Goal: Obtain resource: Download file/media

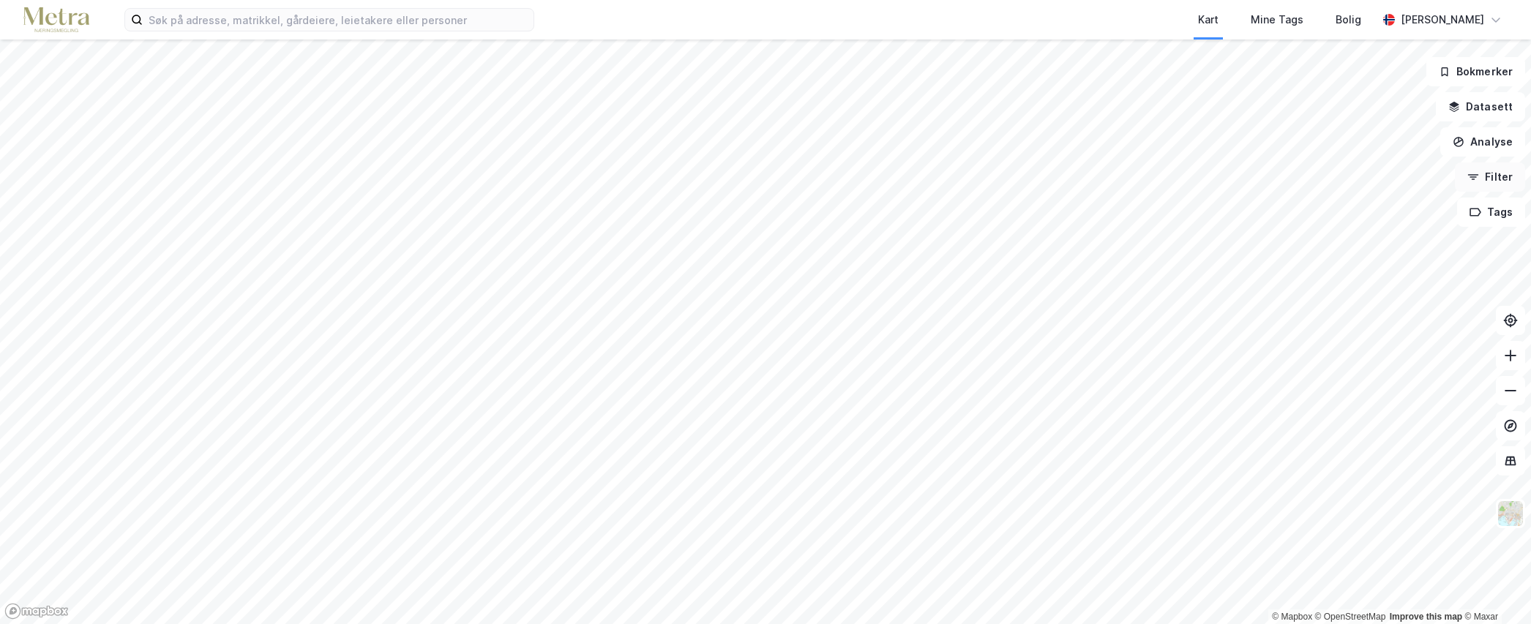
click at [1500, 177] on button "Filter" at bounding box center [1490, 176] width 70 height 29
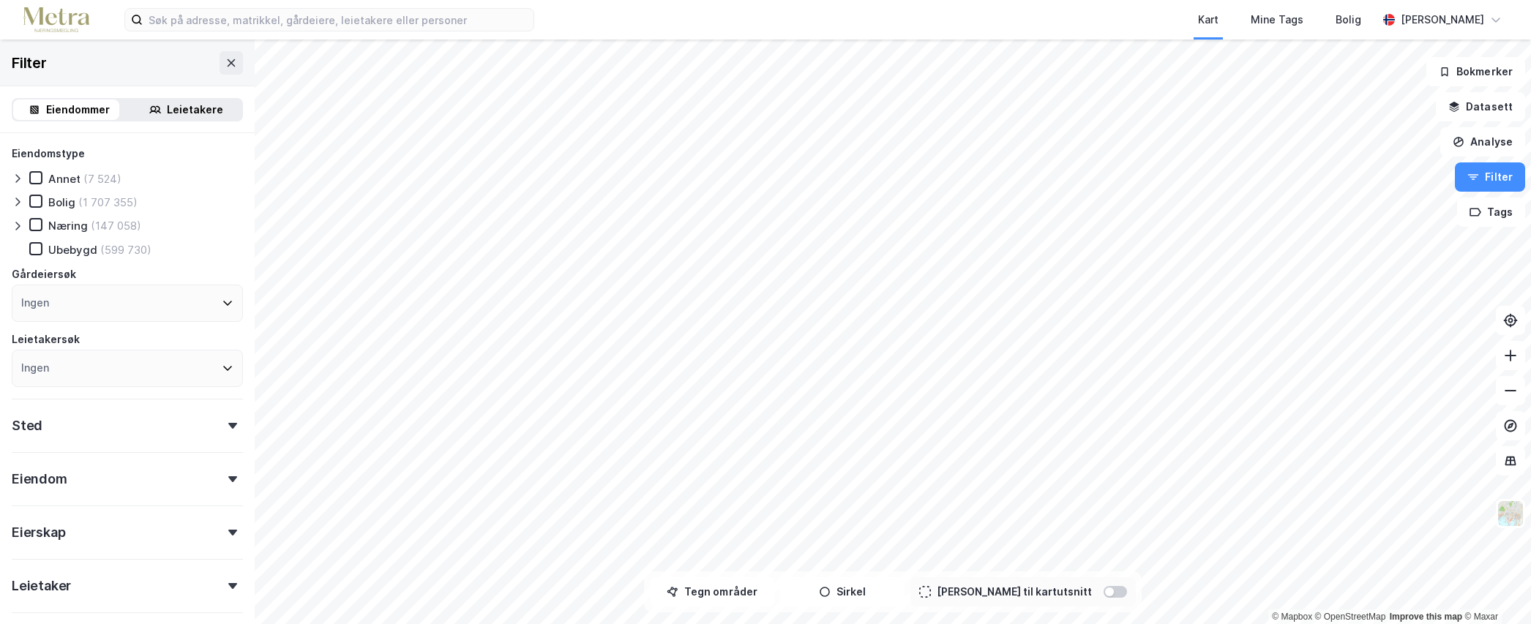
click at [68, 226] on div "Næring" at bounding box center [68, 226] width 40 height 14
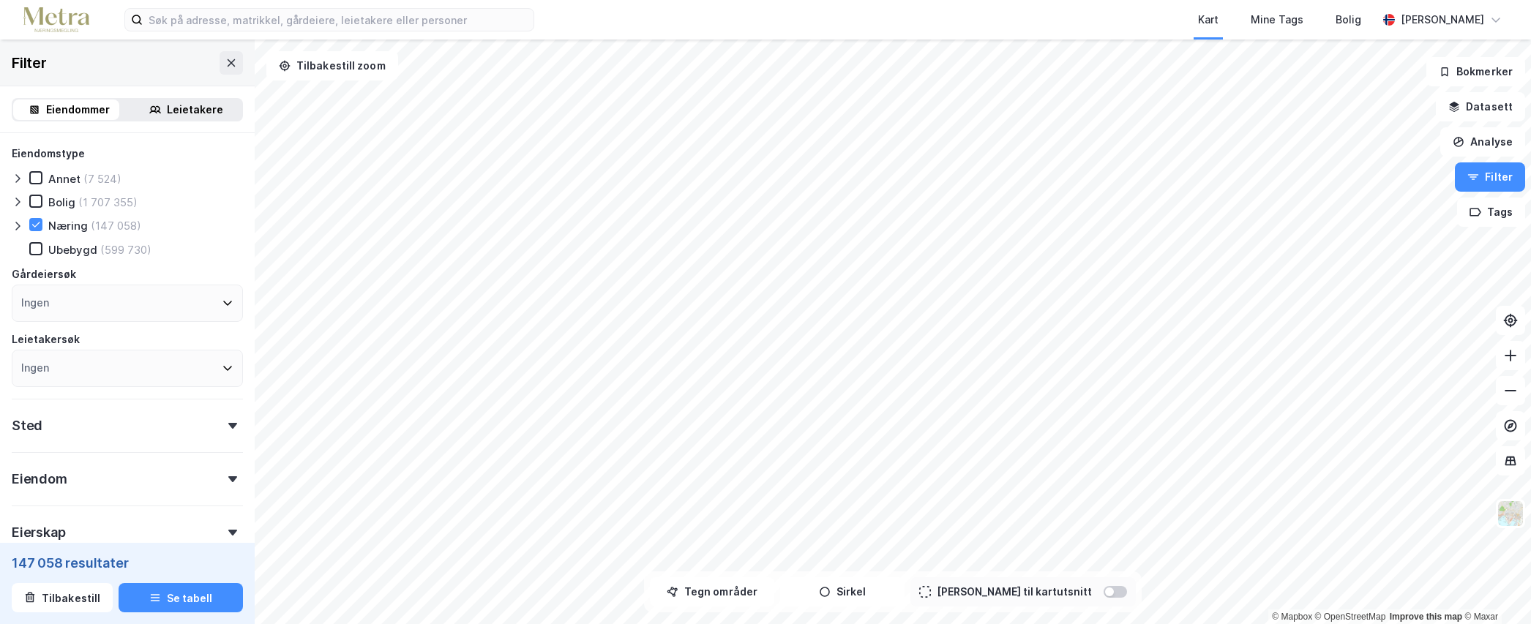
click at [18, 226] on icon at bounding box center [18, 226] width 12 height 12
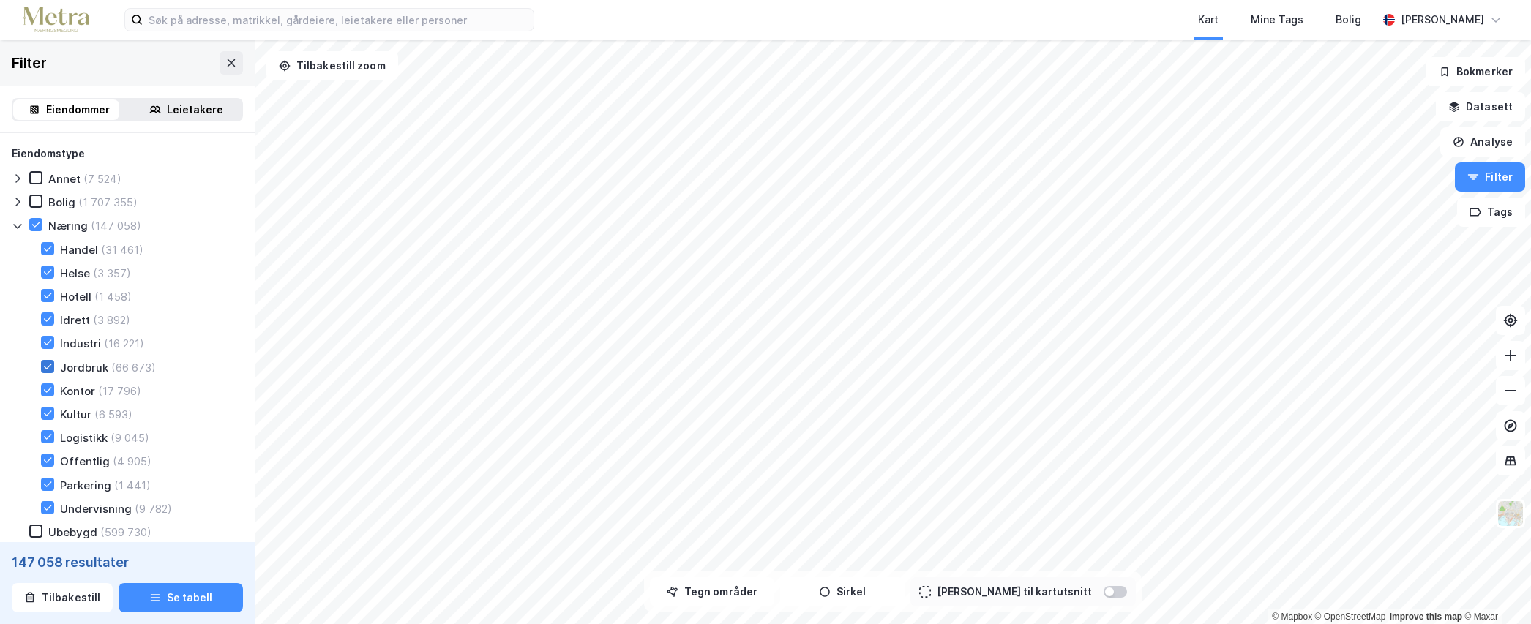
click at [49, 362] on icon at bounding box center [47, 366] width 10 height 10
click at [34, 220] on icon at bounding box center [36, 225] width 10 height 10
click at [40, 223] on icon at bounding box center [36, 225] width 10 height 10
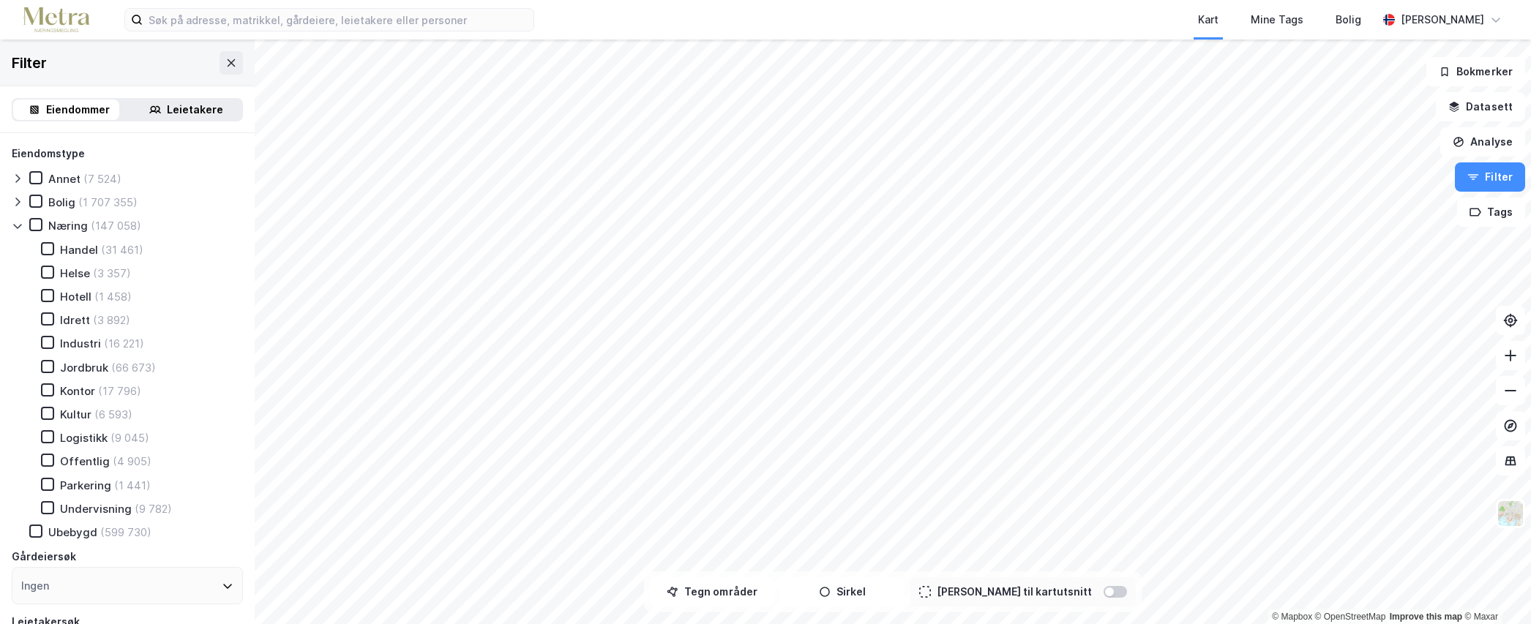
click at [70, 392] on div "Kontor" at bounding box center [77, 391] width 35 height 14
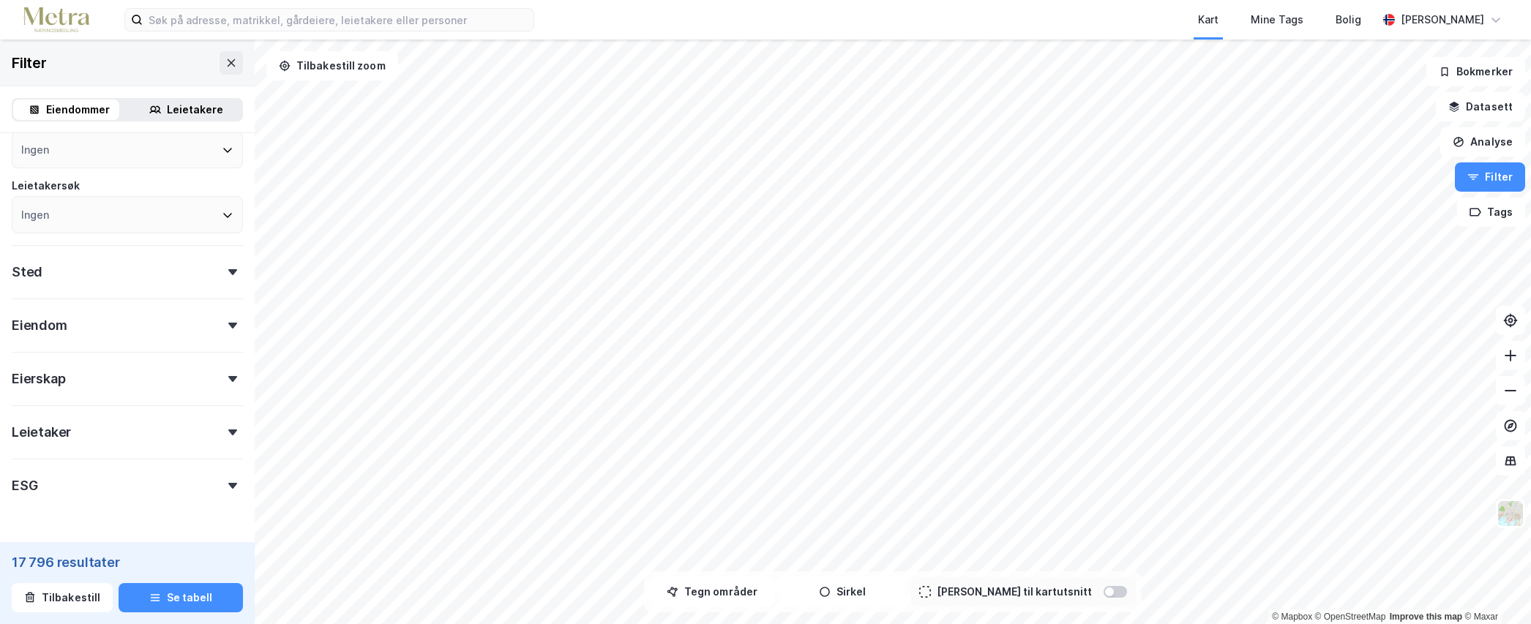
scroll to position [439, 0]
click at [222, 269] on div at bounding box center [232, 269] width 20 height 6
click at [206, 333] on div "Ingen" at bounding box center [127, 333] width 231 height 37
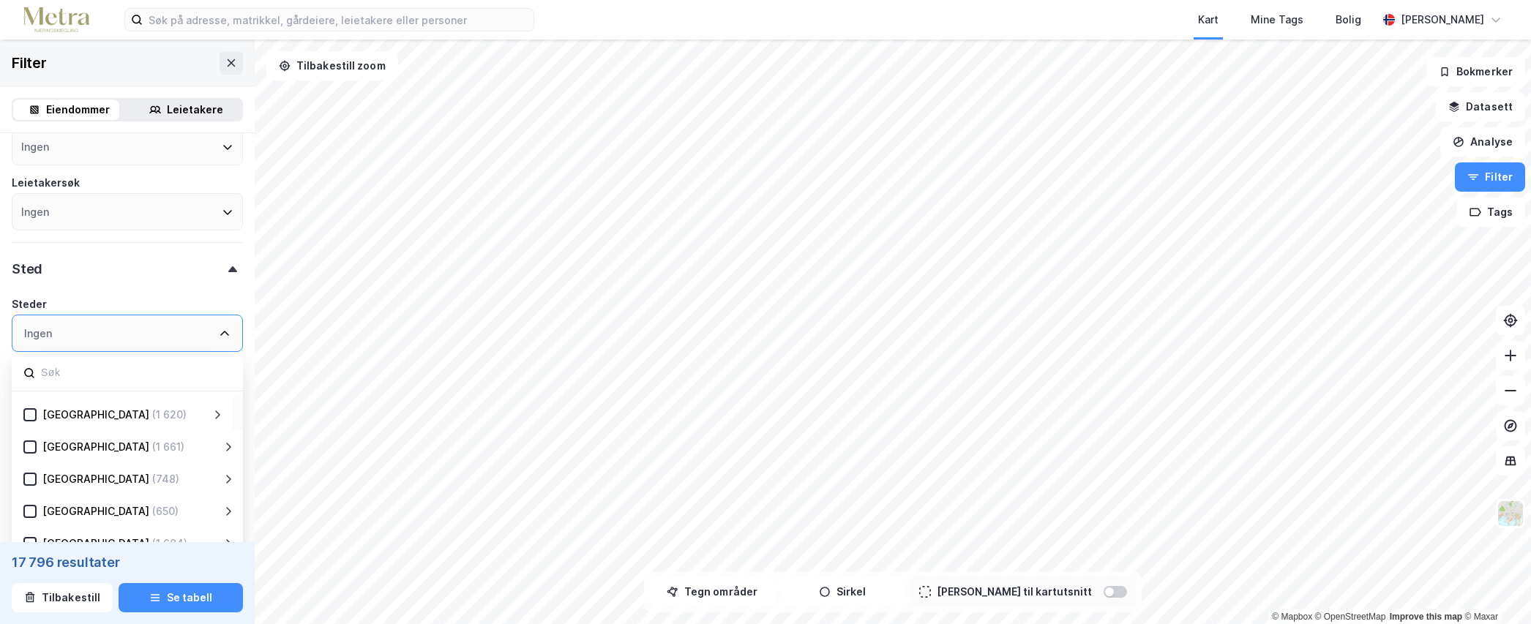
scroll to position [288, 0]
click at [107, 333] on div "Ingen" at bounding box center [127, 333] width 231 height 37
click at [89, 322] on div "Ingen" at bounding box center [127, 333] width 231 height 37
click at [82, 328] on div "Ingen" at bounding box center [127, 333] width 231 height 37
click at [219, 332] on icon at bounding box center [225, 334] width 12 height 12
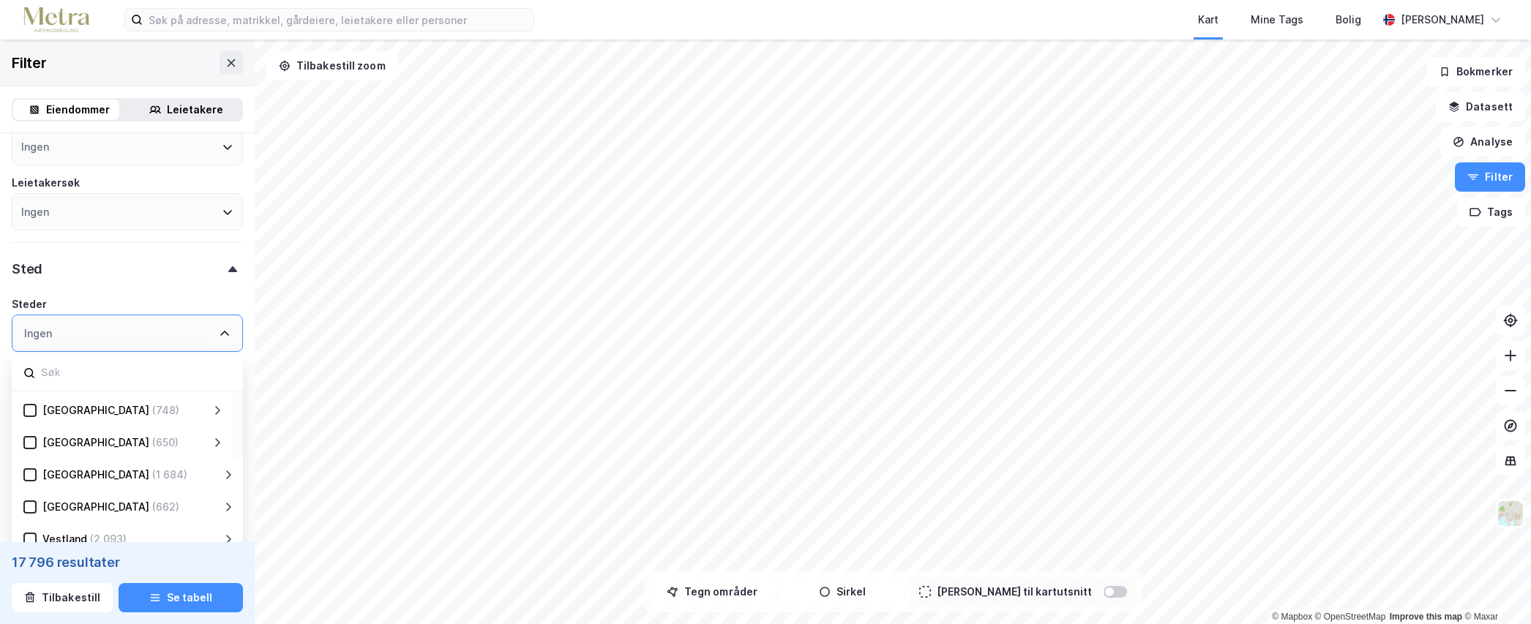
click at [228, 269] on icon at bounding box center [232, 269] width 9 height 6
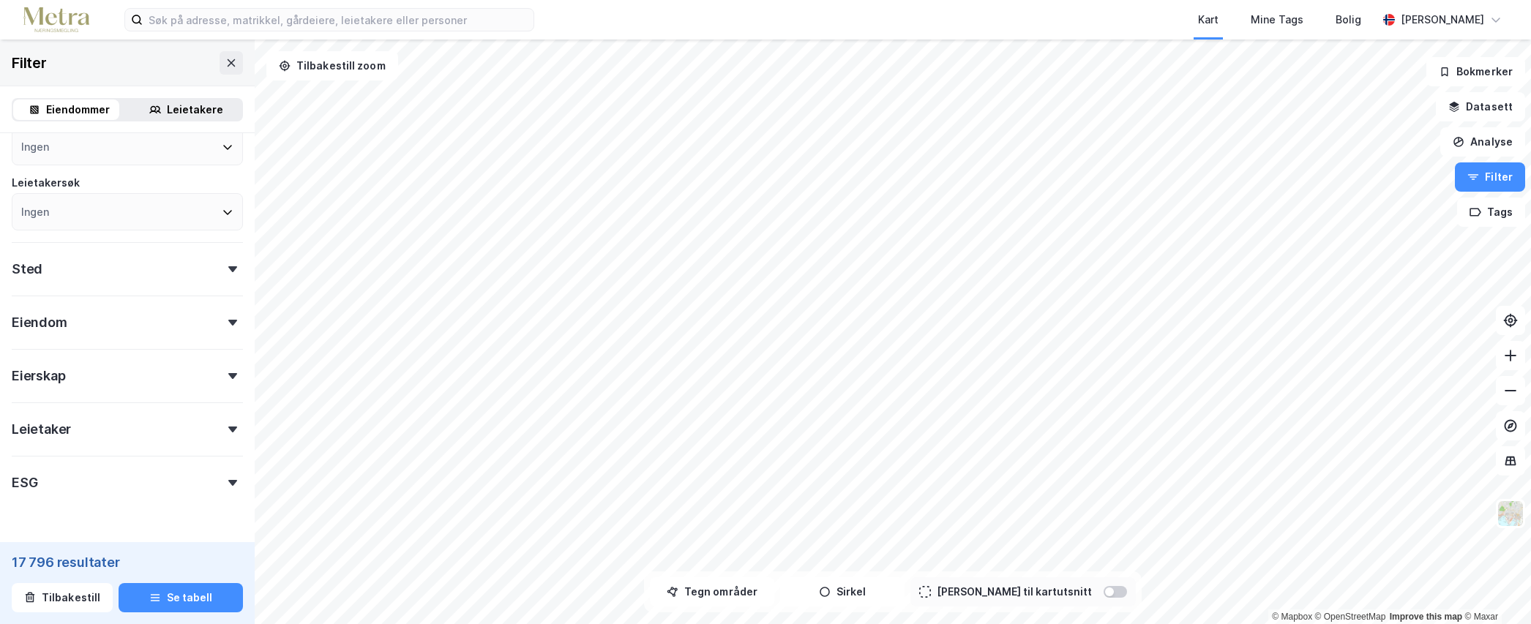
click at [204, 266] on div "Sted" at bounding box center [127, 263] width 231 height 42
click at [57, 337] on div "Ingen" at bounding box center [127, 333] width 231 height 37
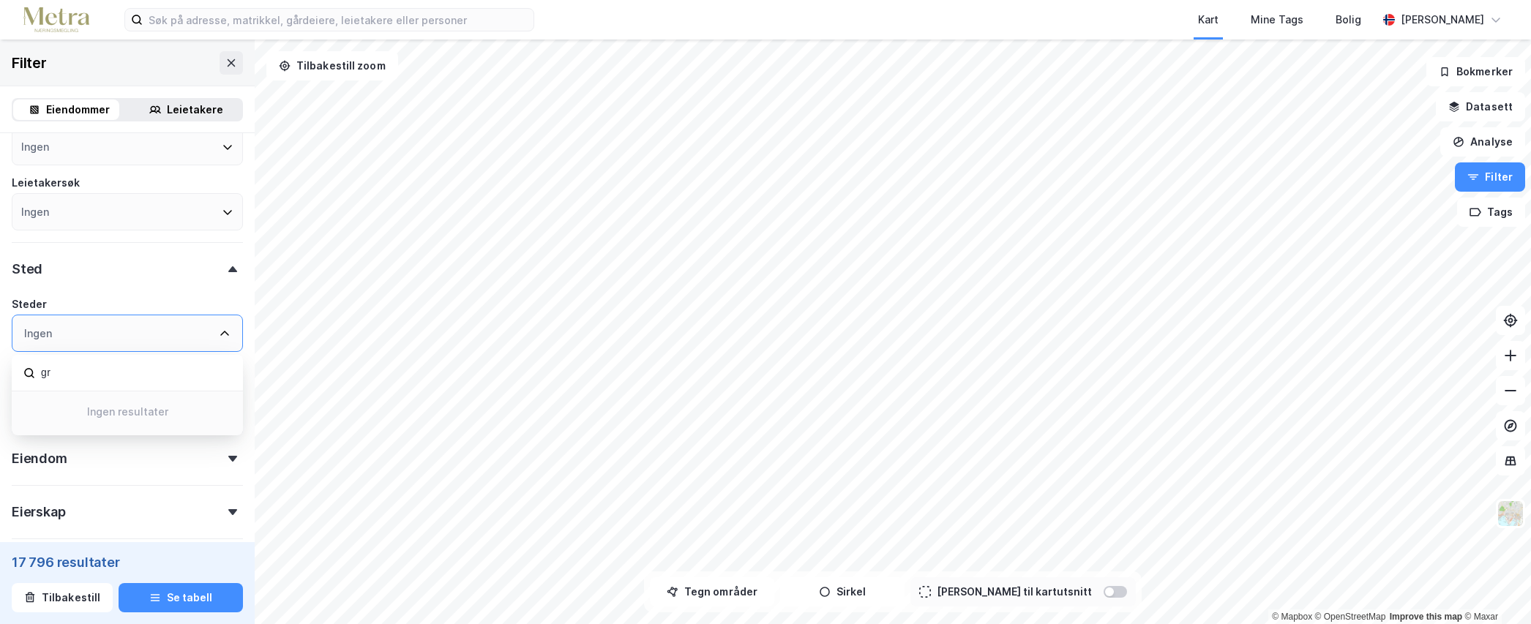
type input "g"
type input "østfold"
click at [46, 506] on icon at bounding box center [47, 507] width 10 height 10
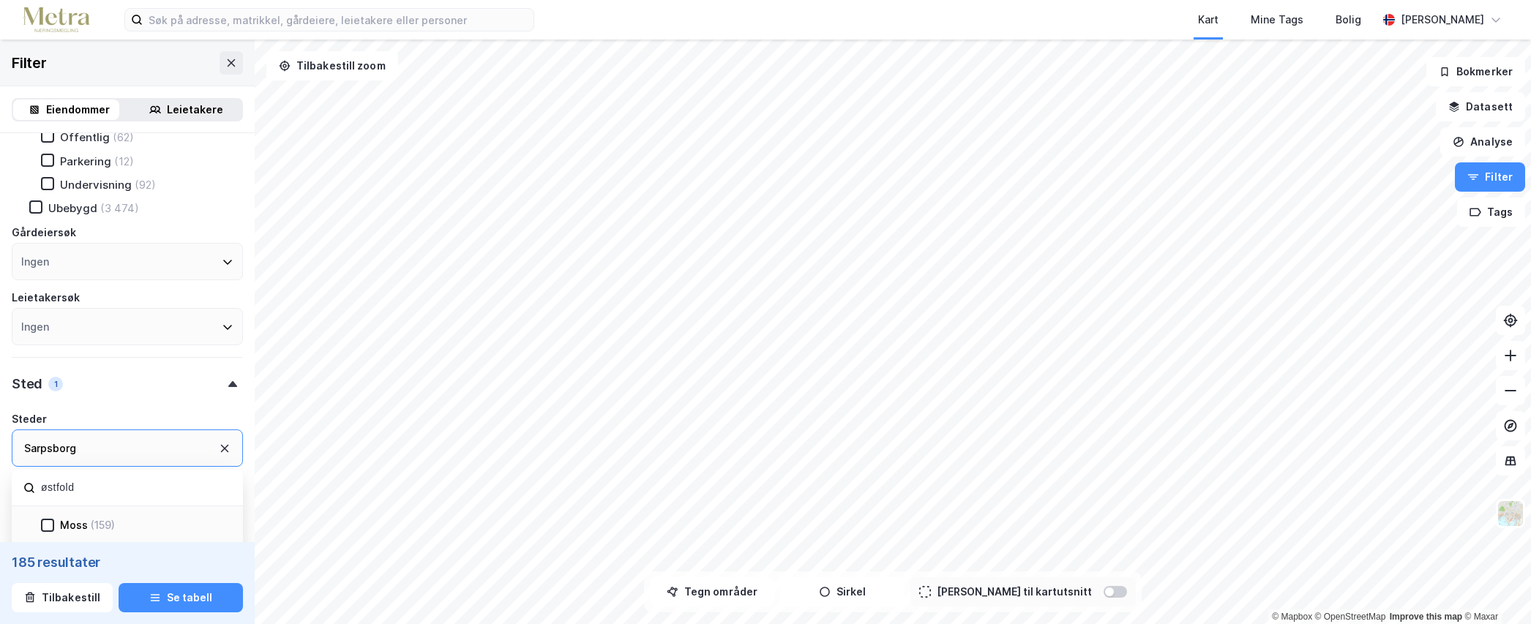
scroll to position [323, 0]
click at [228, 389] on icon at bounding box center [232, 386] width 9 height 6
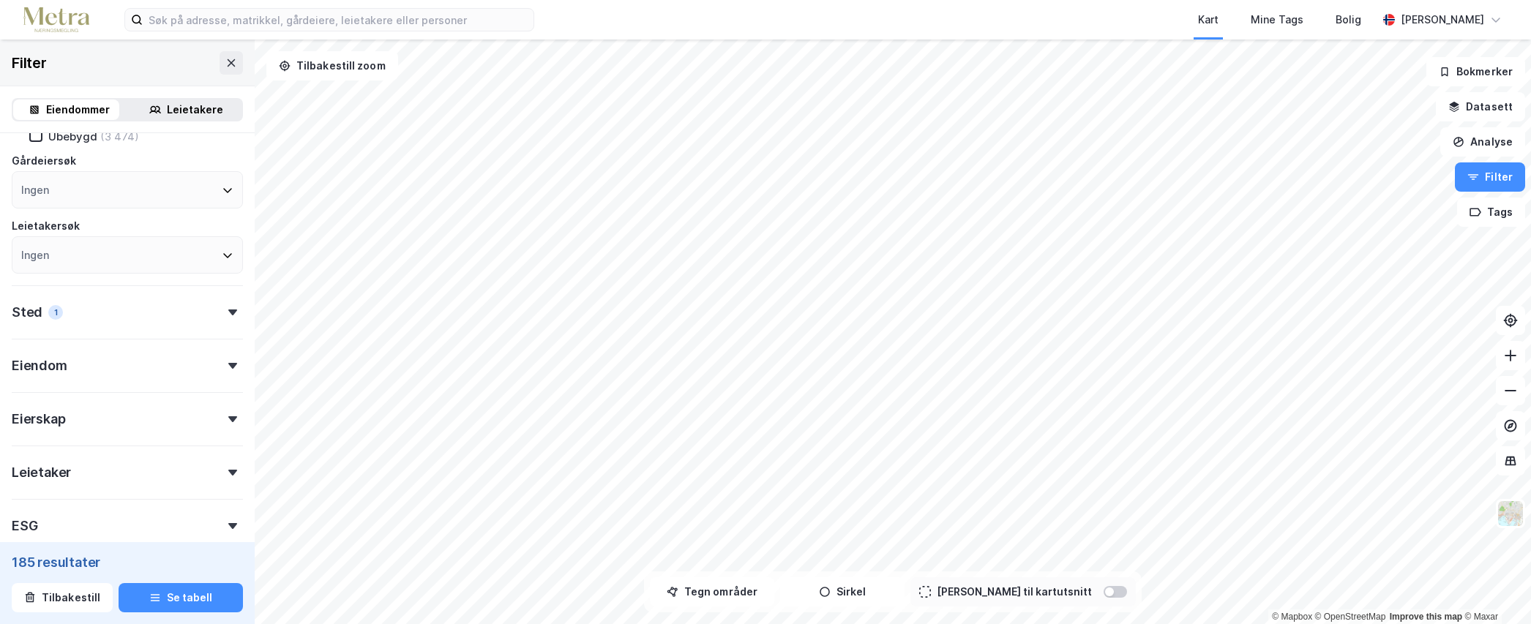
scroll to position [469, 0]
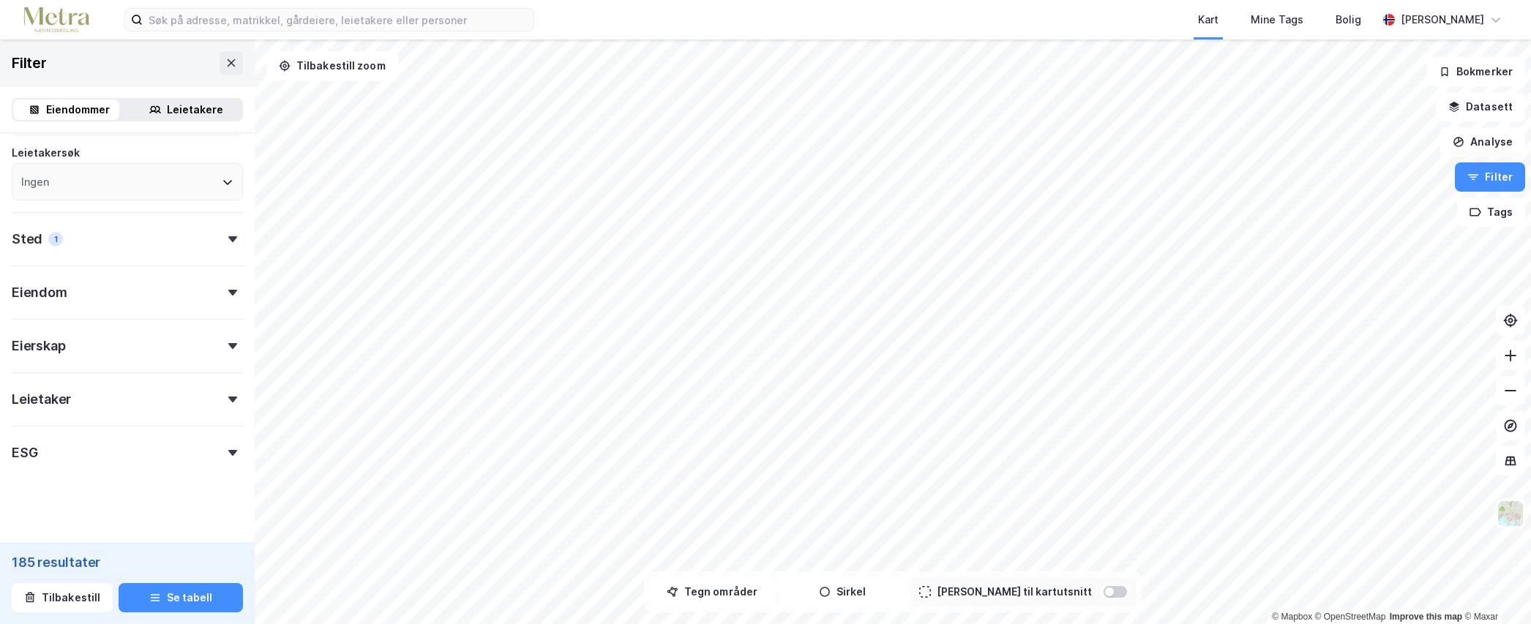
click at [212, 408] on div "Leietaker" at bounding box center [127, 393] width 231 height 42
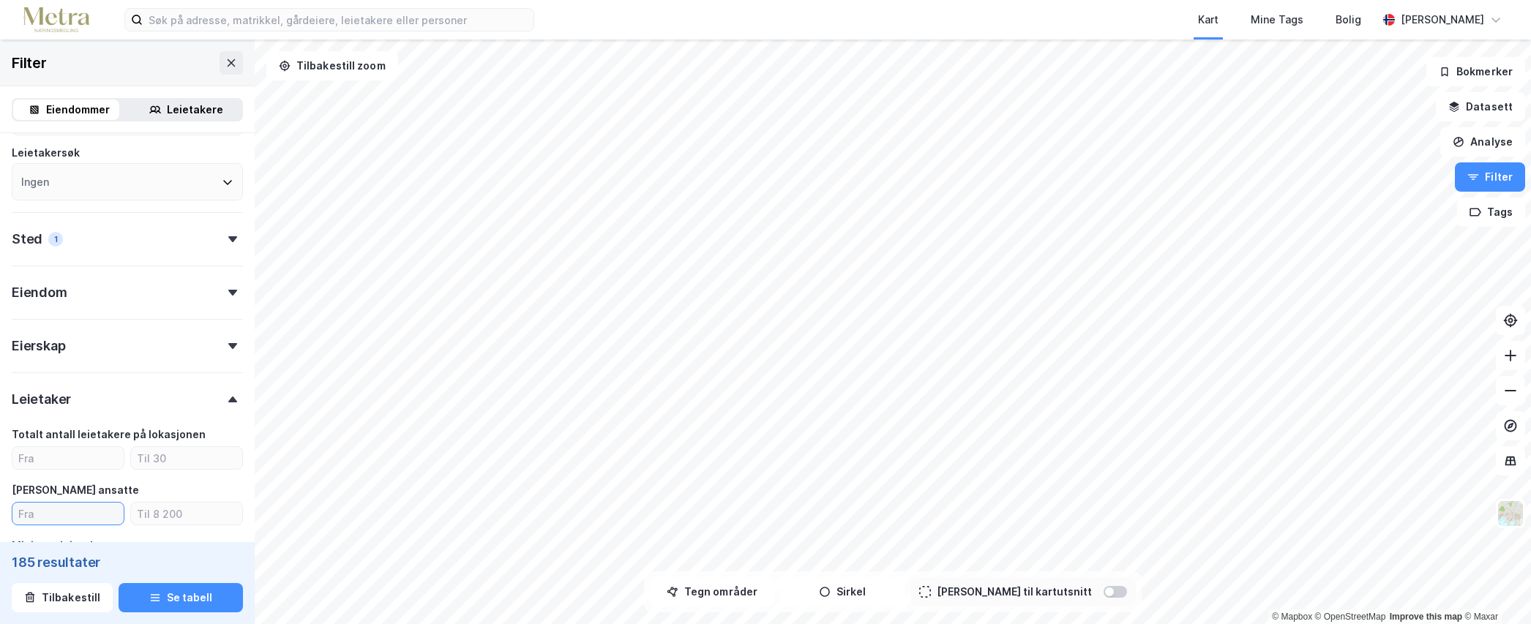
click at [66, 510] on input "number" at bounding box center [67, 514] width 111 height 22
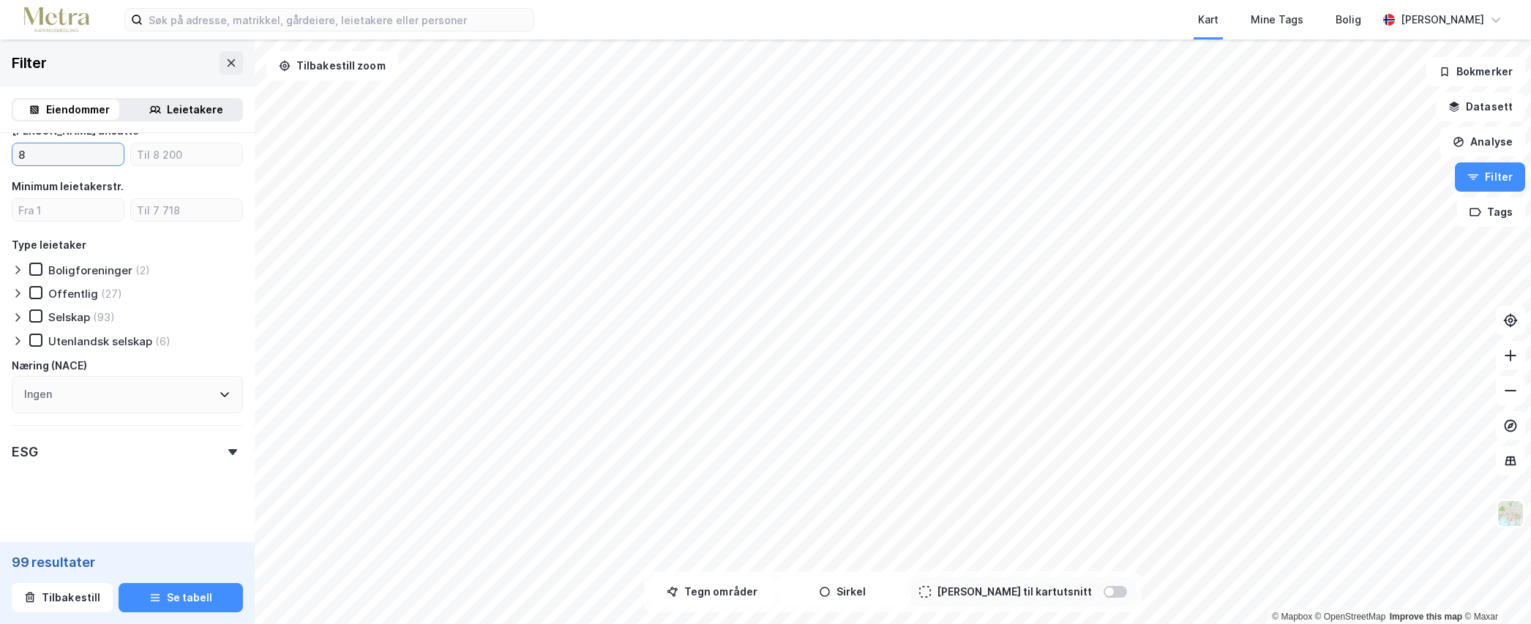
scroll to position [838, 0]
type input "8"
click at [219, 388] on icon at bounding box center [225, 385] width 12 height 12
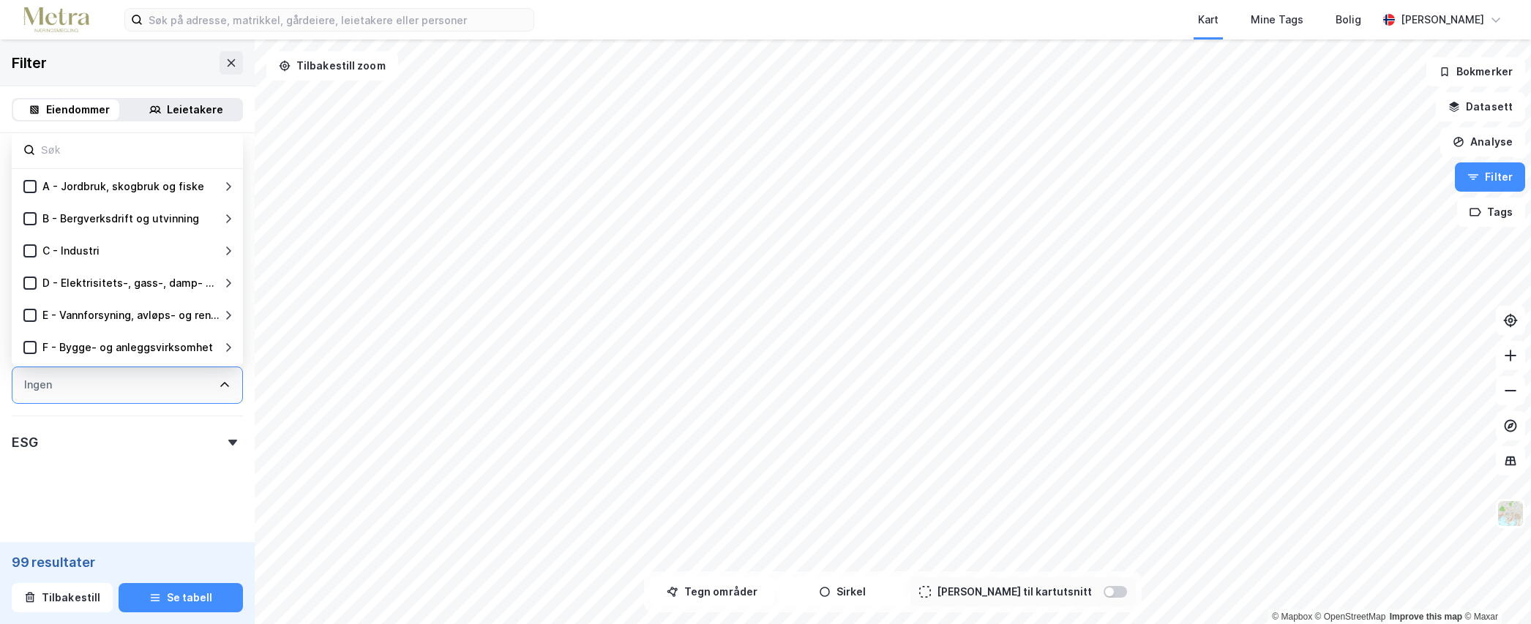
click at [207, 389] on div "Ingen" at bounding box center [127, 385] width 231 height 37
click at [181, 600] on button "Se tabell" at bounding box center [181, 597] width 124 height 29
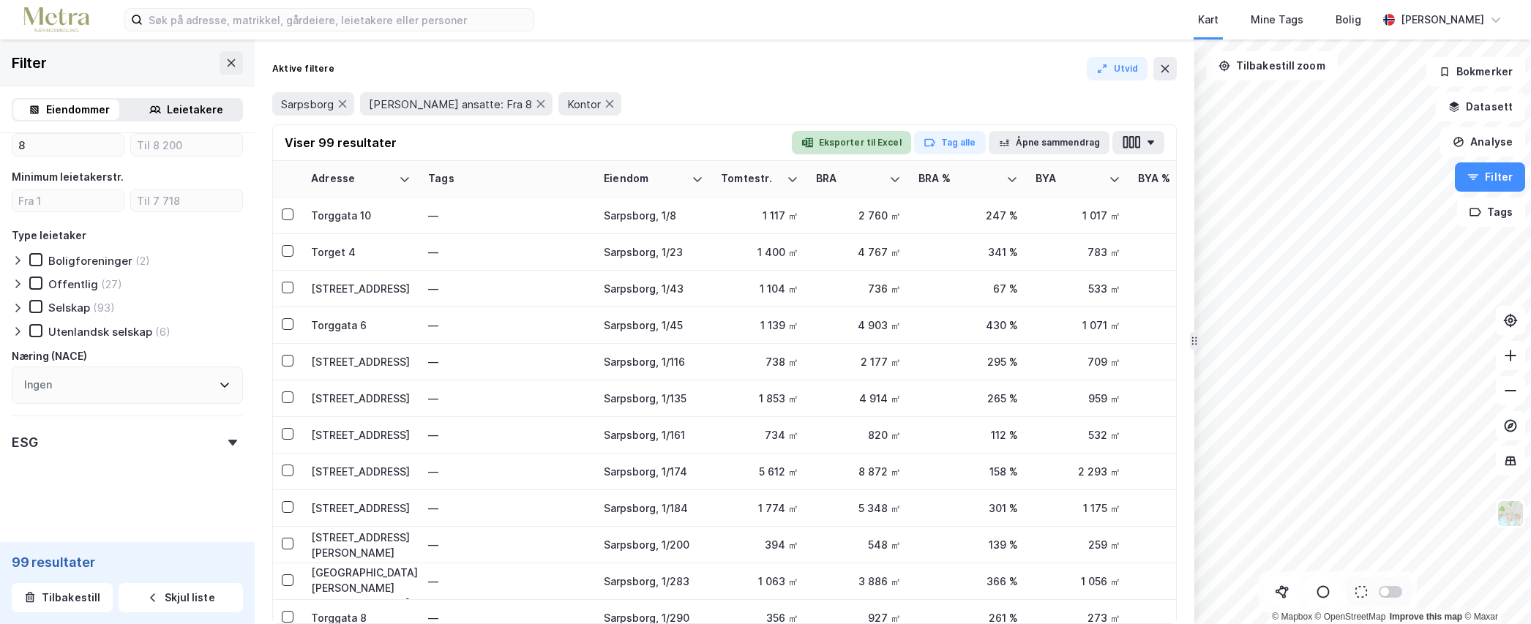
click at [861, 145] on button "Eksporter til Excel" at bounding box center [851, 142] width 119 height 23
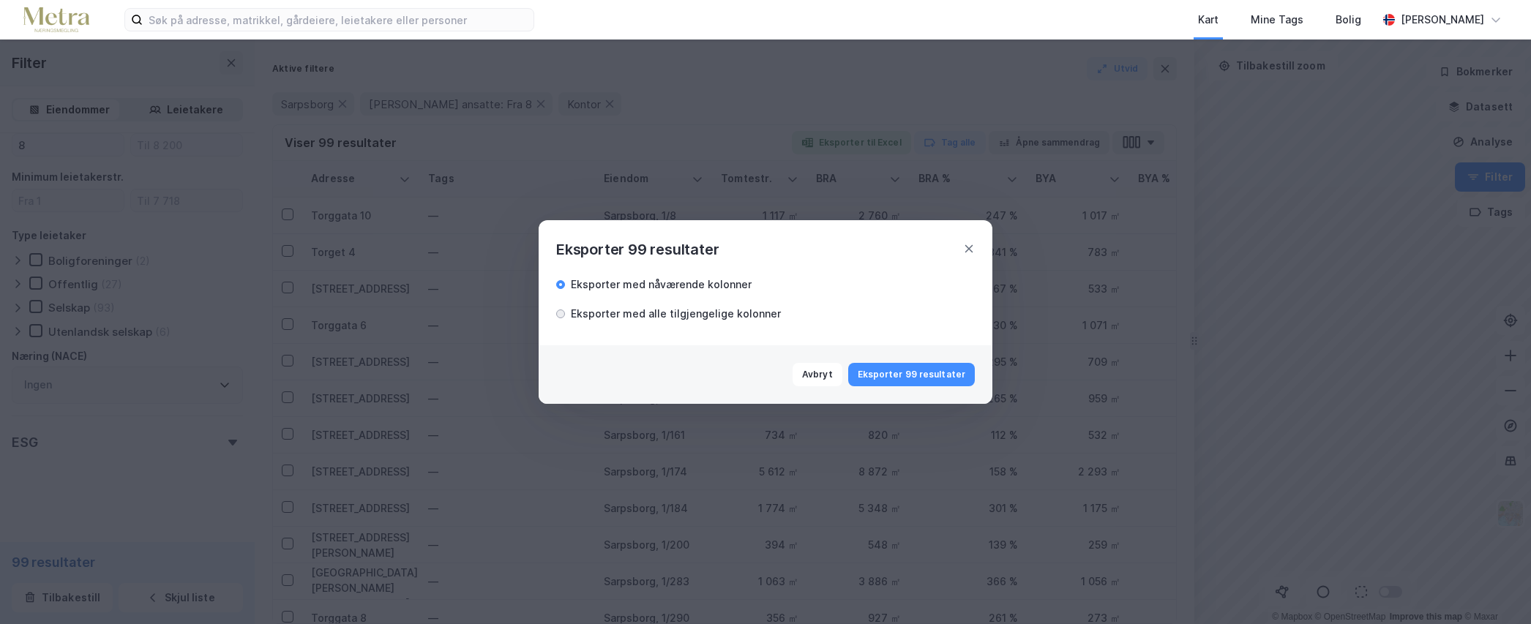
drag, startPoint x: 558, startPoint y: 314, endPoint x: 634, endPoint y: 359, distance: 87.6
click at [558, 313] on div at bounding box center [560, 314] width 9 height 9
click at [879, 370] on button "Eksporter 99 resultater" at bounding box center [911, 374] width 127 height 23
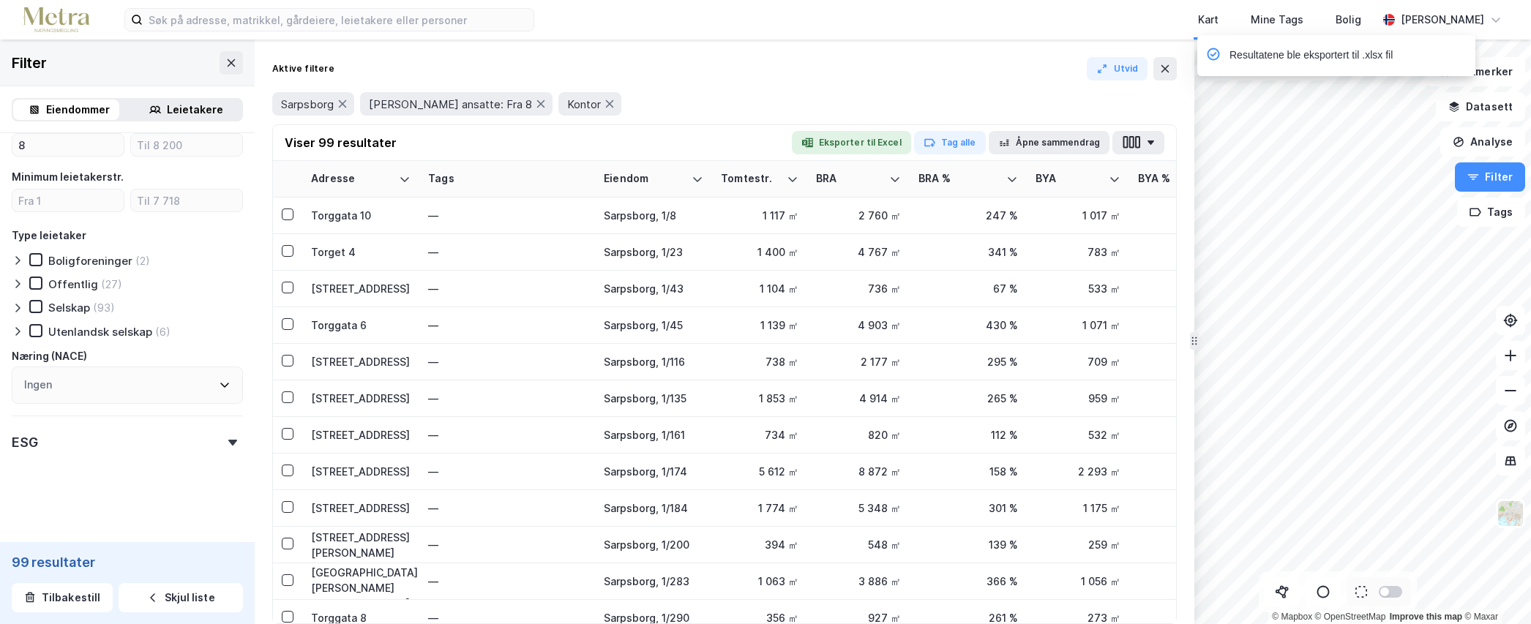
click at [198, 109] on div "Leietakere" at bounding box center [195, 110] width 56 height 18
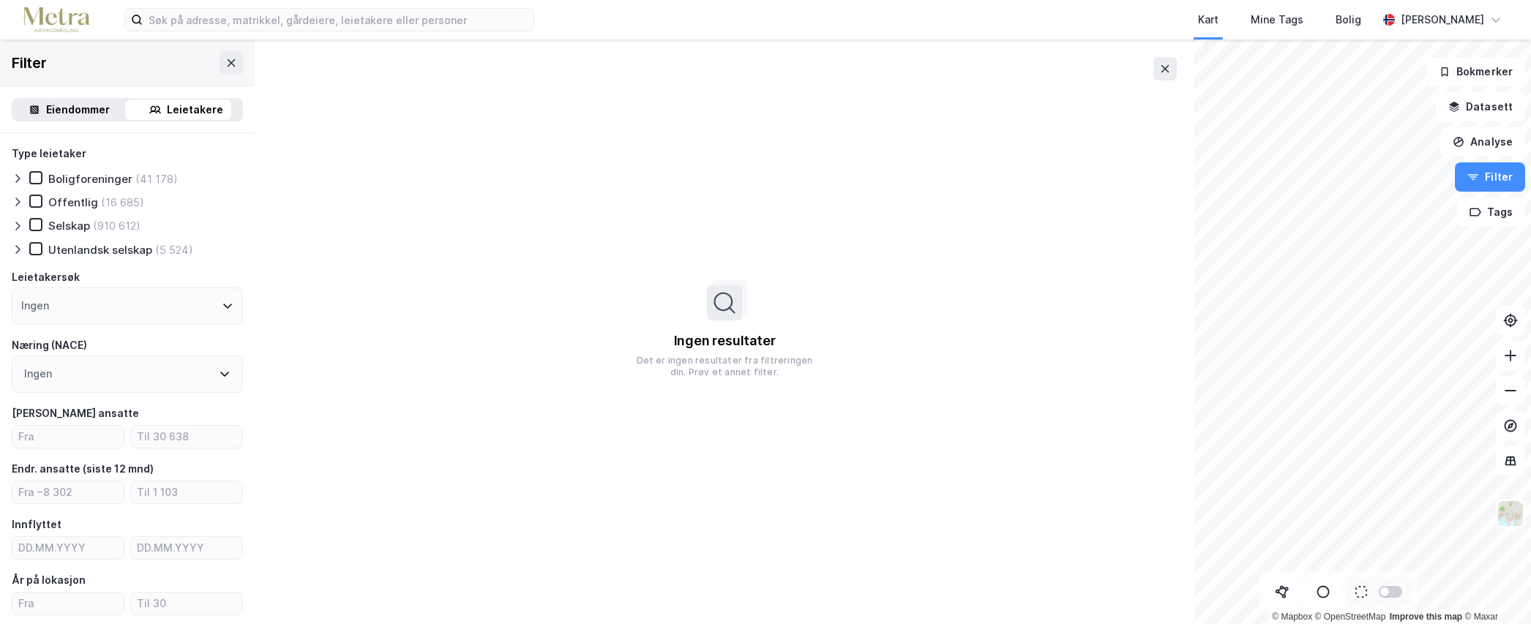
click at [223, 307] on icon at bounding box center [227, 306] width 9 height 5
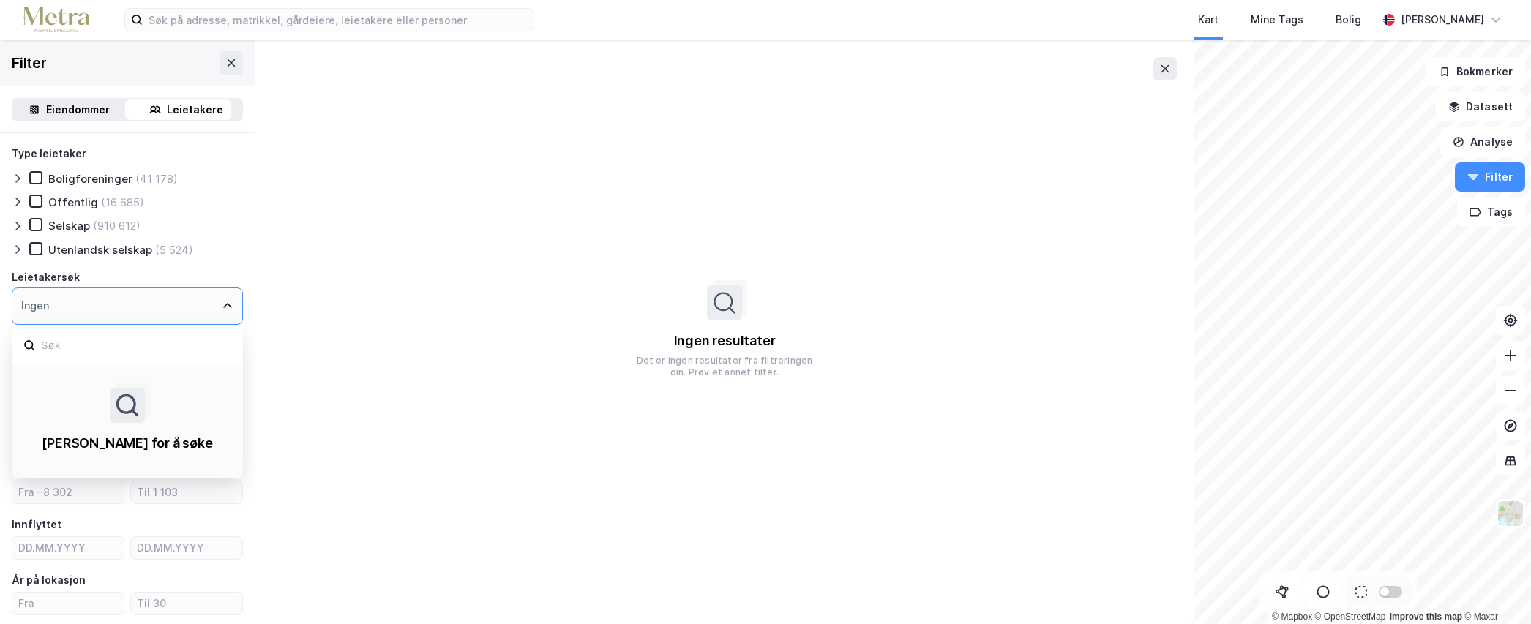
click at [222, 307] on icon at bounding box center [228, 306] width 12 height 12
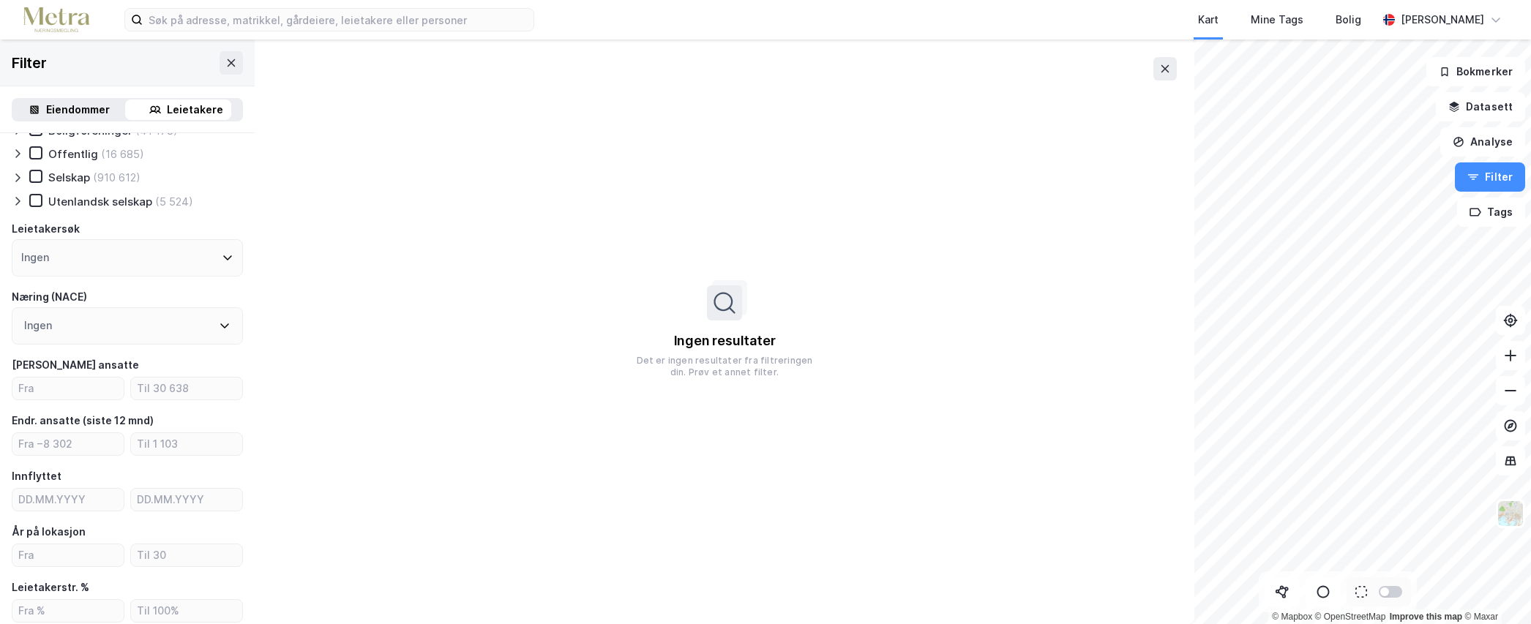
scroll to position [73, 0]
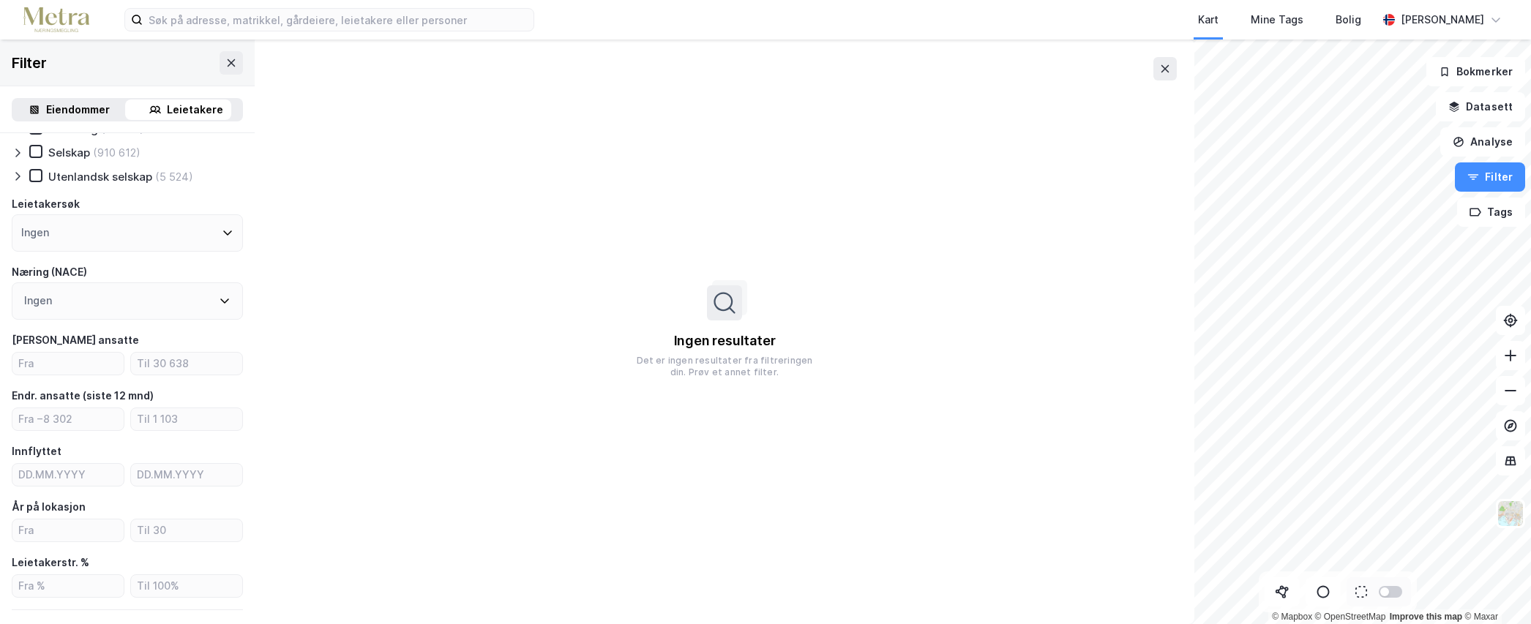
click at [222, 301] on div "Ingen" at bounding box center [127, 300] width 231 height 37
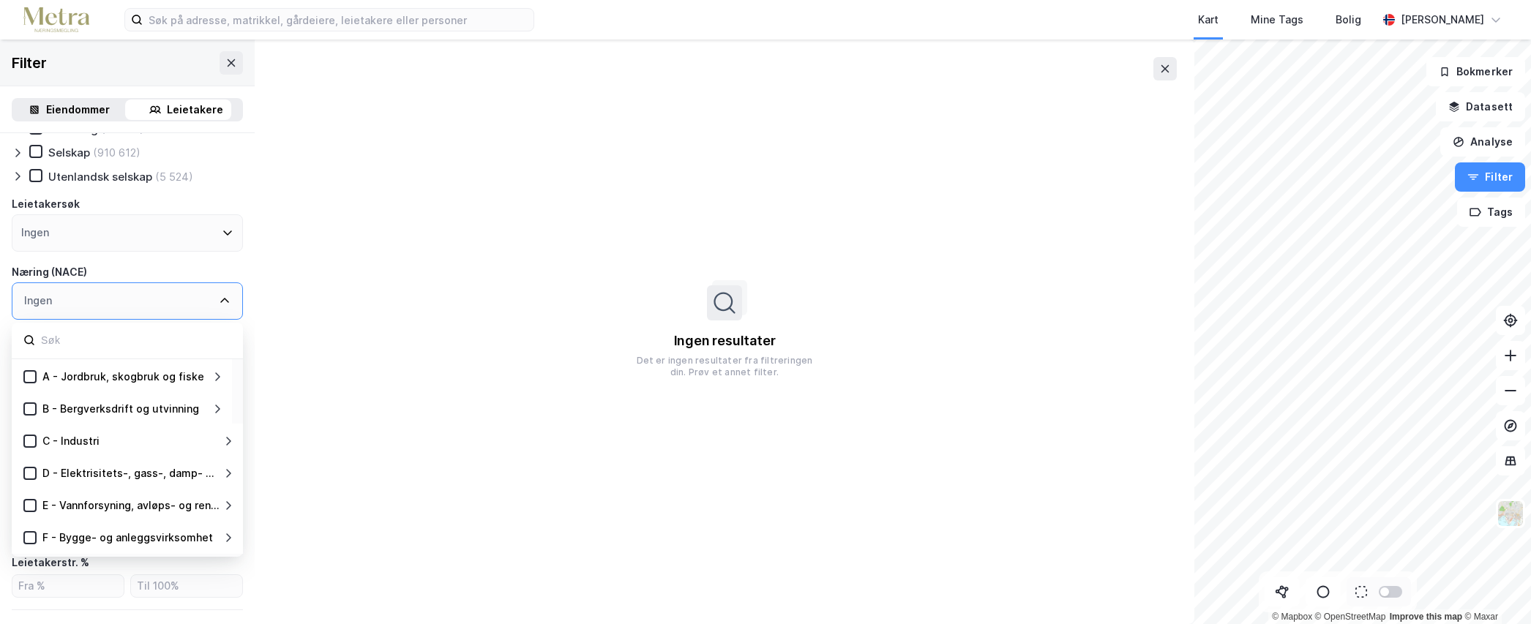
click at [222, 296] on div "Ingen" at bounding box center [127, 300] width 231 height 37
click at [221, 296] on div "Ingen" at bounding box center [127, 300] width 231 height 37
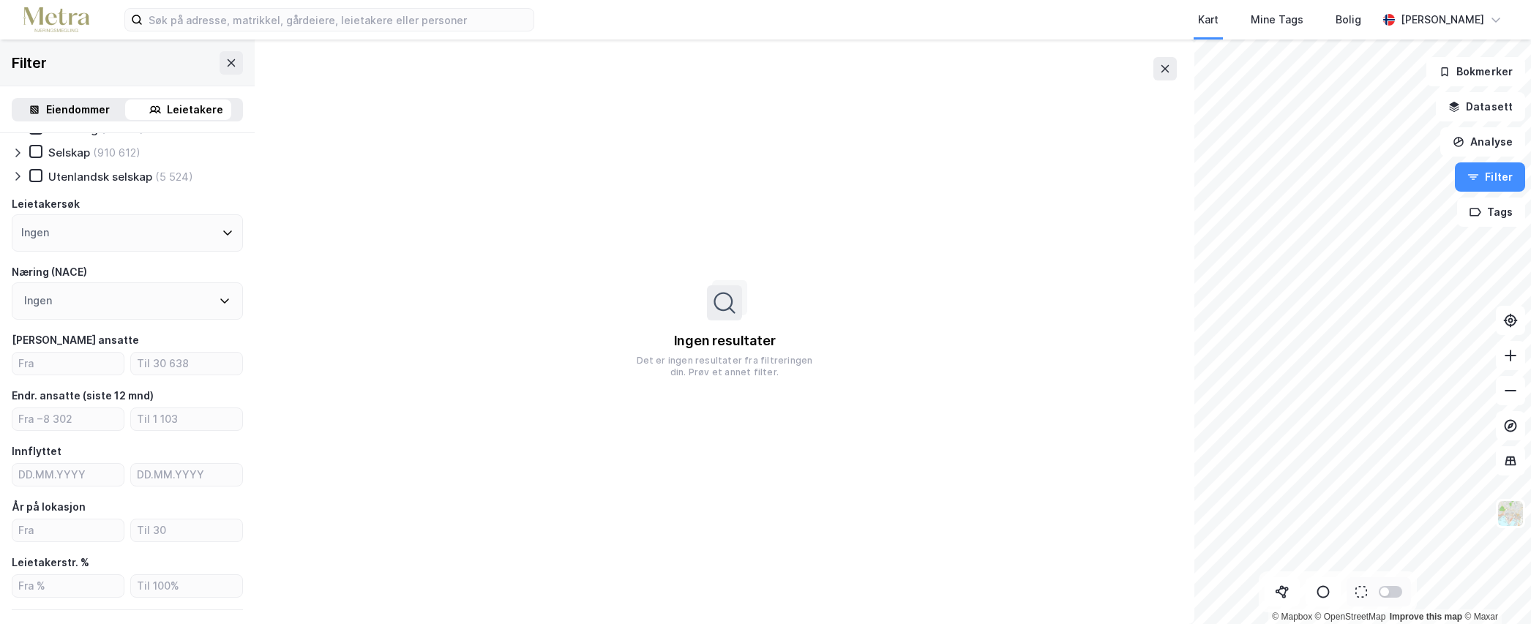
click at [222, 237] on icon at bounding box center [228, 233] width 12 height 12
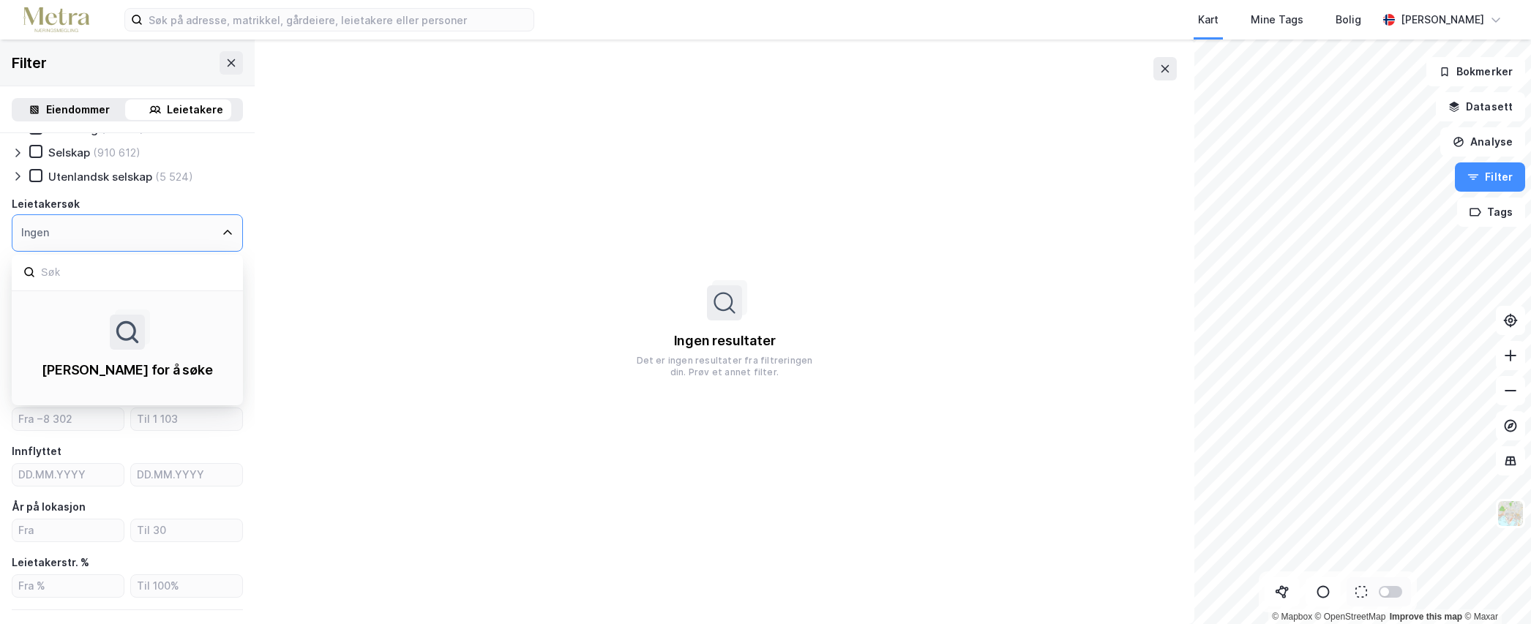
click at [222, 237] on icon at bounding box center [228, 233] width 12 height 12
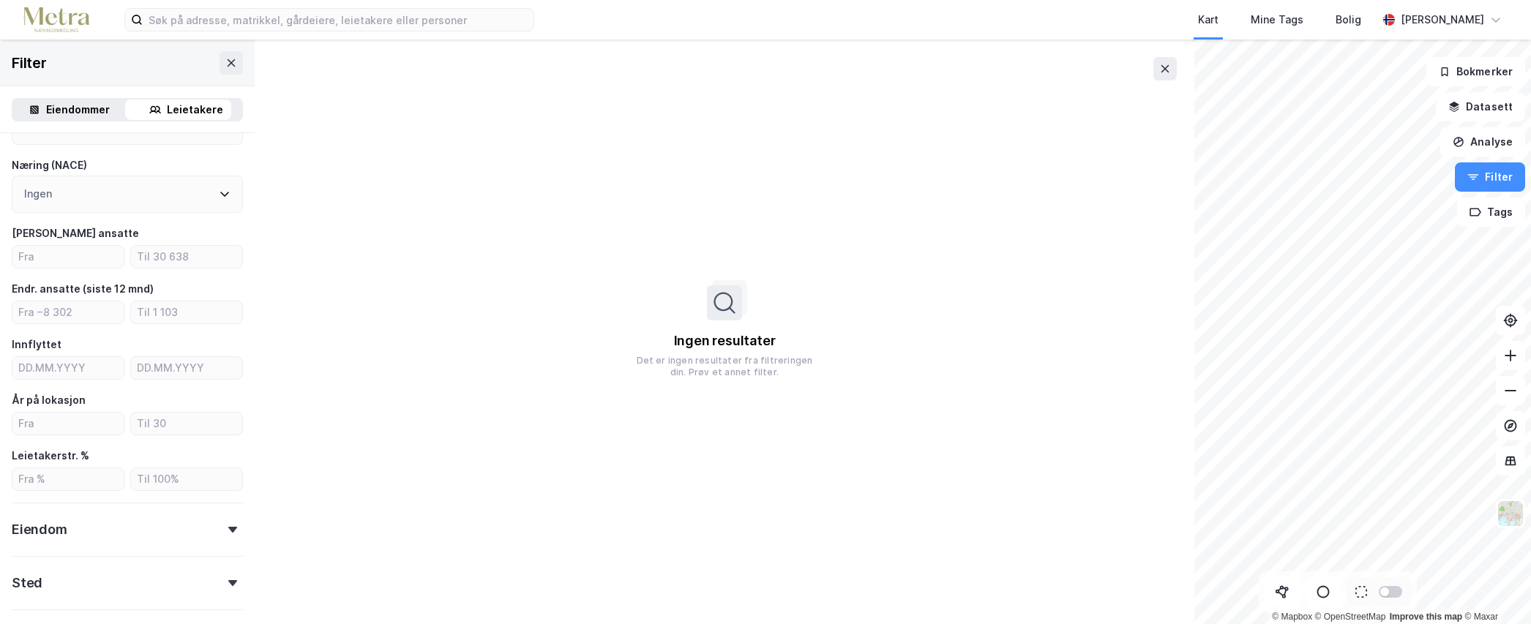
scroll to position [190, 0]
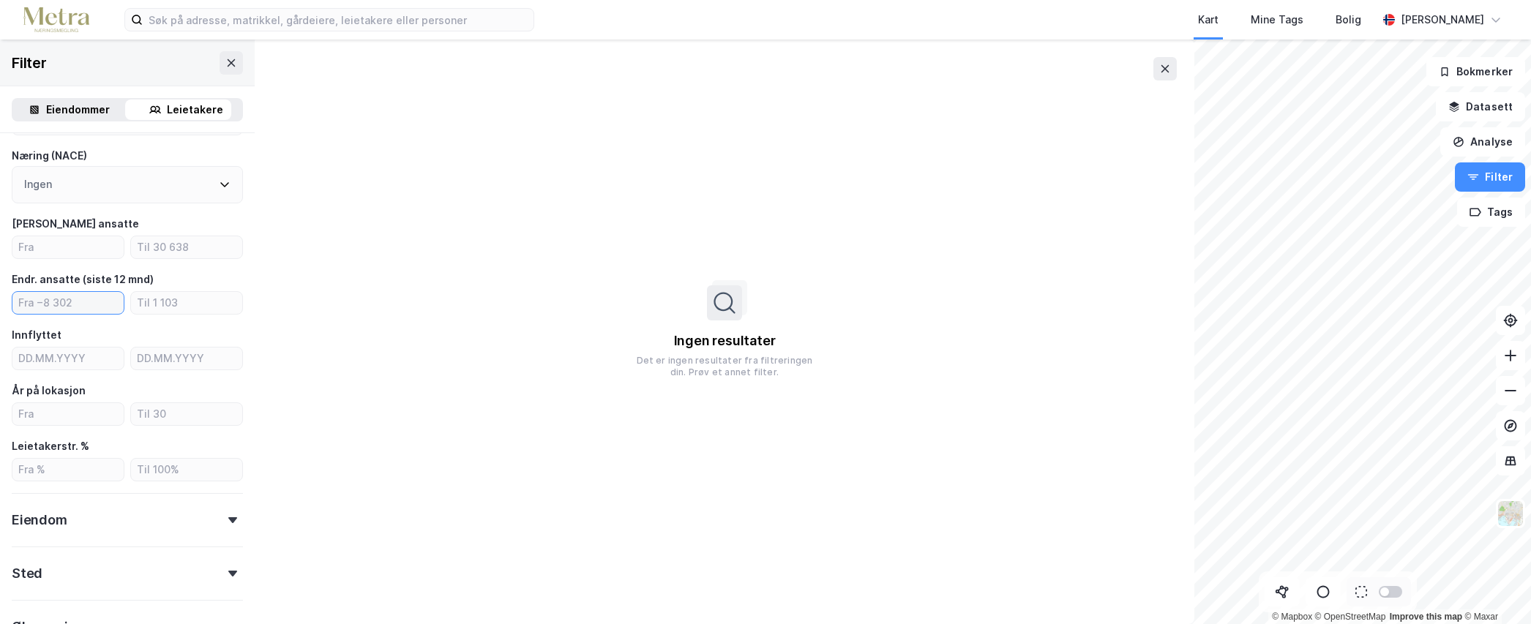
click at [74, 302] on input "number" at bounding box center [67, 303] width 111 height 22
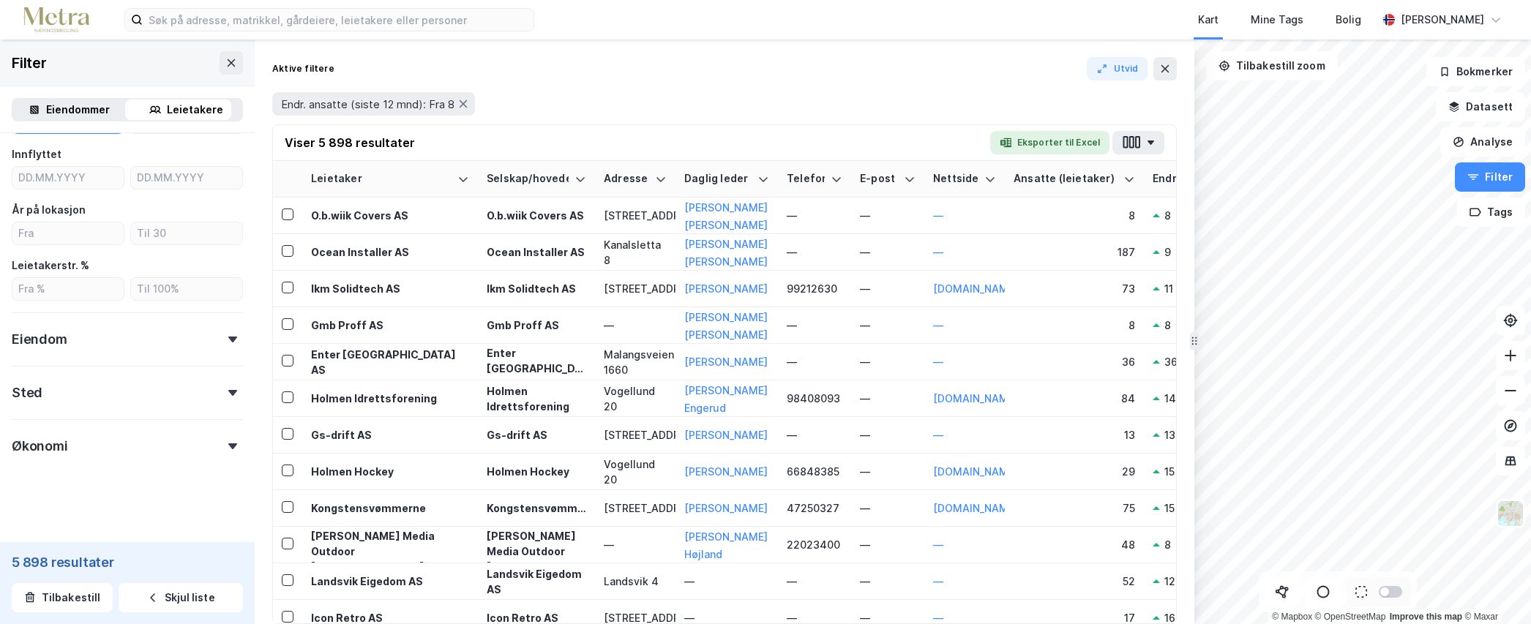
scroll to position [374, 0]
type input "8"
click at [222, 337] on div at bounding box center [232, 336] width 20 height 6
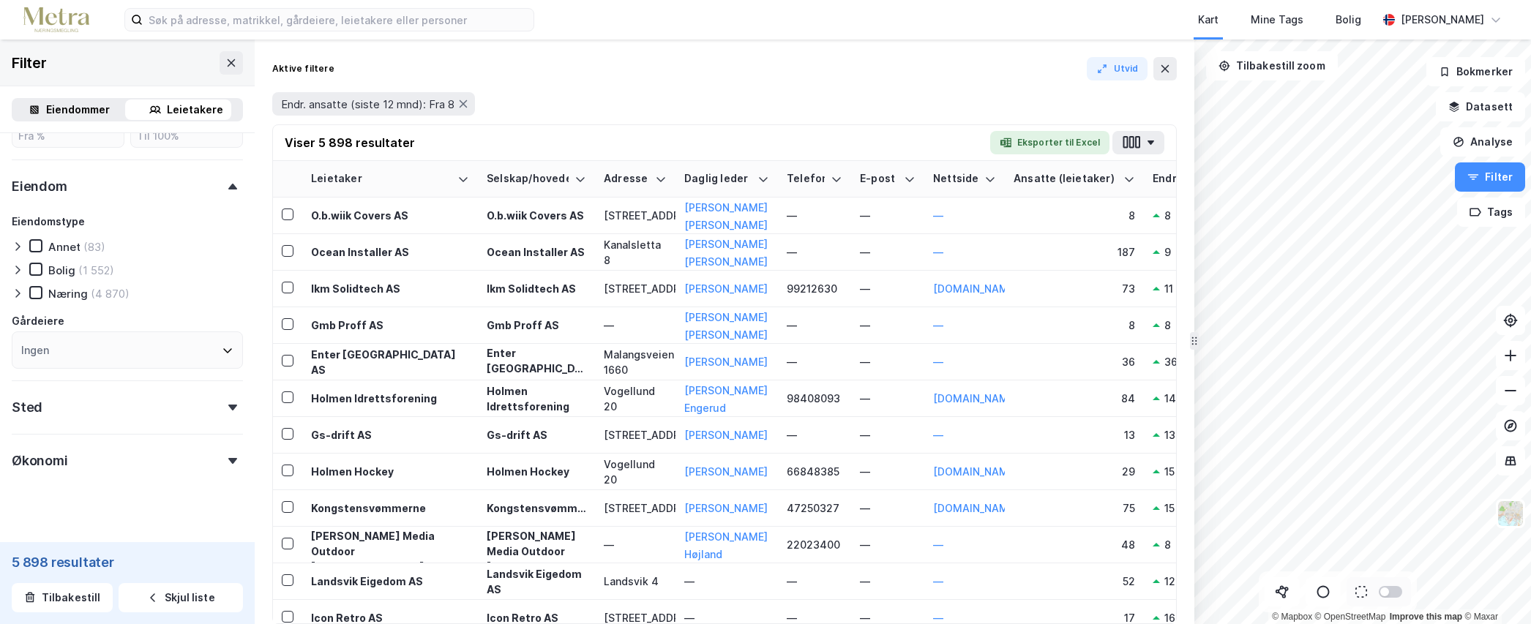
scroll to position [542, 0]
click at [18, 279] on icon at bounding box center [18, 275] width 12 height 12
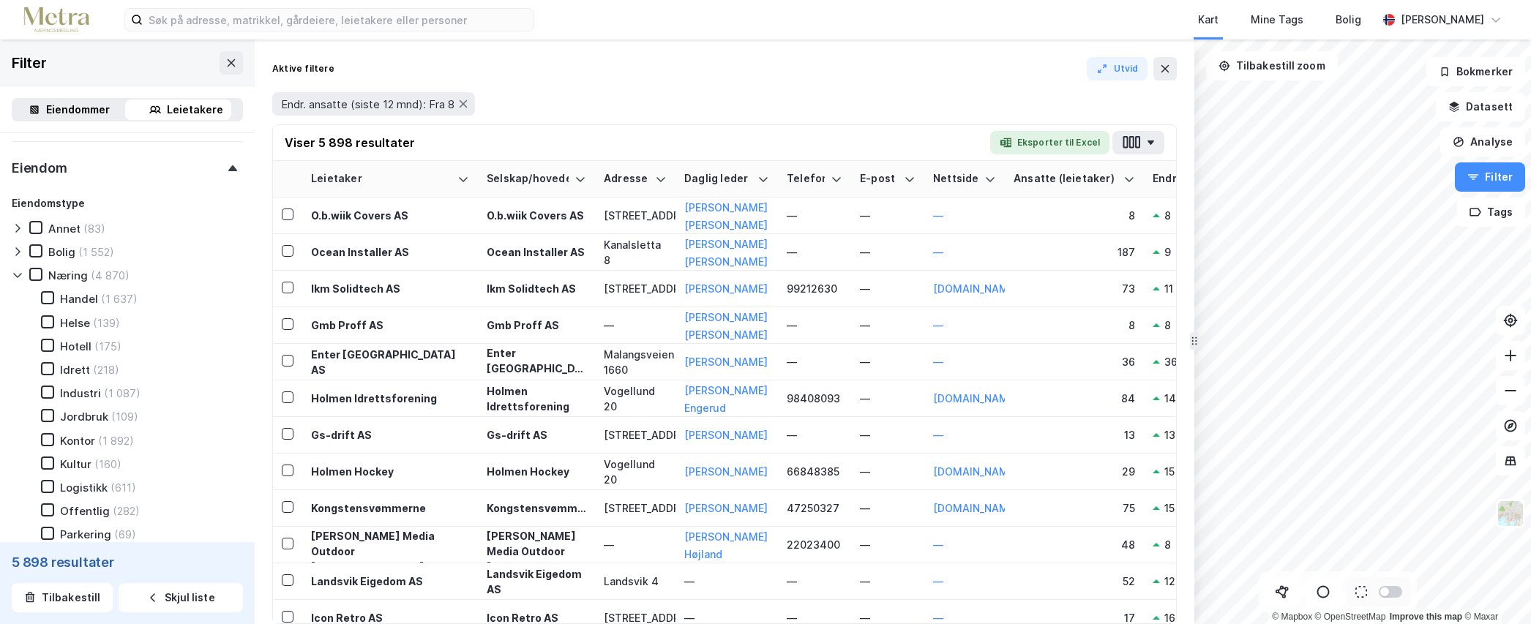
click at [83, 438] on div "Kontor" at bounding box center [77, 441] width 35 height 14
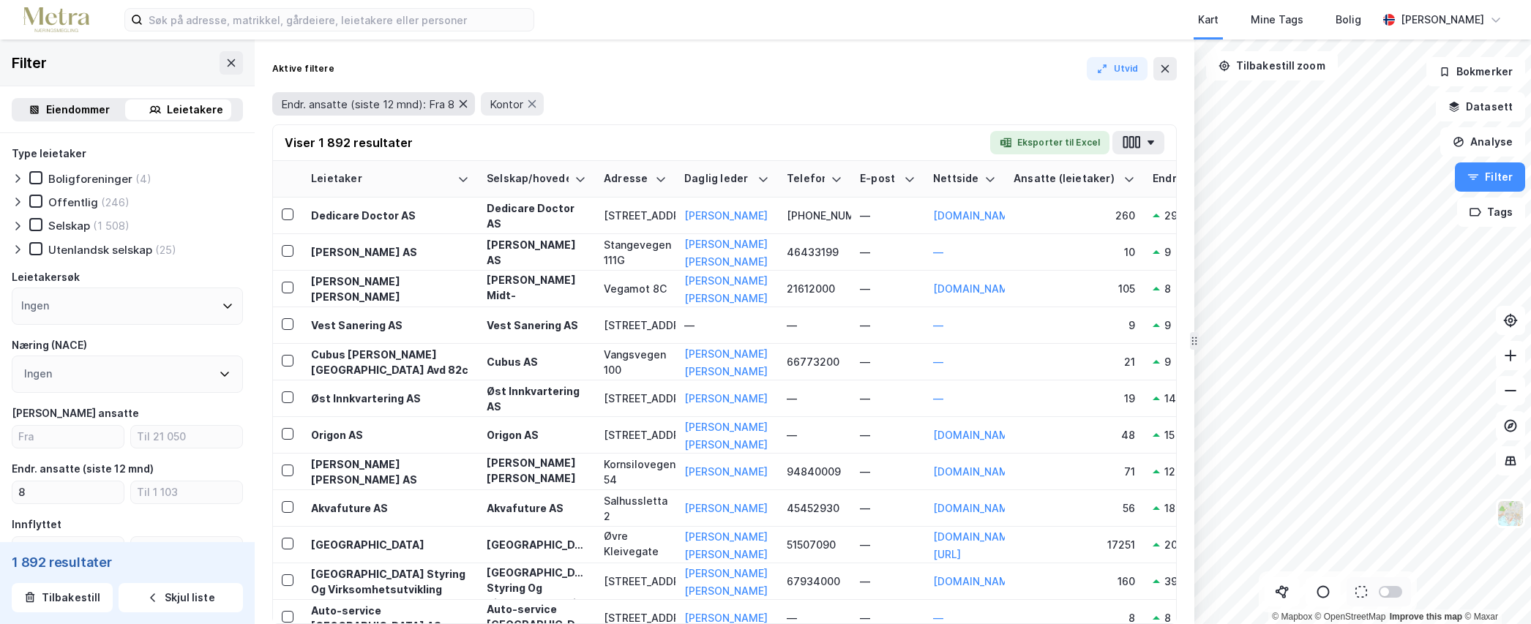
click at [467, 103] on icon at bounding box center [464, 103] width 8 height 7
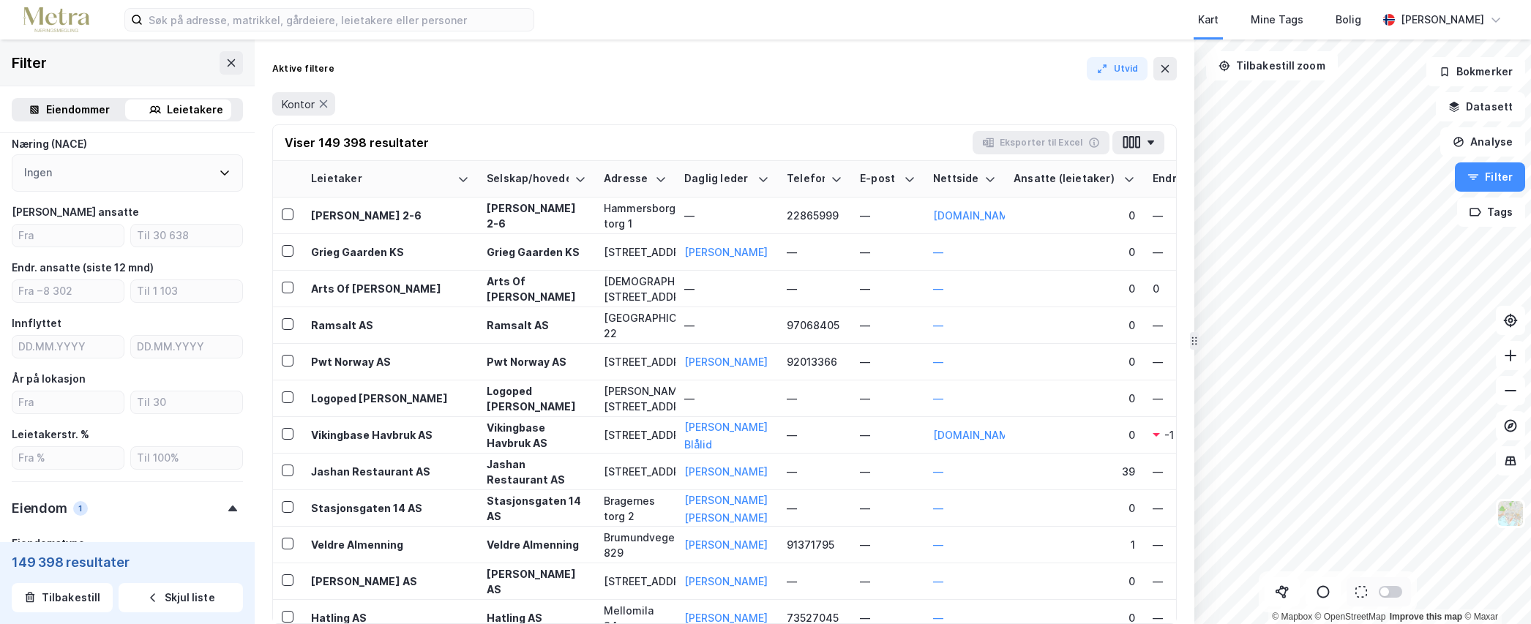
scroll to position [207, 0]
click at [70, 219] on input "number" at bounding box center [67, 230] width 111 height 22
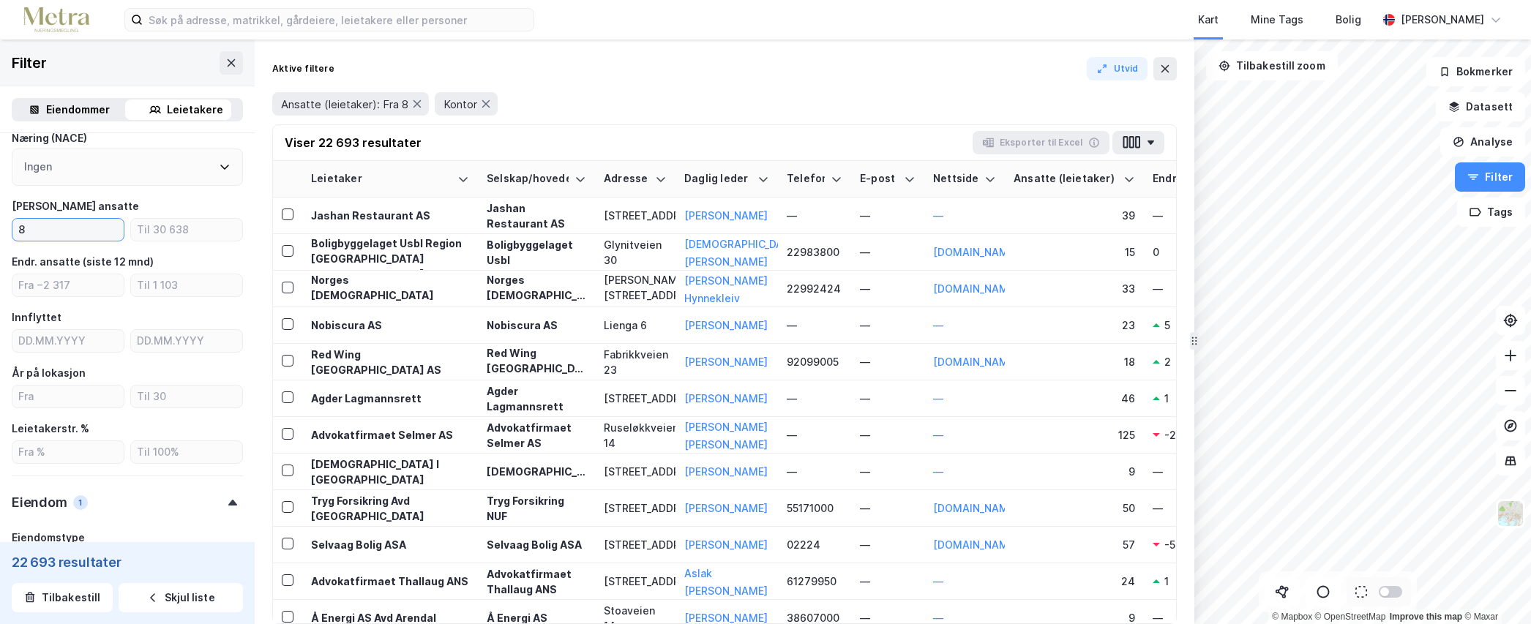
type input "8"
drag, startPoint x: 241, startPoint y: 306, endPoint x: 236, endPoint y: 373, distance: 67.6
click at [236, 373] on div "Type leietaker Boligforeninger (64) Offentlig (3 228) Selskap (17 445) Utenland…" at bounding box center [127, 543] width 255 height 1234
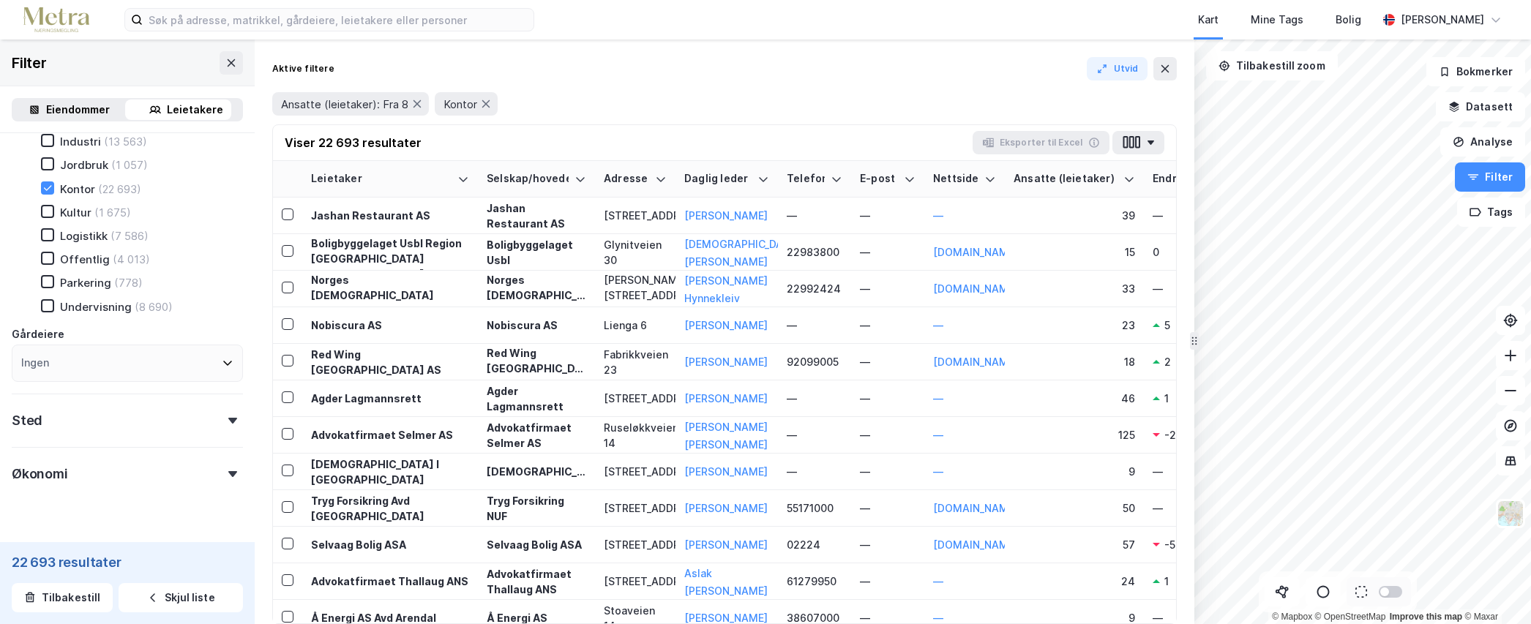
scroll to position [808, 0]
click at [227, 413] on div "Sted" at bounding box center [127, 400] width 231 height 42
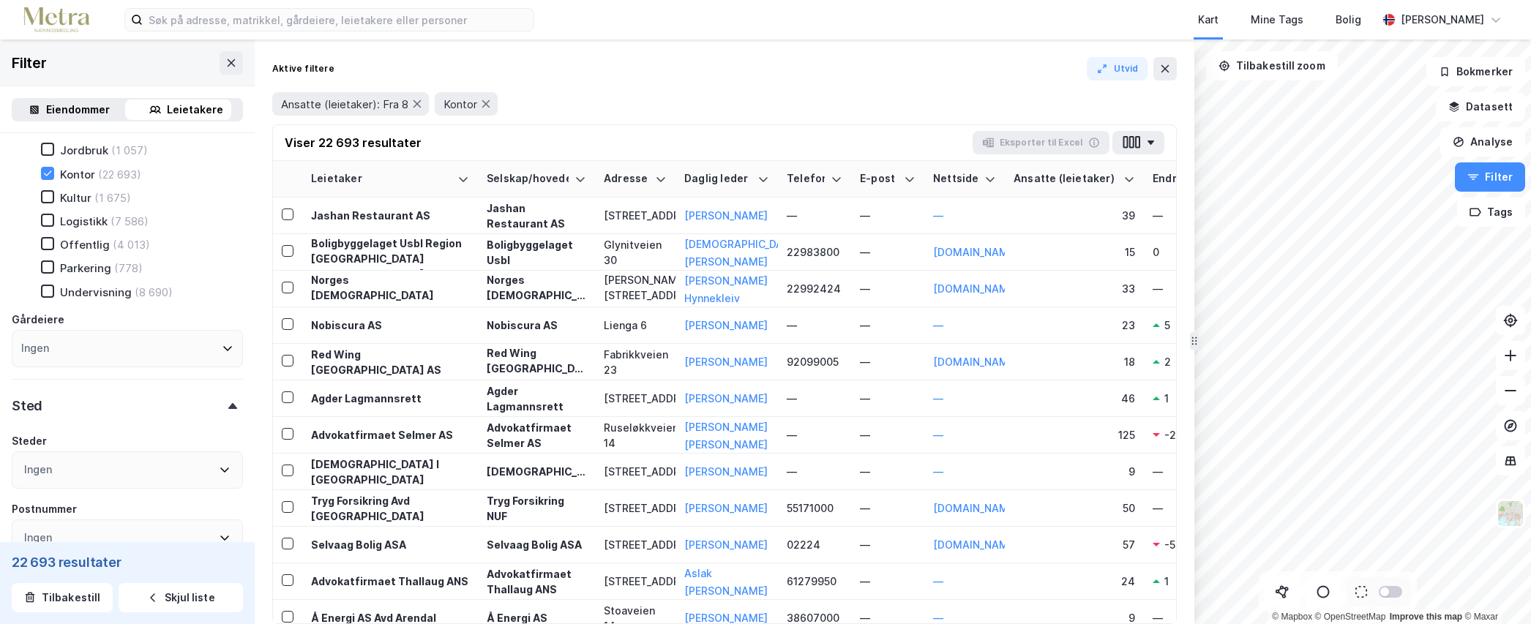
click at [142, 468] on div "Ingen" at bounding box center [127, 470] width 231 height 37
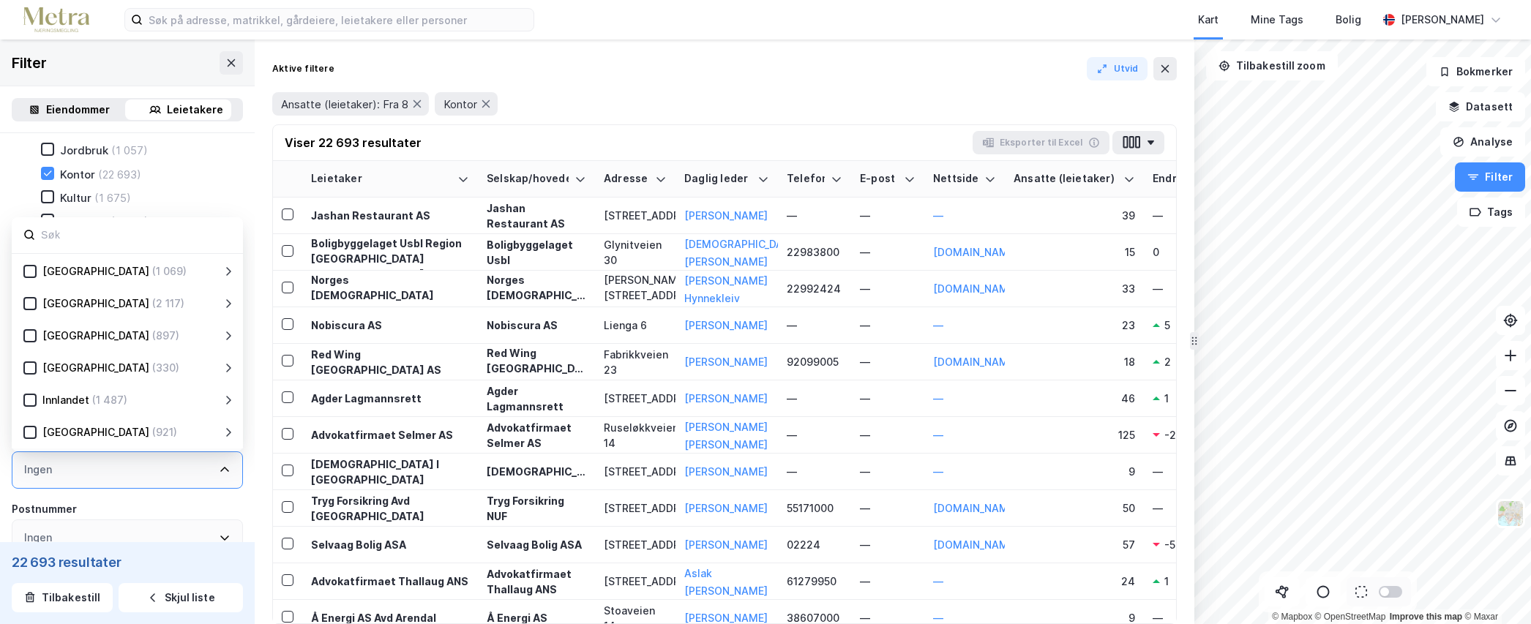
click at [179, 463] on div "Ingen" at bounding box center [127, 470] width 231 height 37
click at [223, 467] on div "Ingen" at bounding box center [127, 470] width 231 height 37
click at [209, 479] on div "Ingen" at bounding box center [127, 470] width 231 height 37
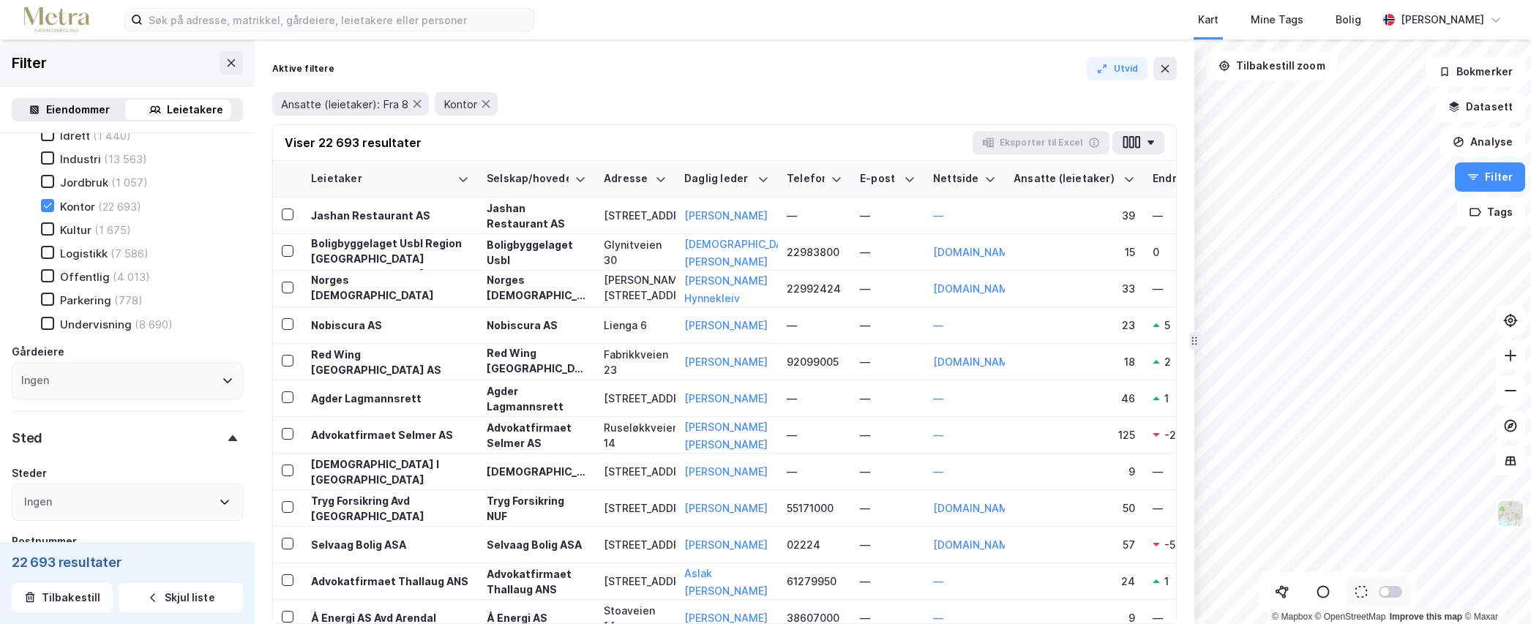
scroll to position [779, 0]
click at [222, 432] on div at bounding box center [232, 435] width 20 height 6
click at [228, 432] on icon at bounding box center [232, 435] width 9 height 6
click at [128, 497] on div "Ingen" at bounding box center [127, 498] width 231 height 37
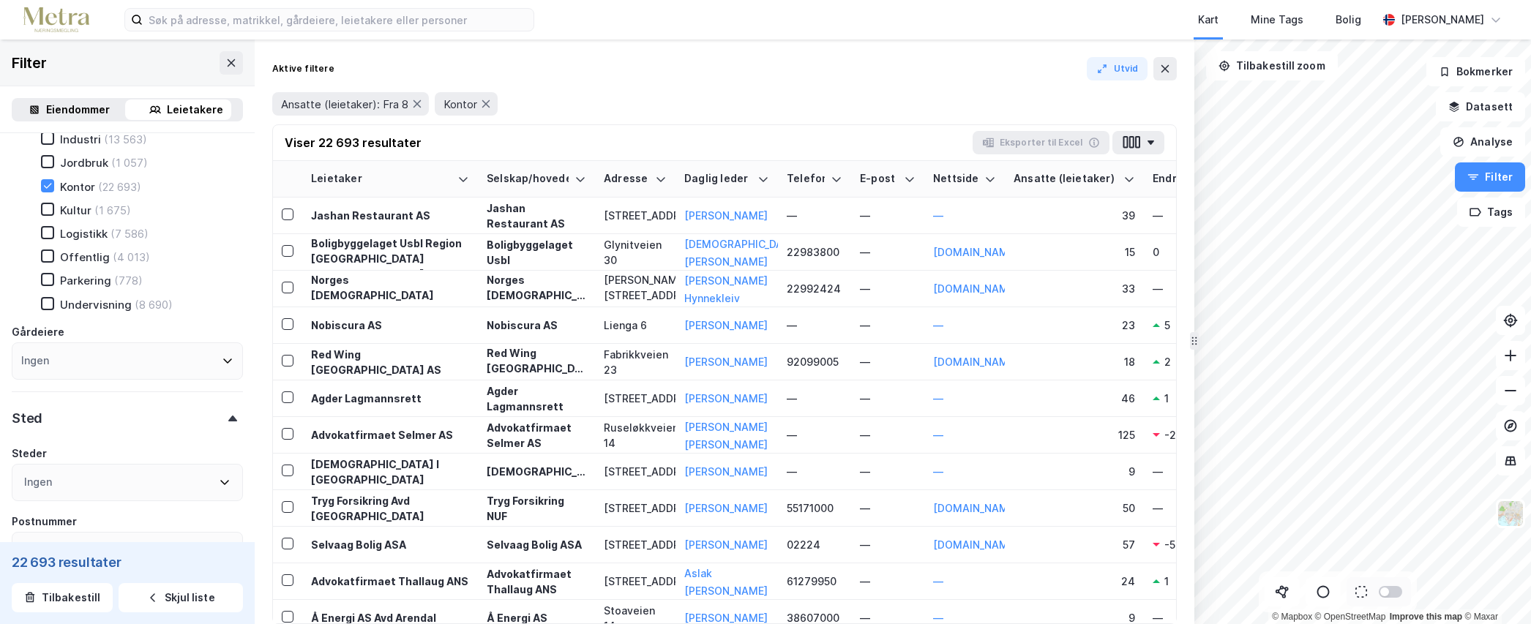
click at [228, 420] on icon at bounding box center [232, 419] width 9 height 6
click at [24, 421] on div "Sted" at bounding box center [27, 419] width 31 height 18
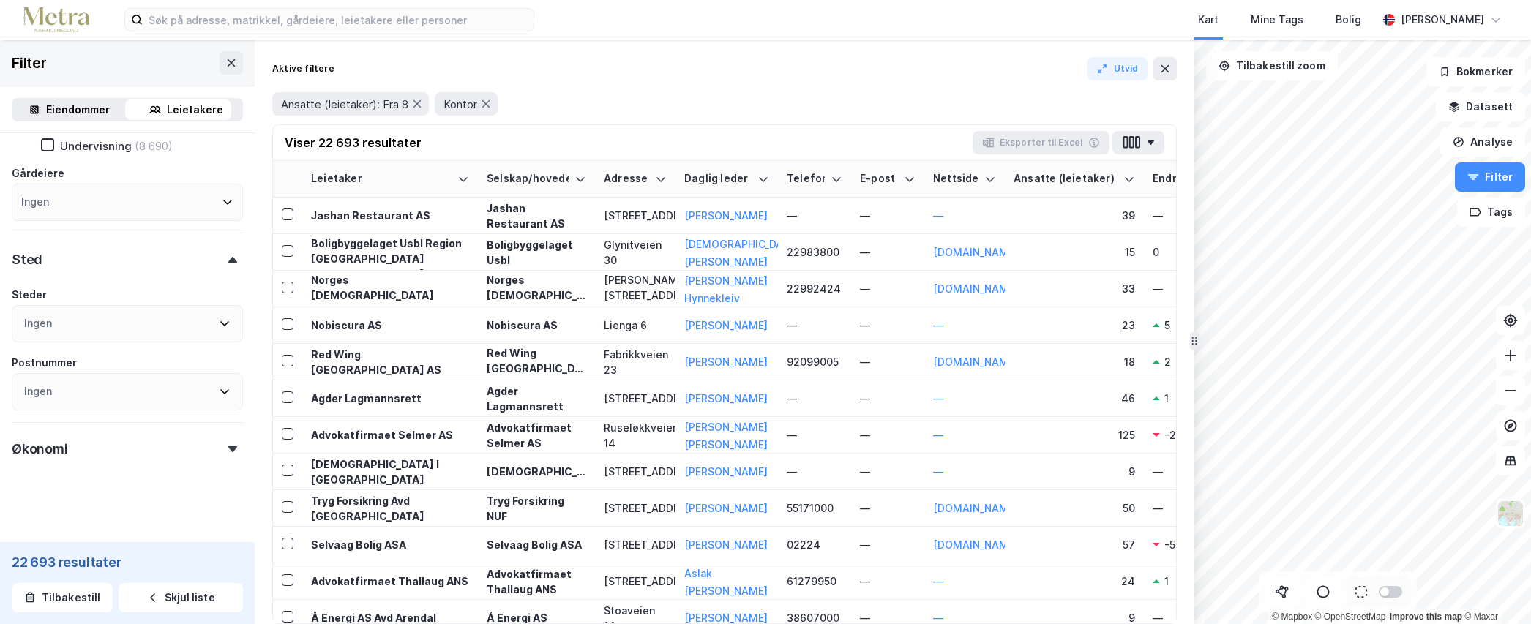
scroll to position [961, 0]
click at [90, 390] on div "Ingen" at bounding box center [127, 385] width 231 height 37
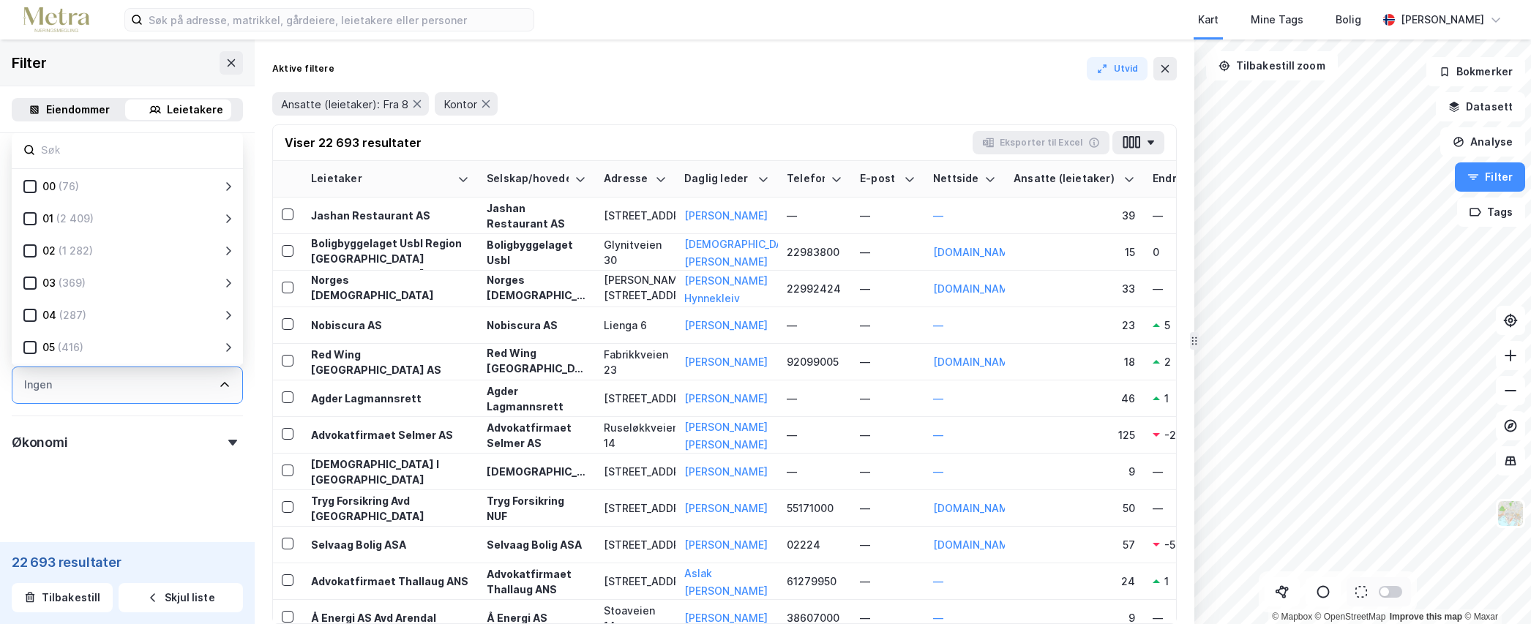
click at [94, 389] on div "Ingen" at bounding box center [127, 385] width 231 height 37
click at [221, 384] on div "Ingen" at bounding box center [127, 385] width 231 height 37
click at [103, 143] on input at bounding box center [136, 150] width 192 height 20
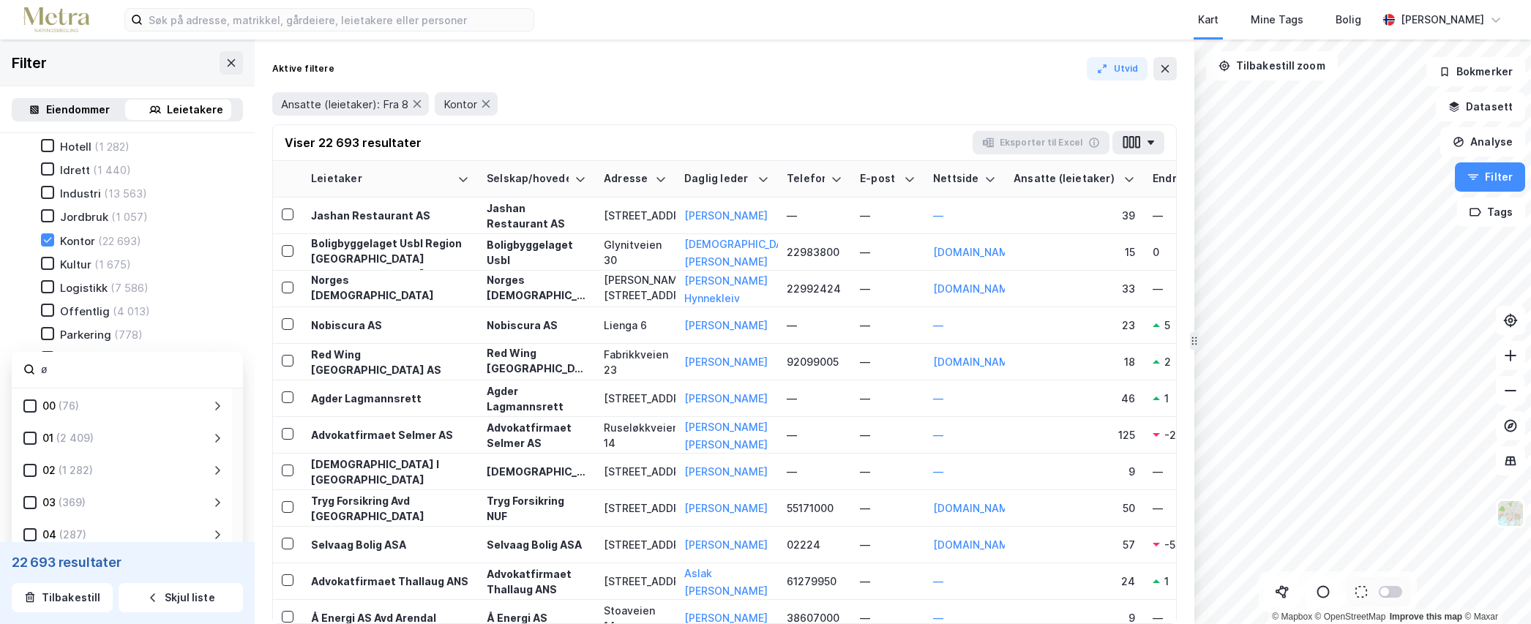
scroll to position [767, 0]
type input "øst"
click at [228, 445] on icon at bounding box center [232, 447] width 9 height 6
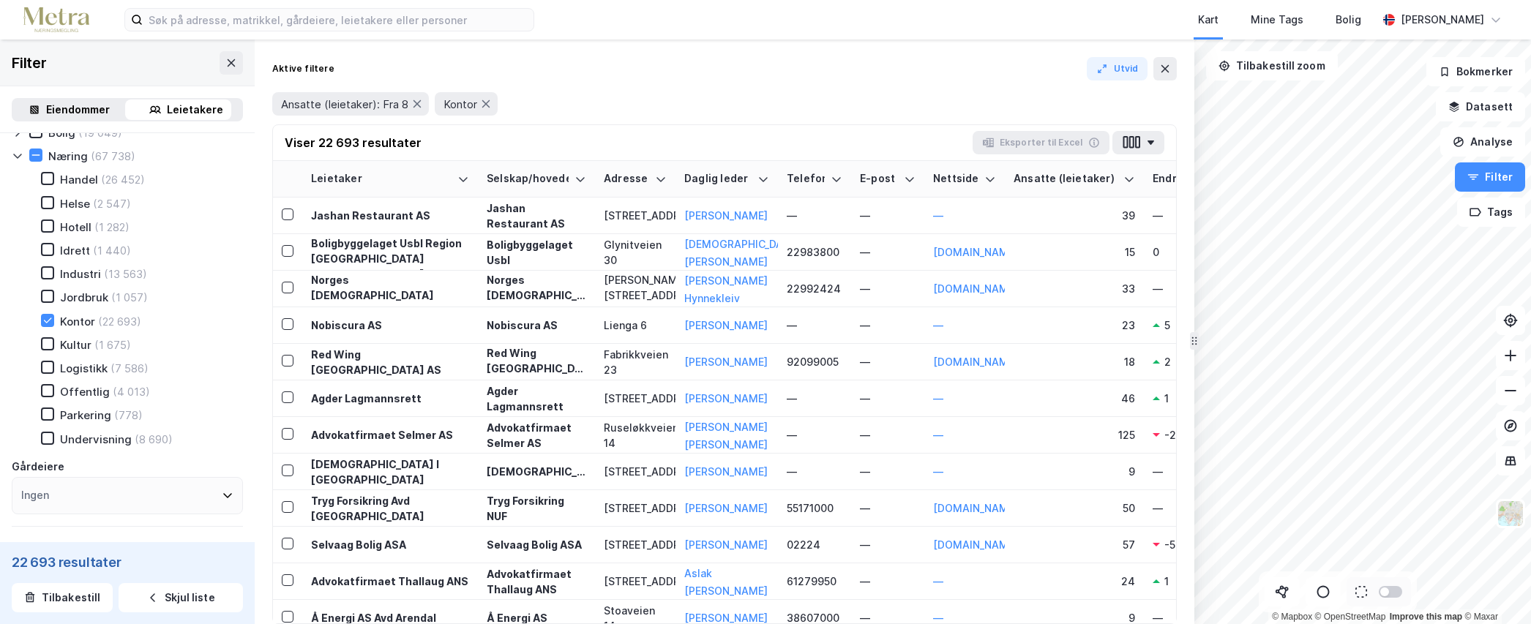
scroll to position [825, 0]
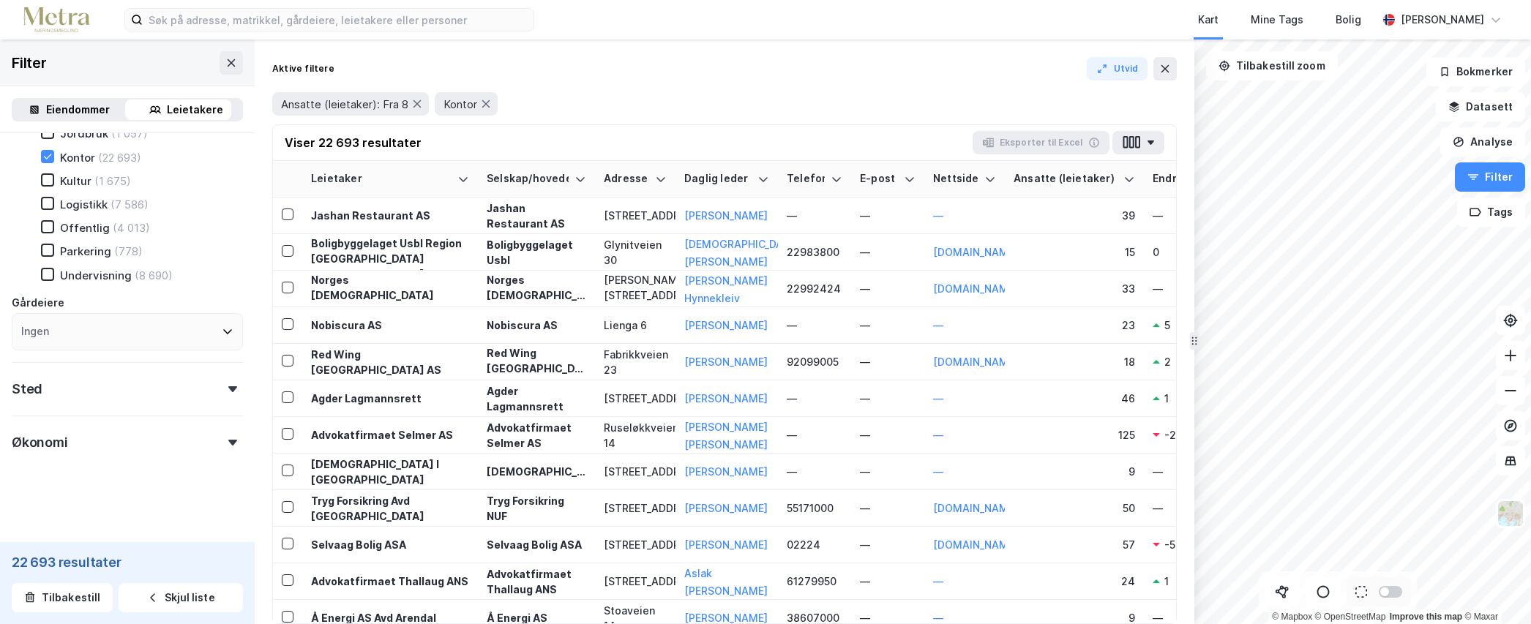
click at [222, 387] on div at bounding box center [232, 389] width 20 height 6
click at [203, 447] on div "Ingen" at bounding box center [127, 453] width 231 height 37
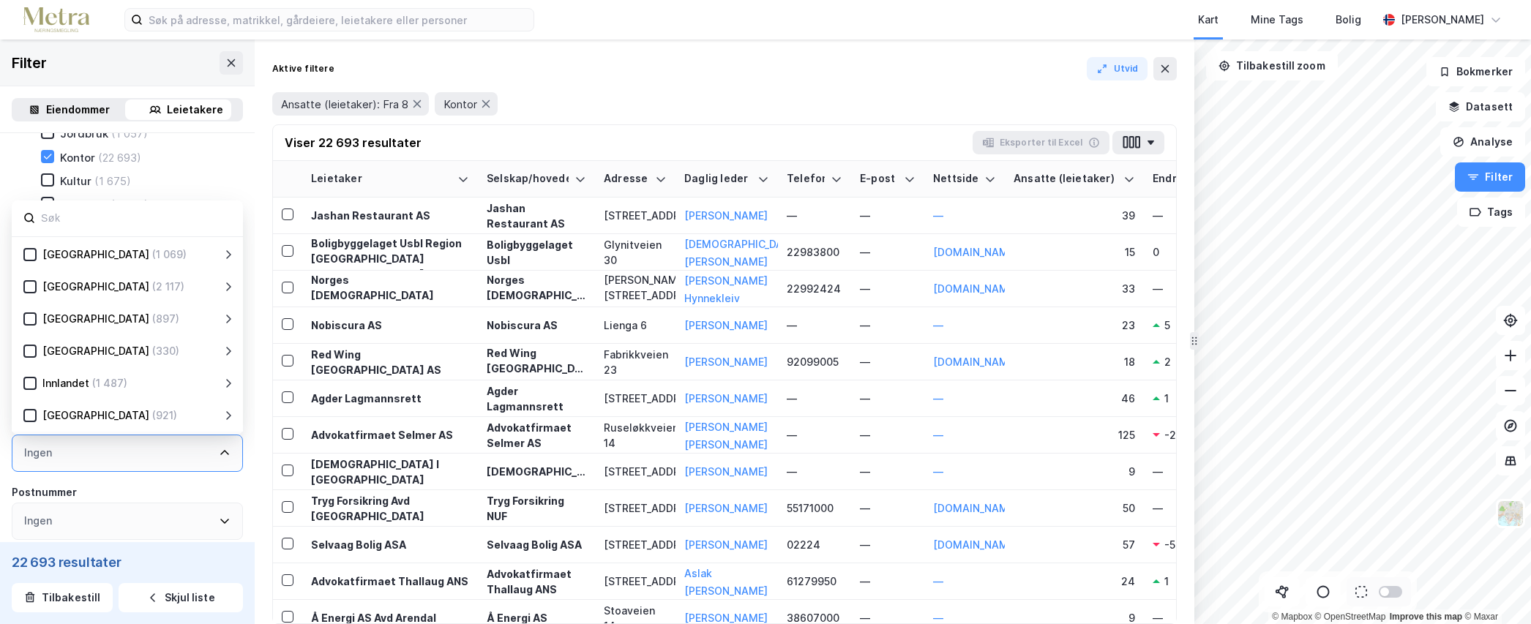
click at [201, 447] on div "Ingen" at bounding box center [127, 453] width 231 height 37
click at [83, 533] on div "Ingen" at bounding box center [127, 521] width 231 height 37
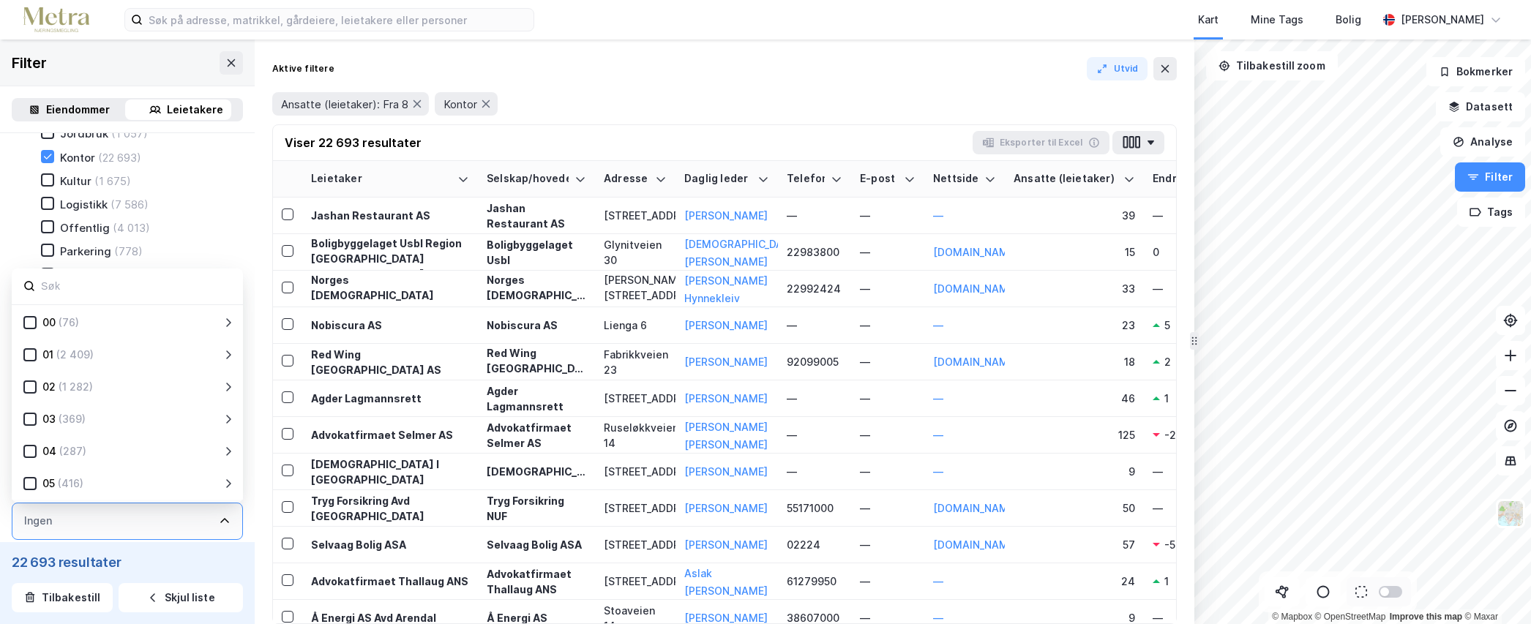
click at [89, 525] on div "Ingen" at bounding box center [127, 521] width 231 height 37
click at [157, 545] on div "22 693 resultater Tilbakestill Skjul liste" at bounding box center [127, 583] width 255 height 82
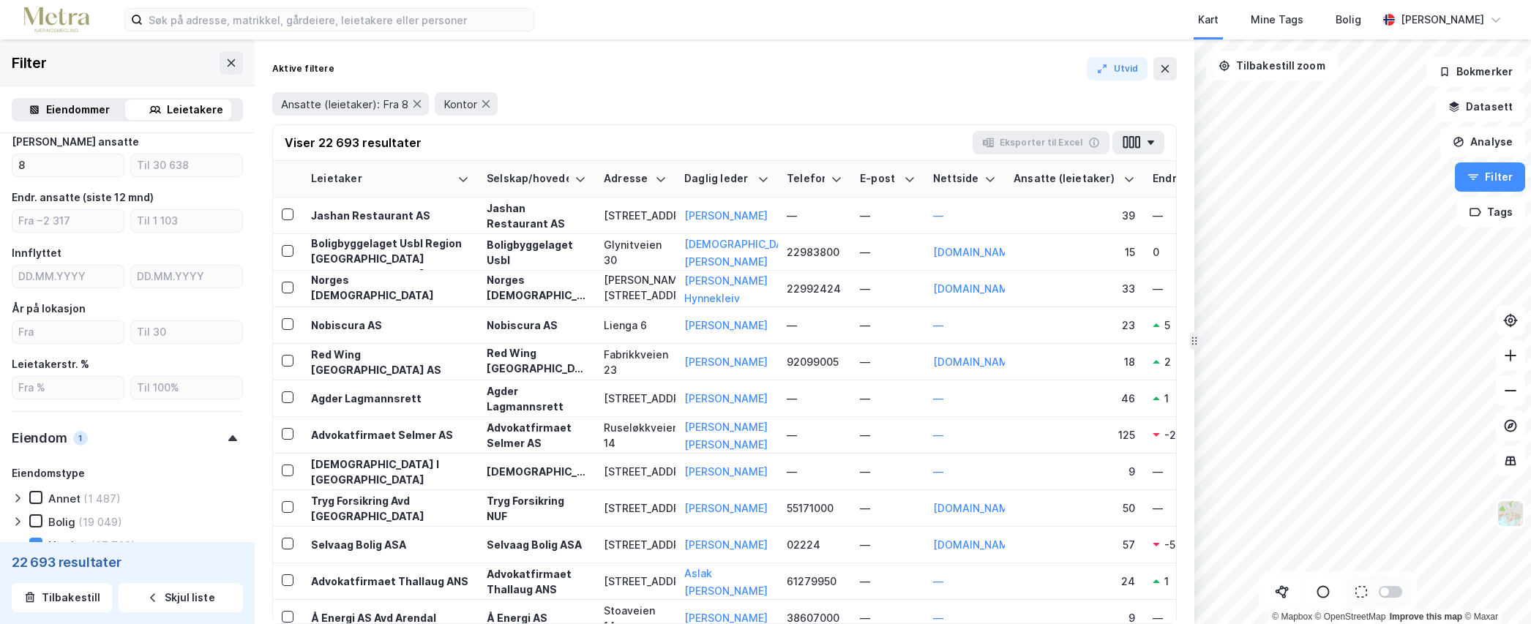
scroll to position [0, 0]
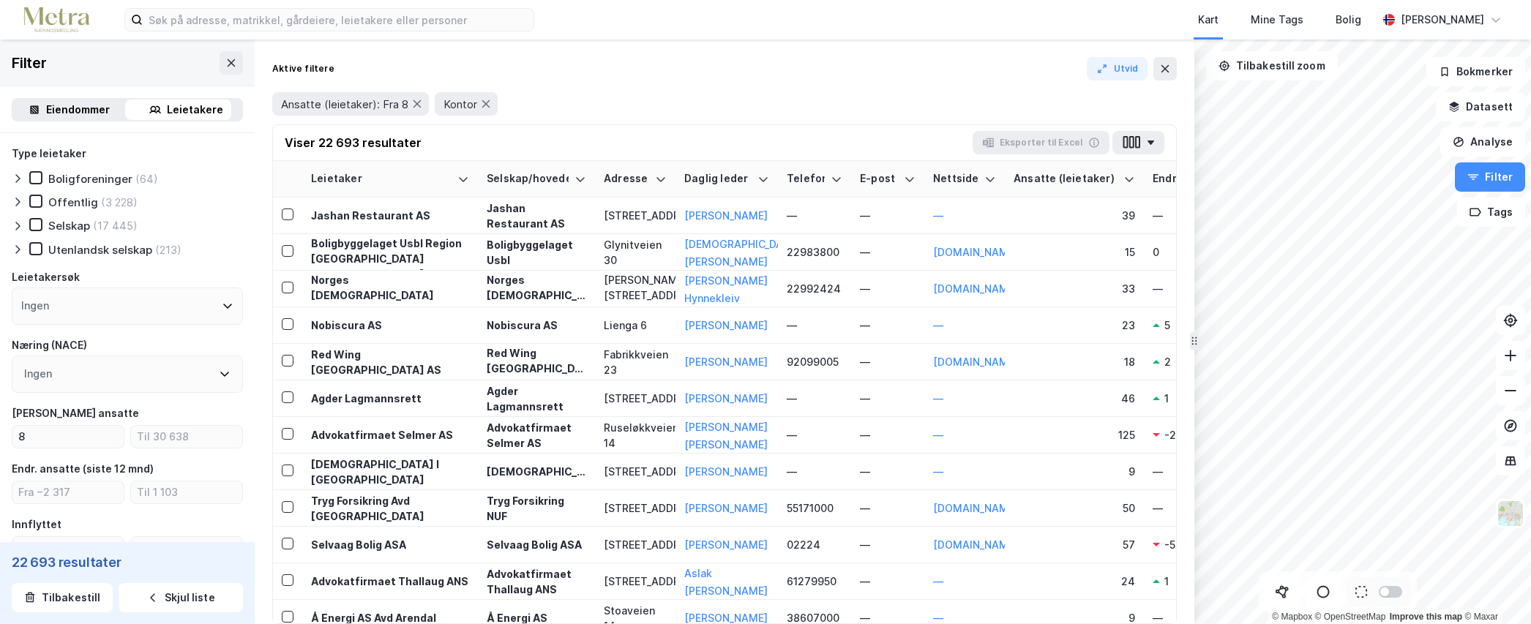
click at [65, 225] on div "Selskap" at bounding box center [69, 226] width 42 height 14
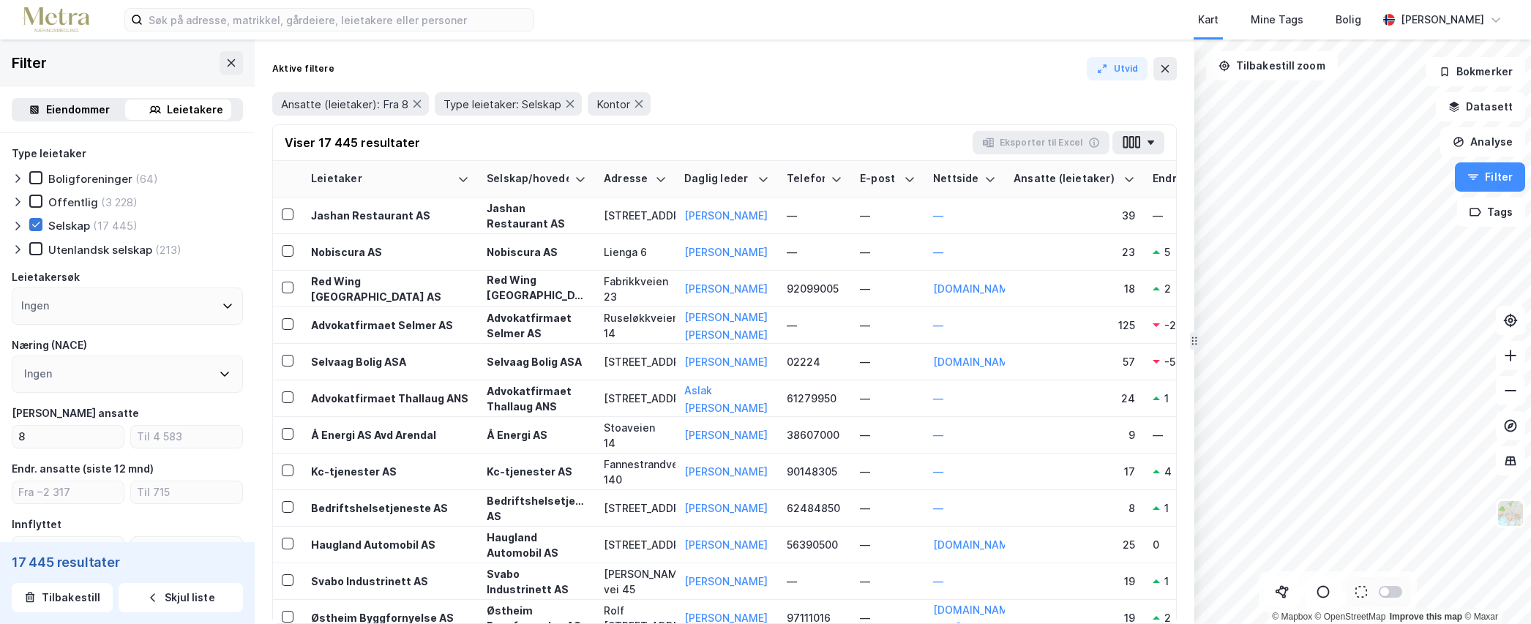
click at [36, 231] on div at bounding box center [35, 224] width 13 height 13
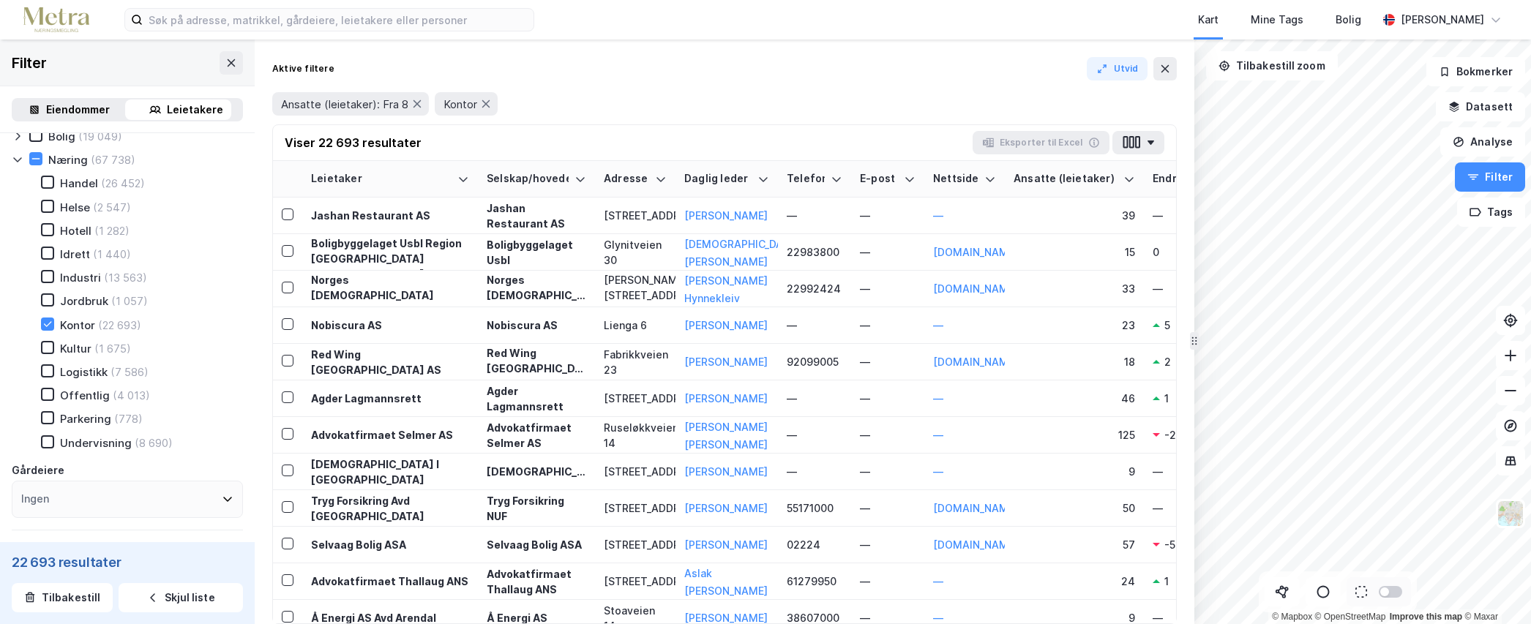
scroll to position [659, 0]
click at [14, 157] on icon at bounding box center [17, 159] width 8 height 4
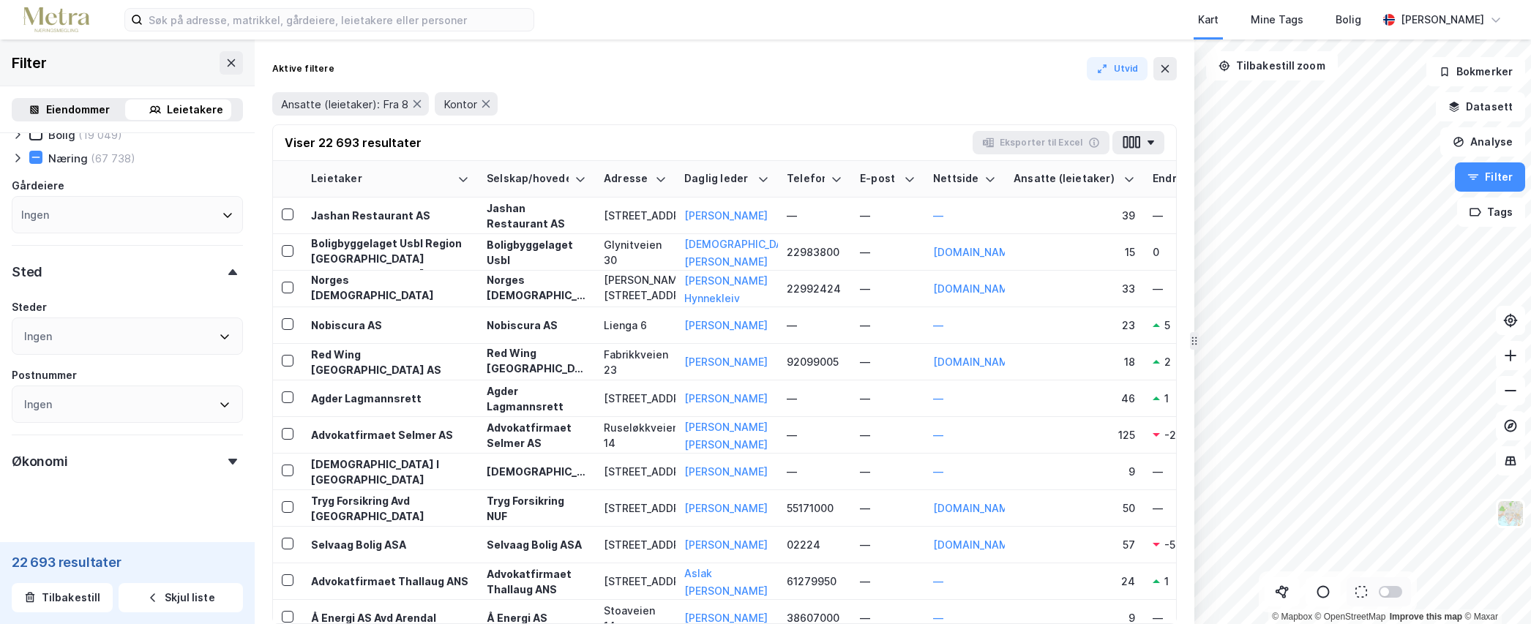
click at [68, 338] on div "Ingen" at bounding box center [127, 336] width 231 height 37
type input "østfold"
click at [32, 411] on icon at bounding box center [30, 412] width 8 height 5
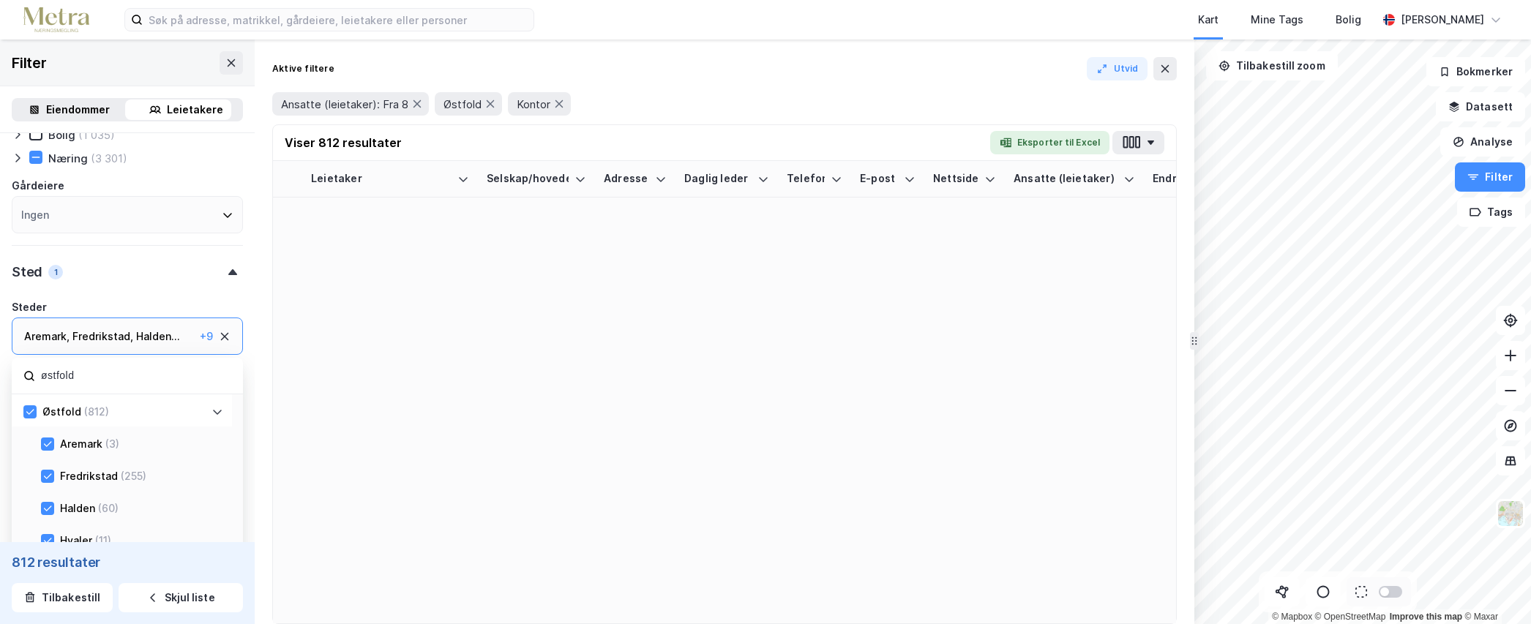
scroll to position [659, 0]
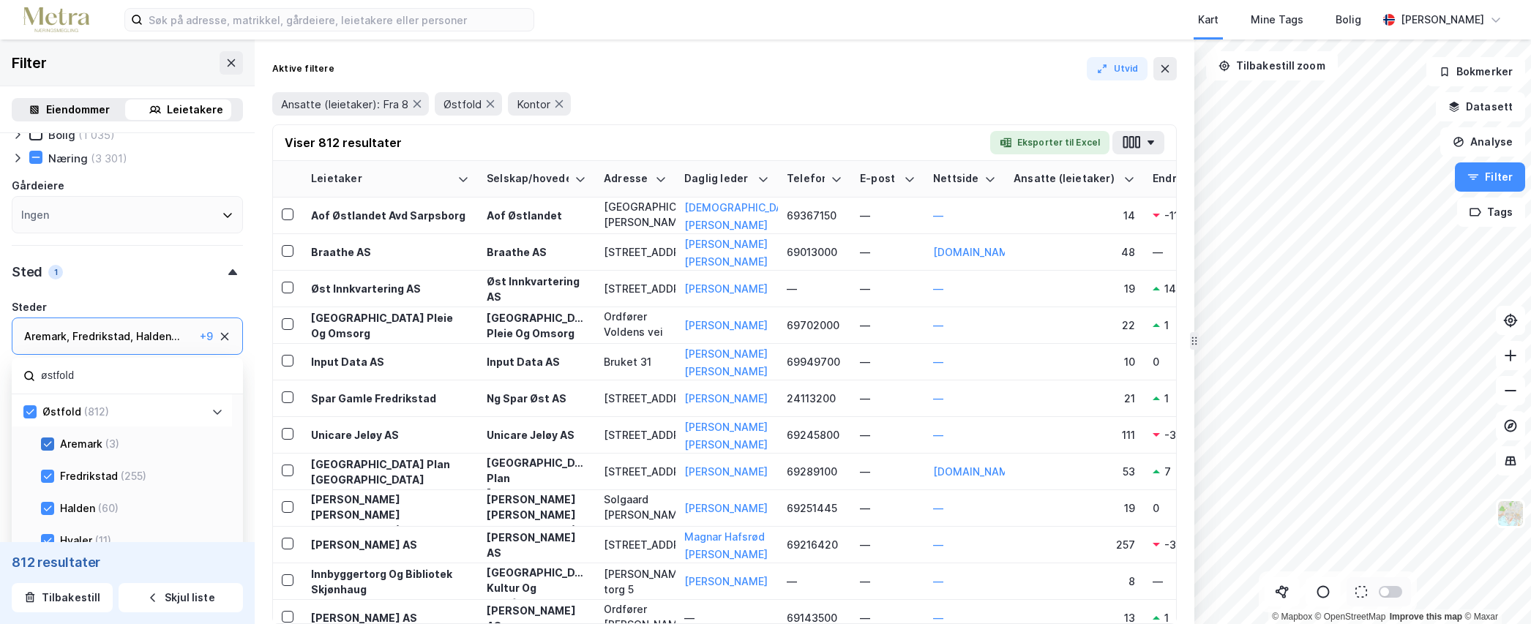
click at [48, 448] on icon at bounding box center [47, 444] width 10 height 10
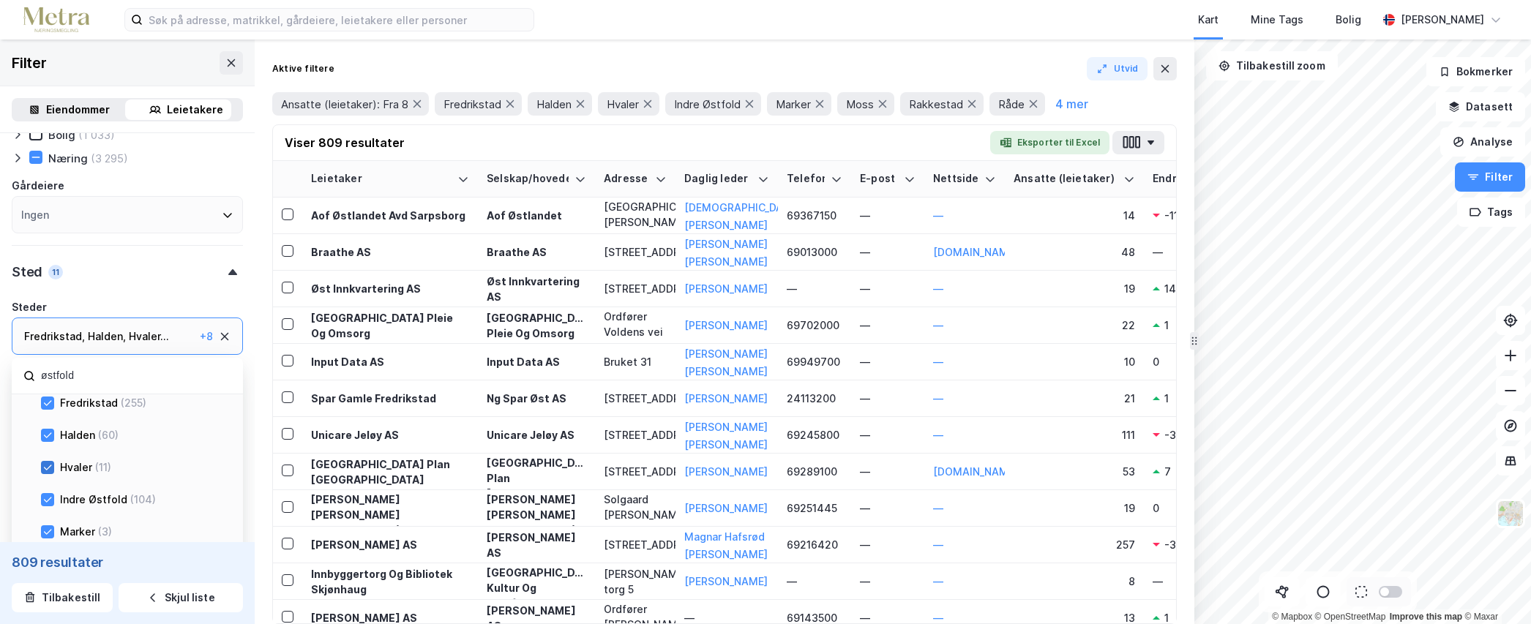
click at [46, 468] on icon at bounding box center [47, 467] width 10 height 10
click at [50, 503] on icon at bounding box center [47, 500] width 10 height 10
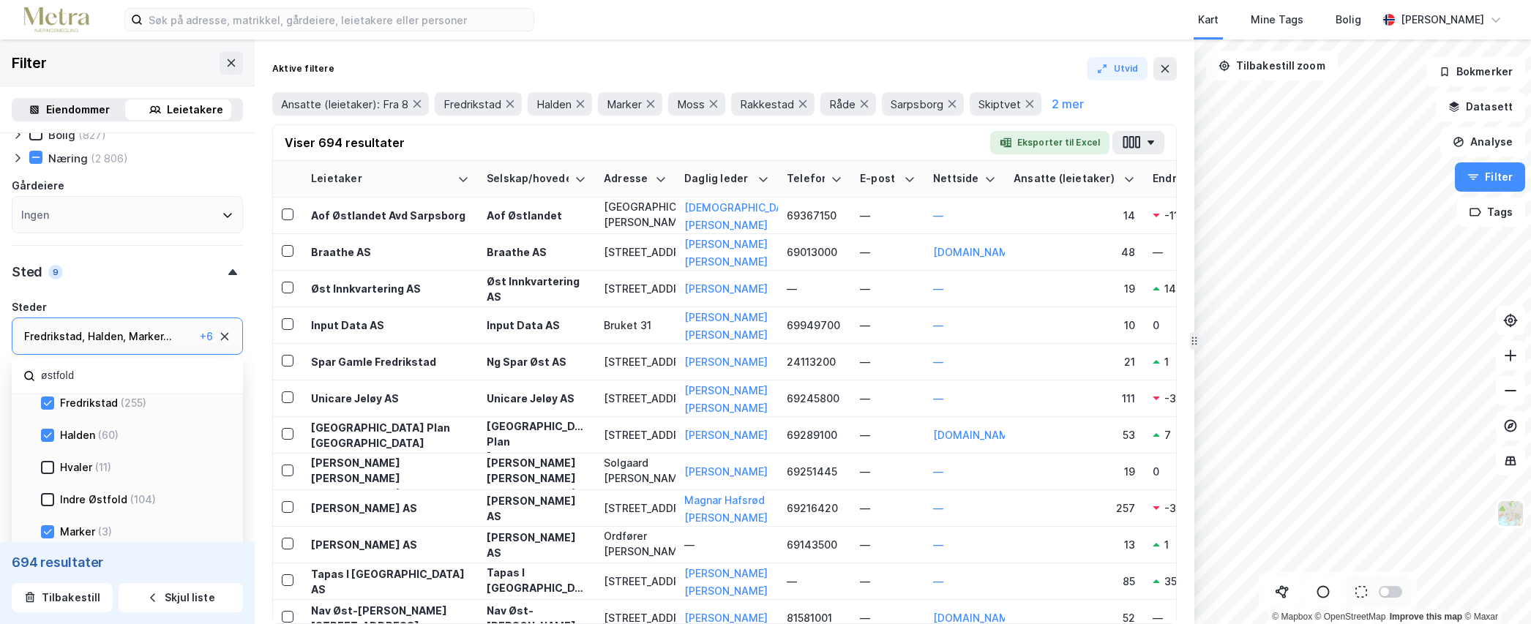
click at [40, 531] on div "Marker (3)" at bounding box center [122, 530] width 220 height 32
click at [50, 529] on icon at bounding box center [47, 532] width 10 height 10
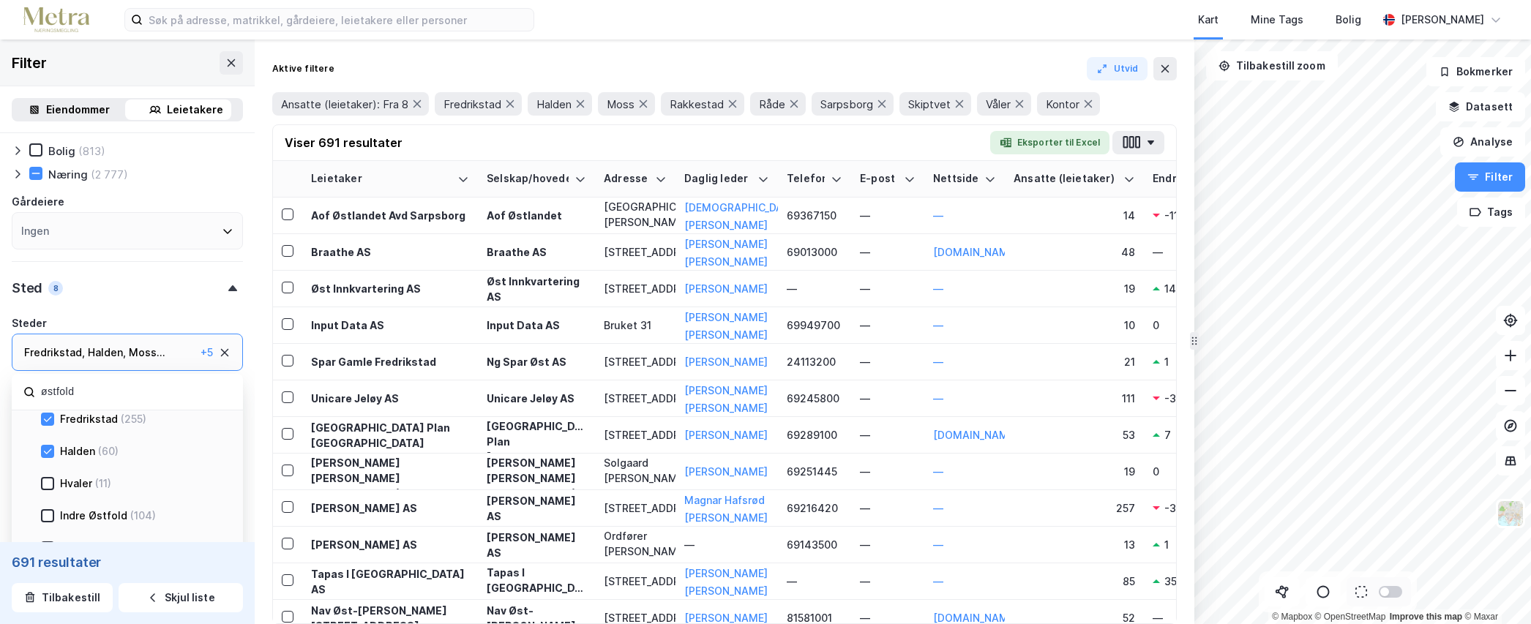
scroll to position [659, 0]
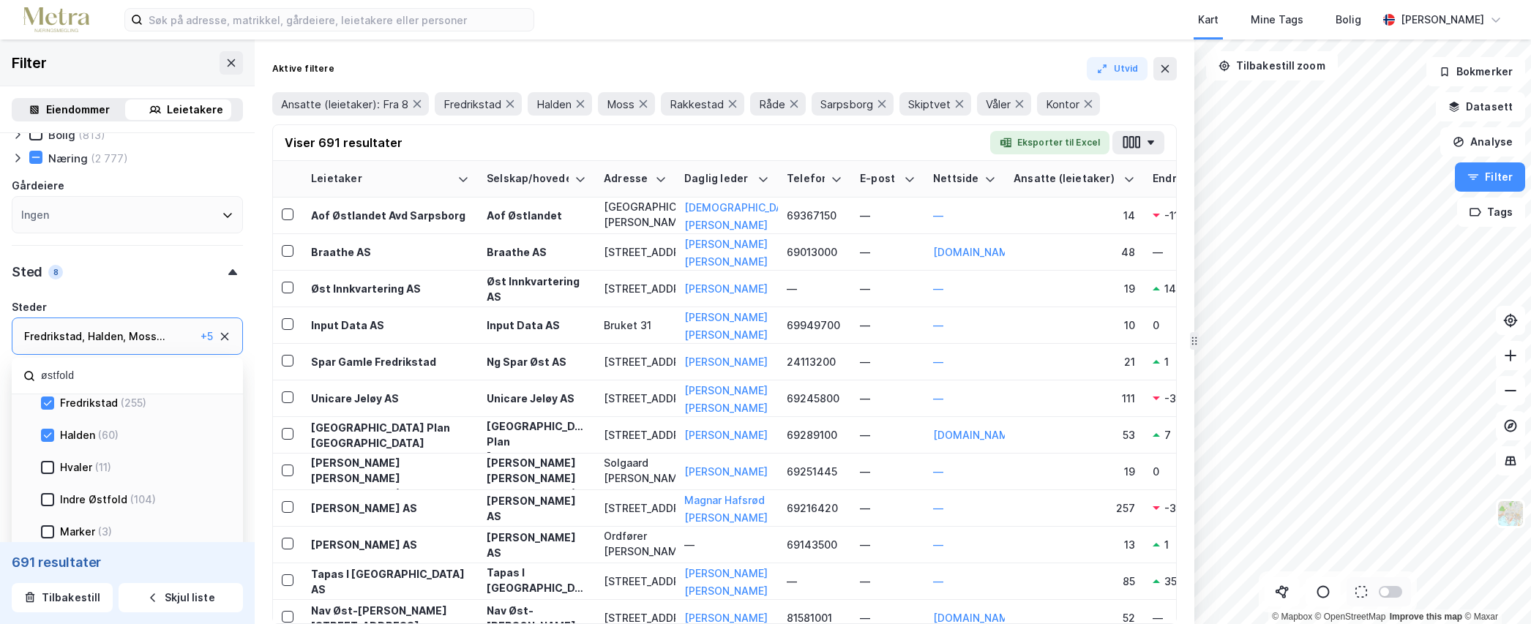
click at [55, 401] on div "Fredrikstad (255)" at bounding box center [138, 403] width 169 height 18
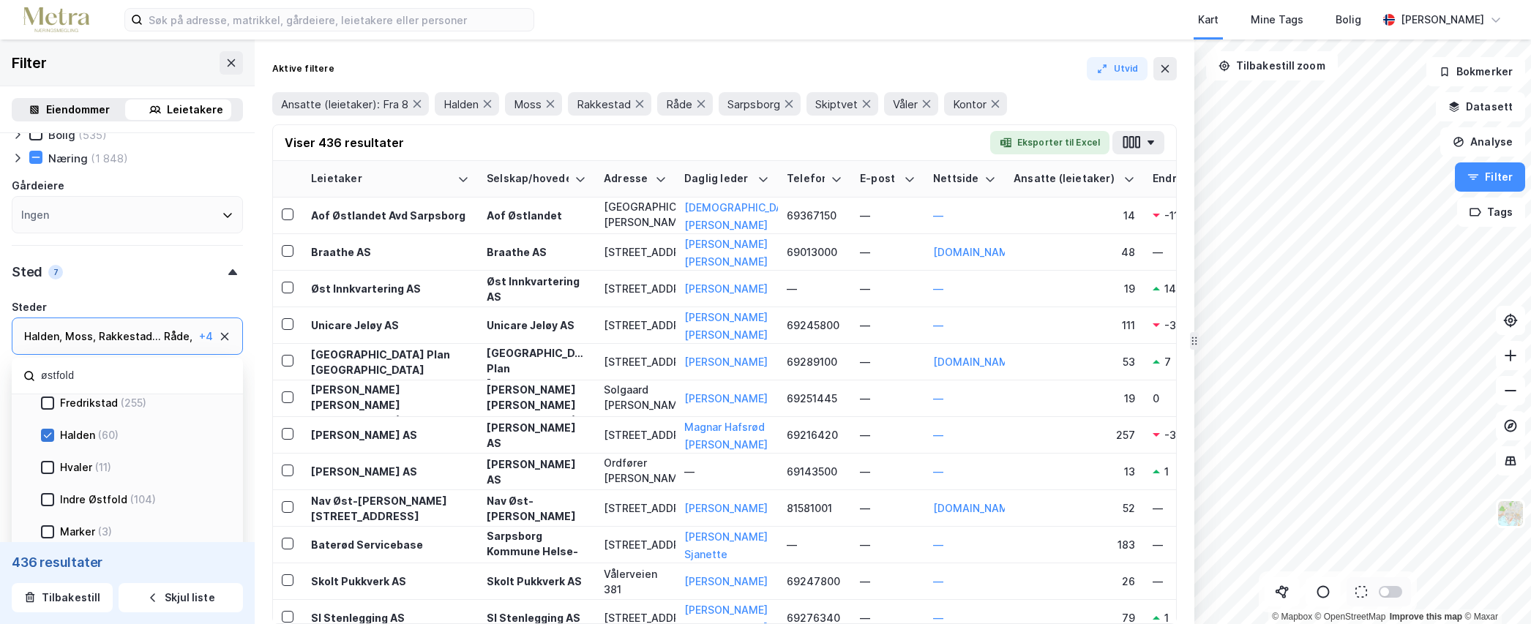
click at [52, 435] on icon at bounding box center [47, 435] width 10 height 10
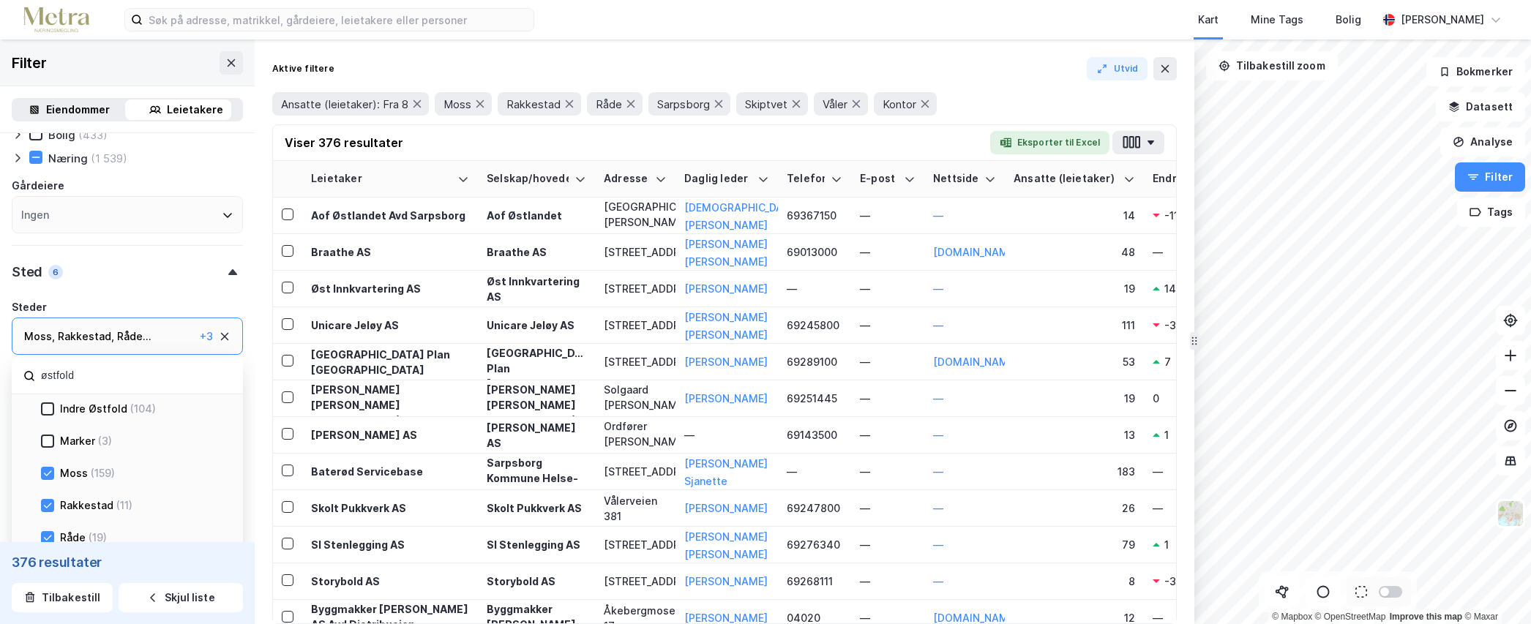
scroll to position [220, 0]
click at [46, 410] on div "[PERSON_NAME] (159)" at bounding box center [132, 418] width 182 height 18
click at [46, 451] on icon at bounding box center [47, 450] width 10 height 10
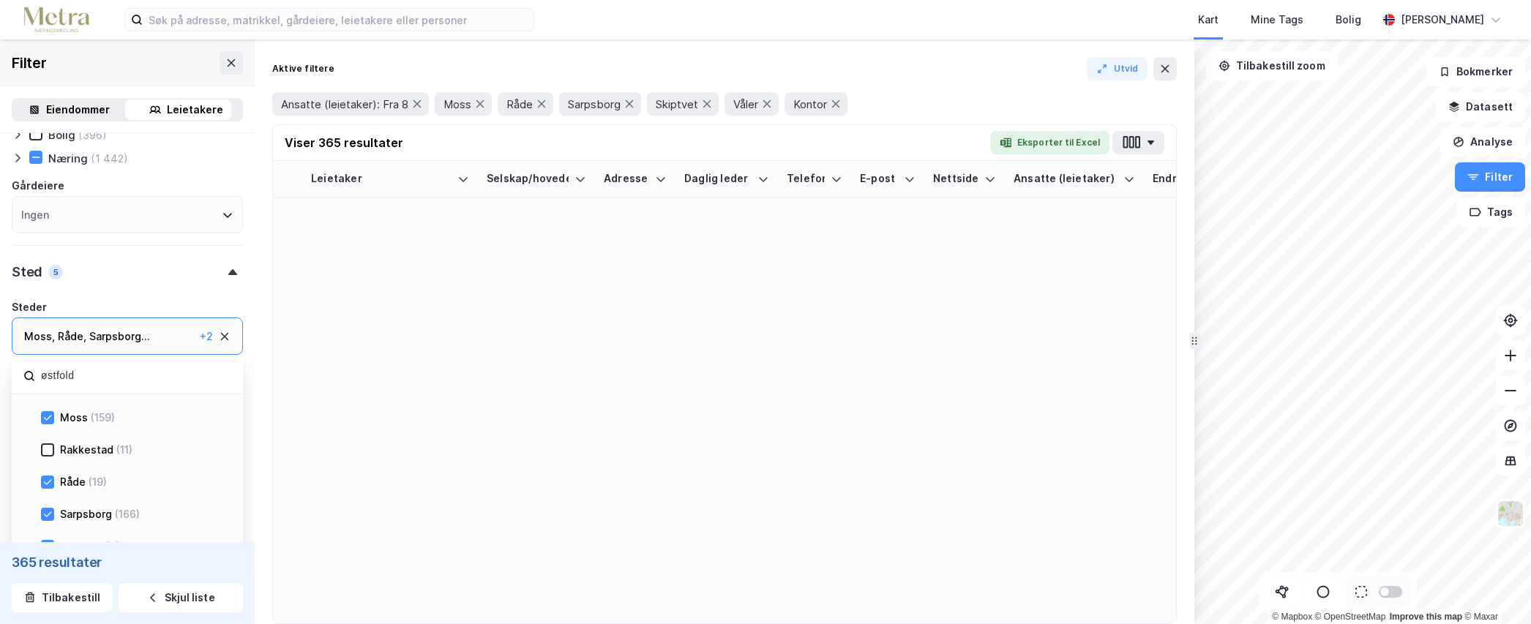
click at [45, 421] on icon at bounding box center [47, 418] width 10 height 10
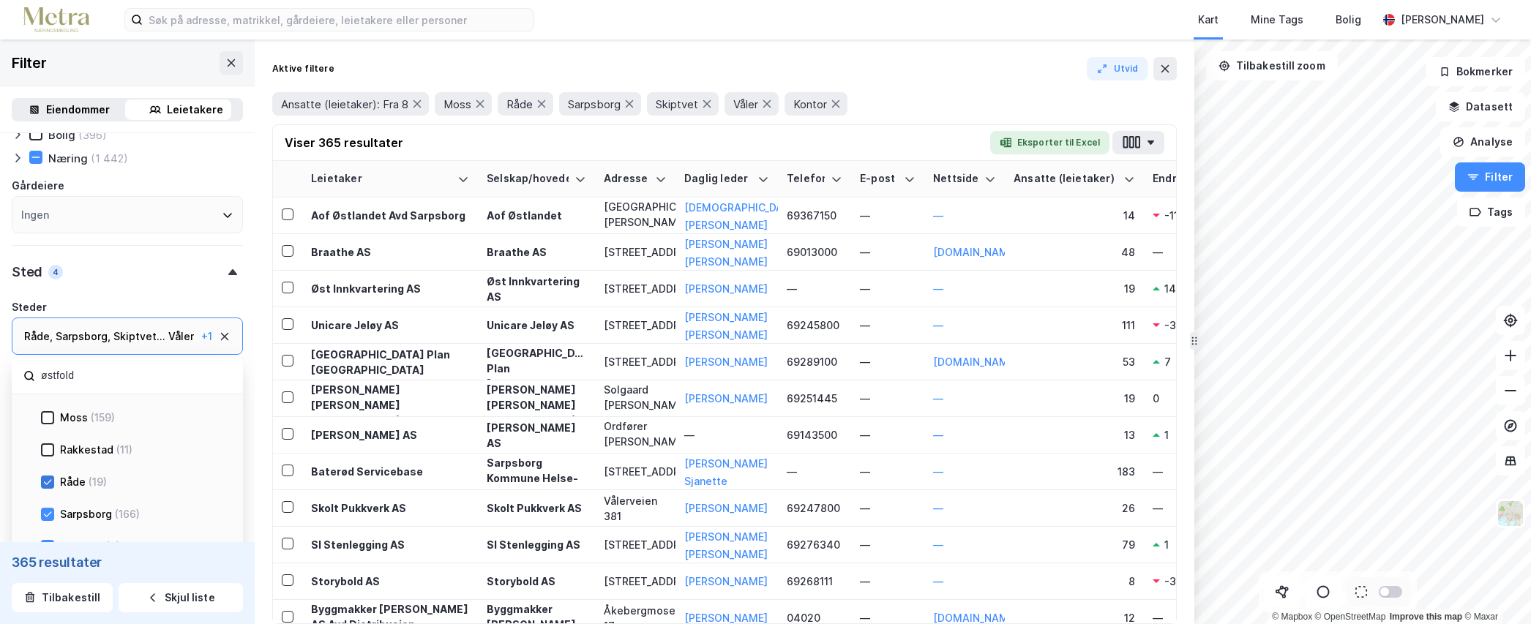
scroll to position [659, 0]
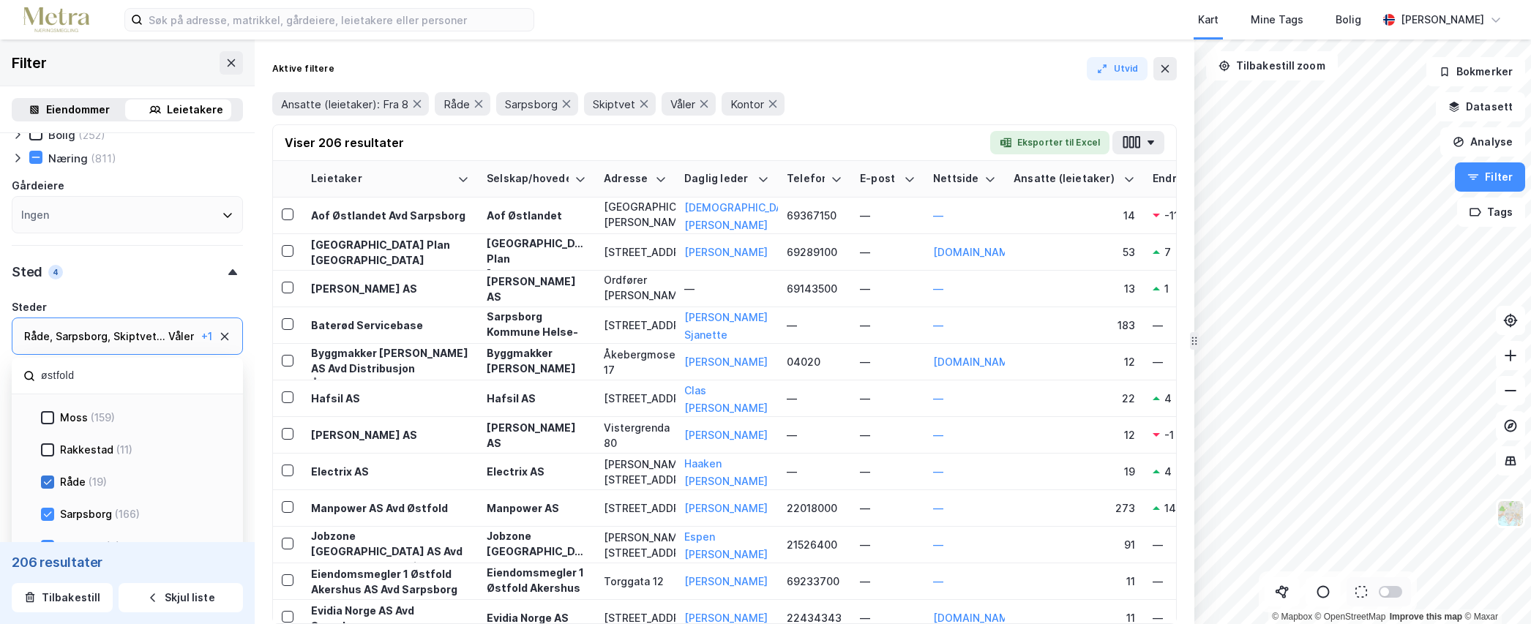
click at [45, 484] on icon at bounding box center [47, 482] width 10 height 10
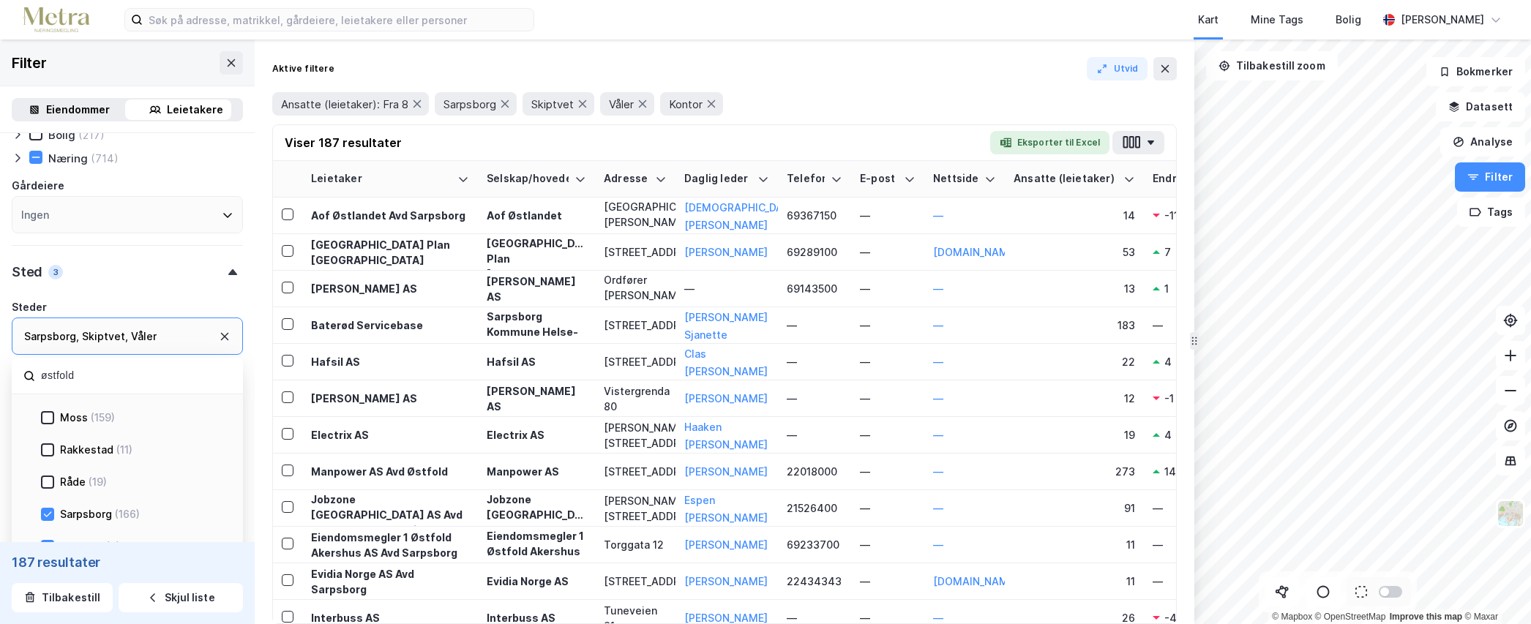
scroll to position [224, 0]
click at [152, 519] on div "Sarpsborg (166)" at bounding box center [138, 510] width 169 height 18
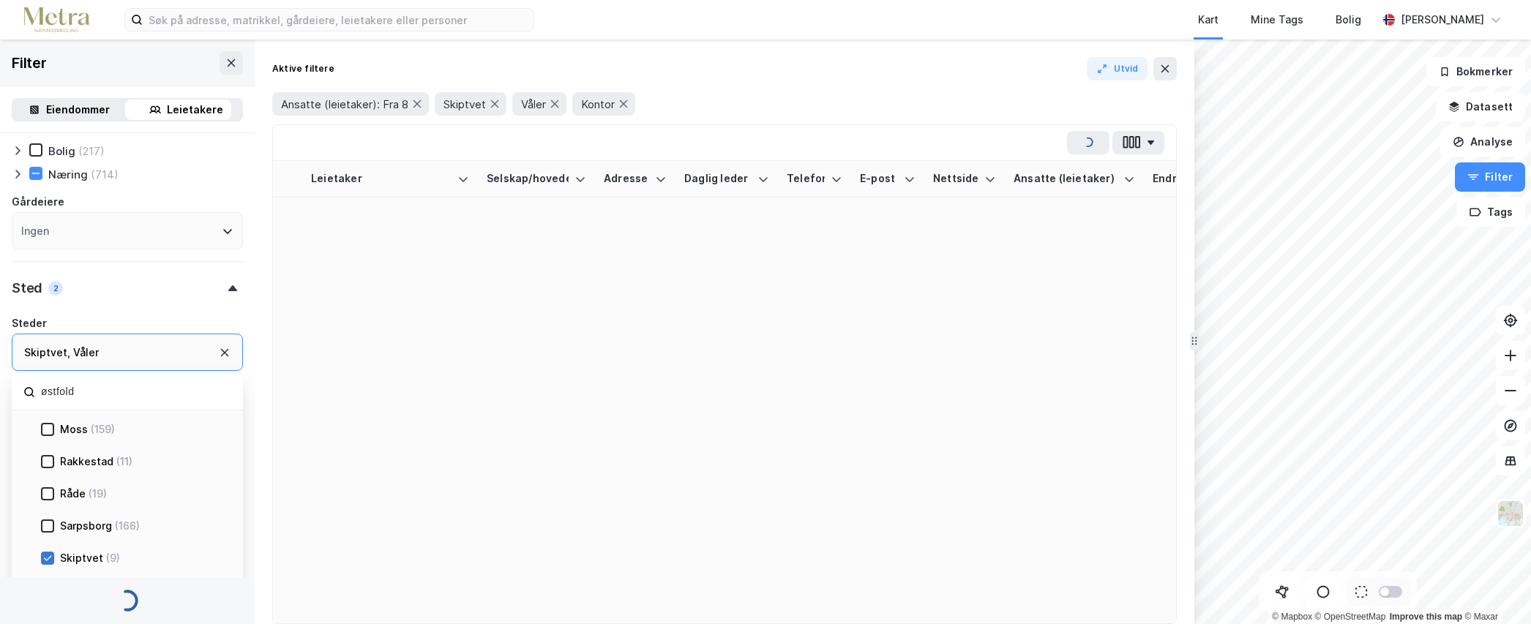
click at [49, 556] on icon at bounding box center [47, 558] width 10 height 10
click at [49, 523] on icon at bounding box center [47, 526] width 10 height 10
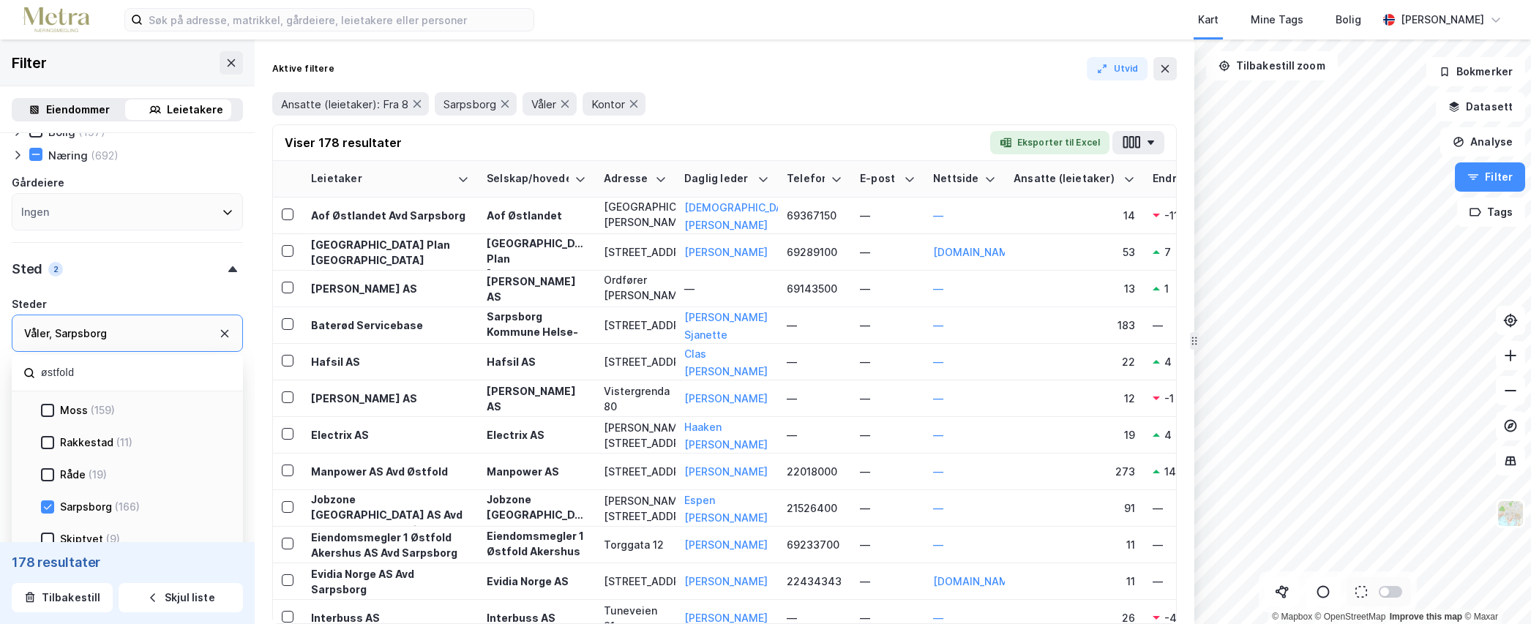
scroll to position [678, 0]
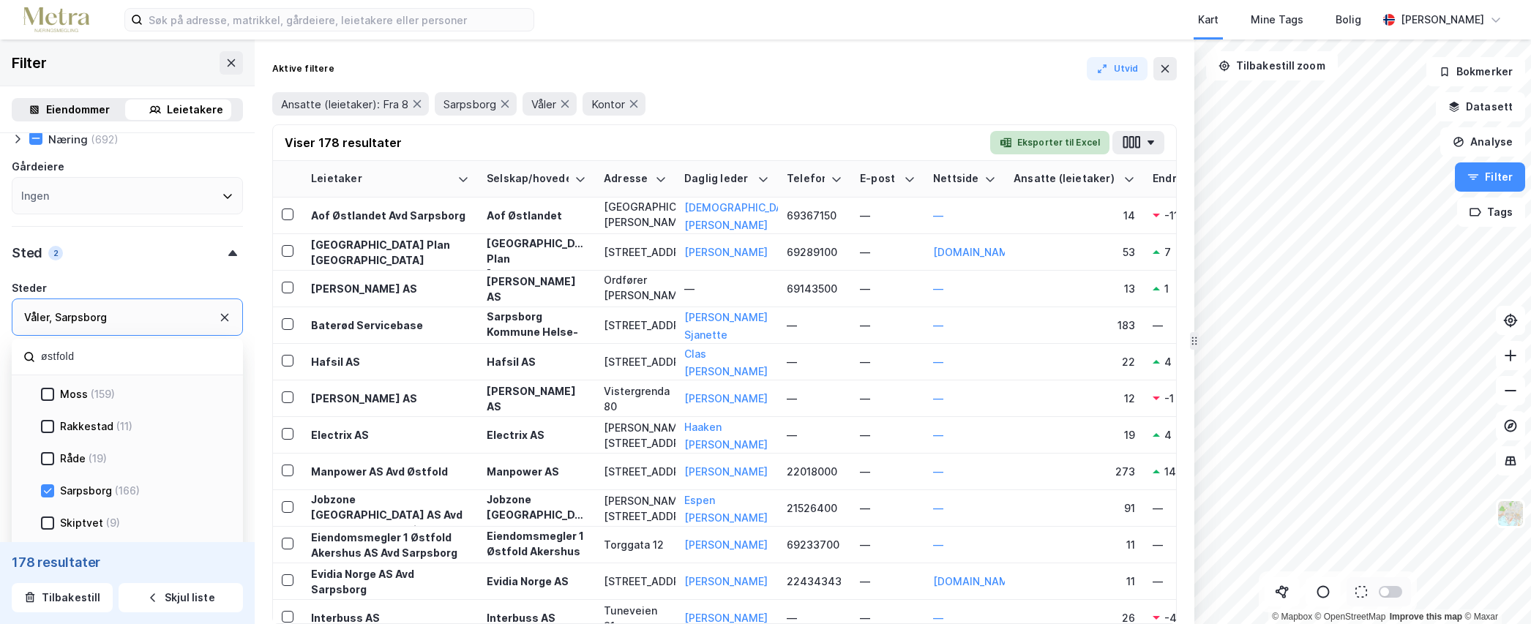
click at [1050, 146] on button "Eksporter til Excel" at bounding box center [1049, 142] width 119 height 23
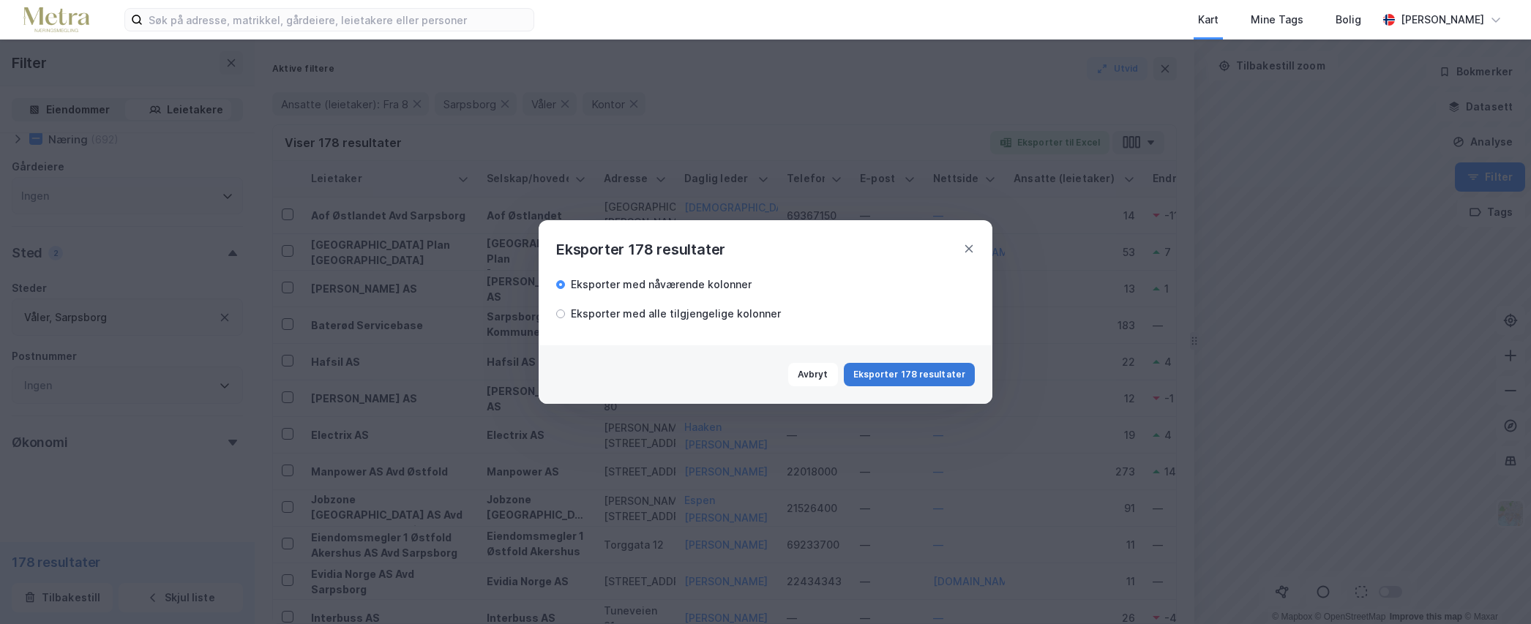
drag, startPoint x: 890, startPoint y: 356, endPoint x: 888, endPoint y: 372, distance: 16.2
click at [890, 357] on div "Avbryt Eksporter 178 resultater" at bounding box center [766, 374] width 454 height 59
click at [888, 372] on button "Eksporter 178 resultater" at bounding box center [909, 374] width 131 height 23
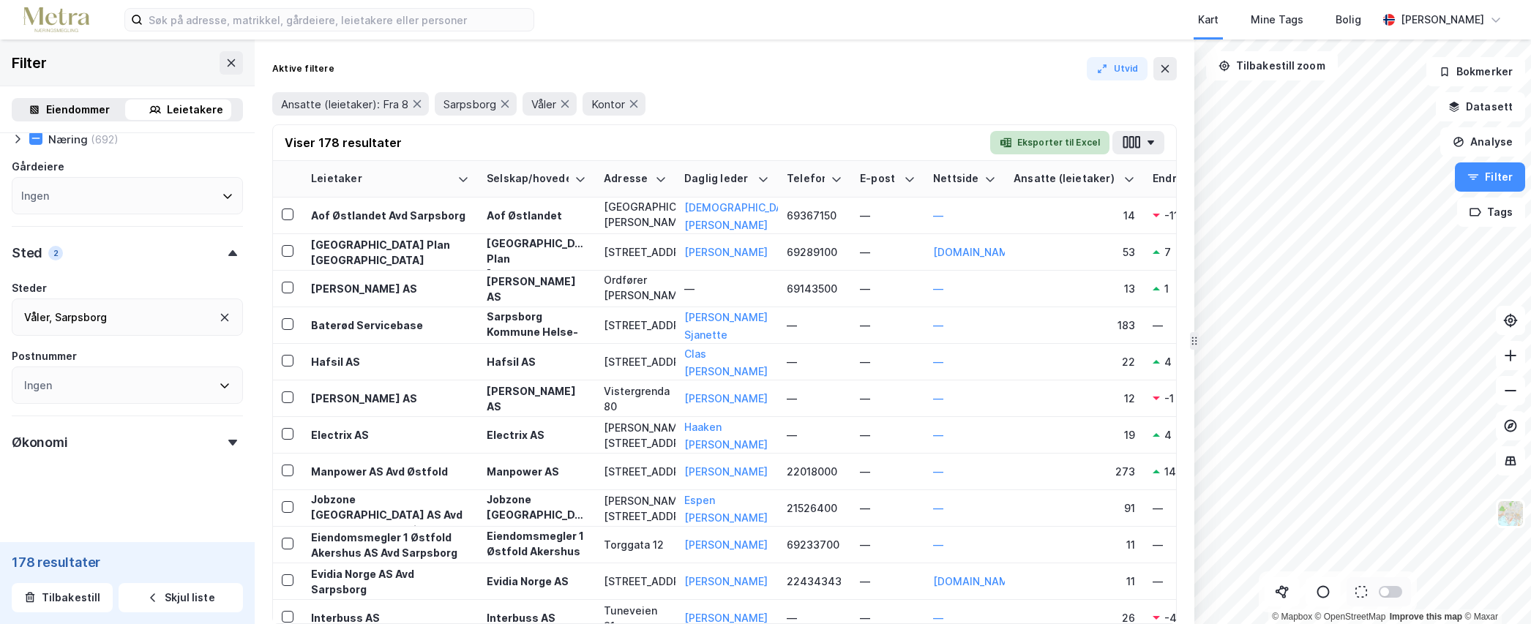
click at [1071, 140] on button "Eksporter til Excel" at bounding box center [1049, 142] width 119 height 23
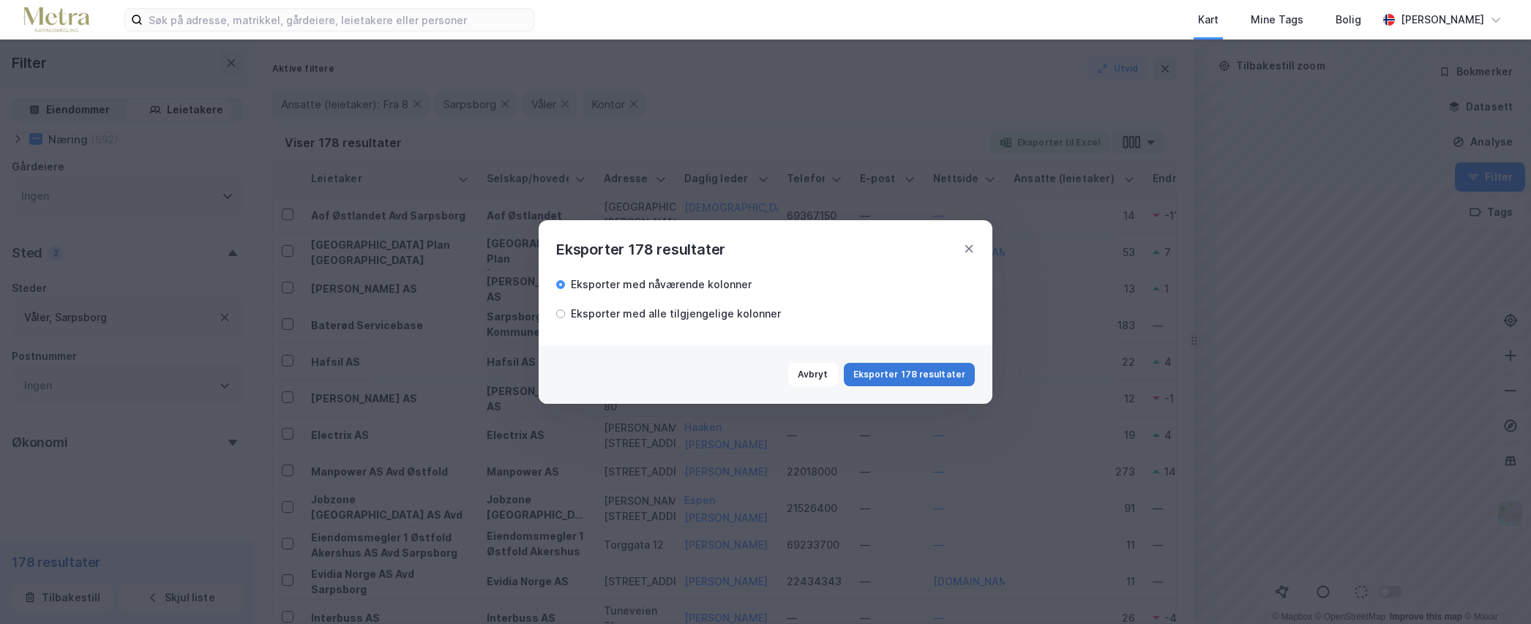
click at [887, 371] on button "Eksporter 178 resultater" at bounding box center [909, 374] width 131 height 23
click at [567, 302] on div "Eksporter med alle tilgjengelige kolonner" at bounding box center [765, 312] width 419 height 20
click at [590, 311] on div "Eksporter med alle tilgjengelige kolonner" at bounding box center [676, 314] width 210 height 18
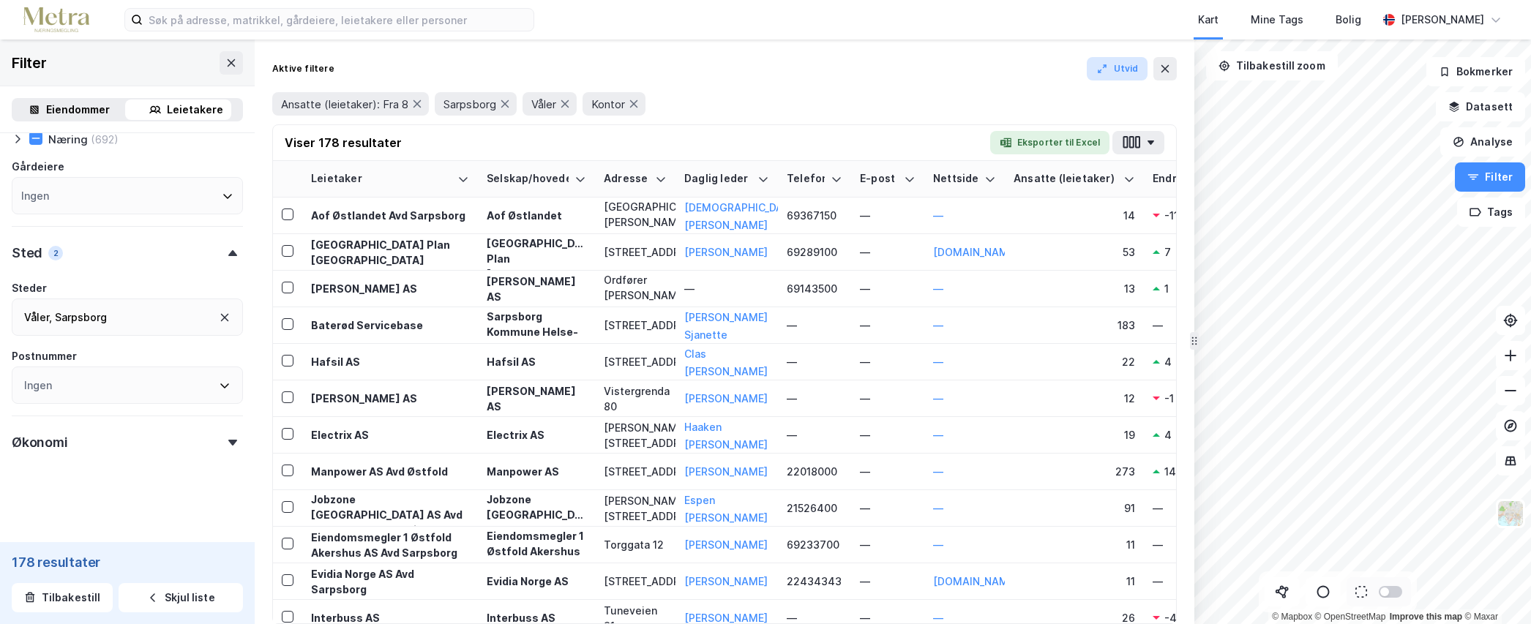
click at [1124, 72] on button "Utvid" at bounding box center [1117, 68] width 61 height 23
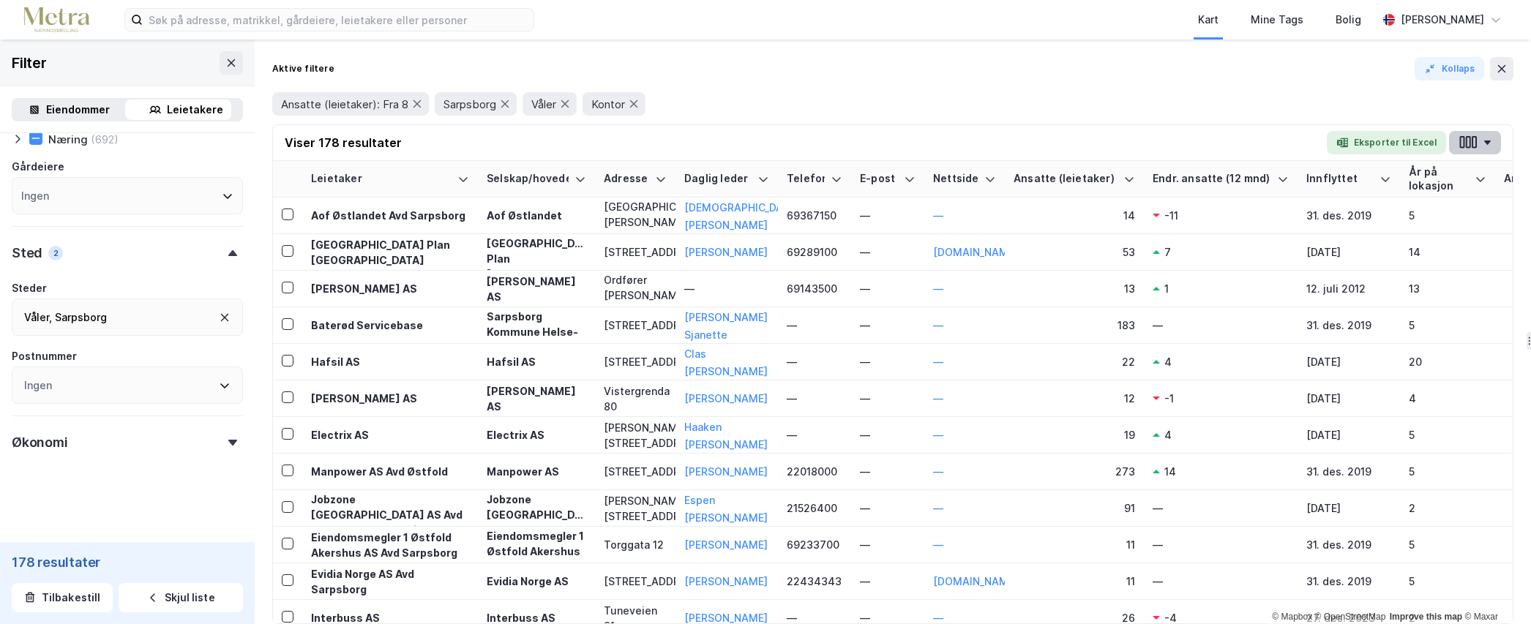
click at [1487, 143] on icon "button" at bounding box center [1487, 142] width 7 height 4
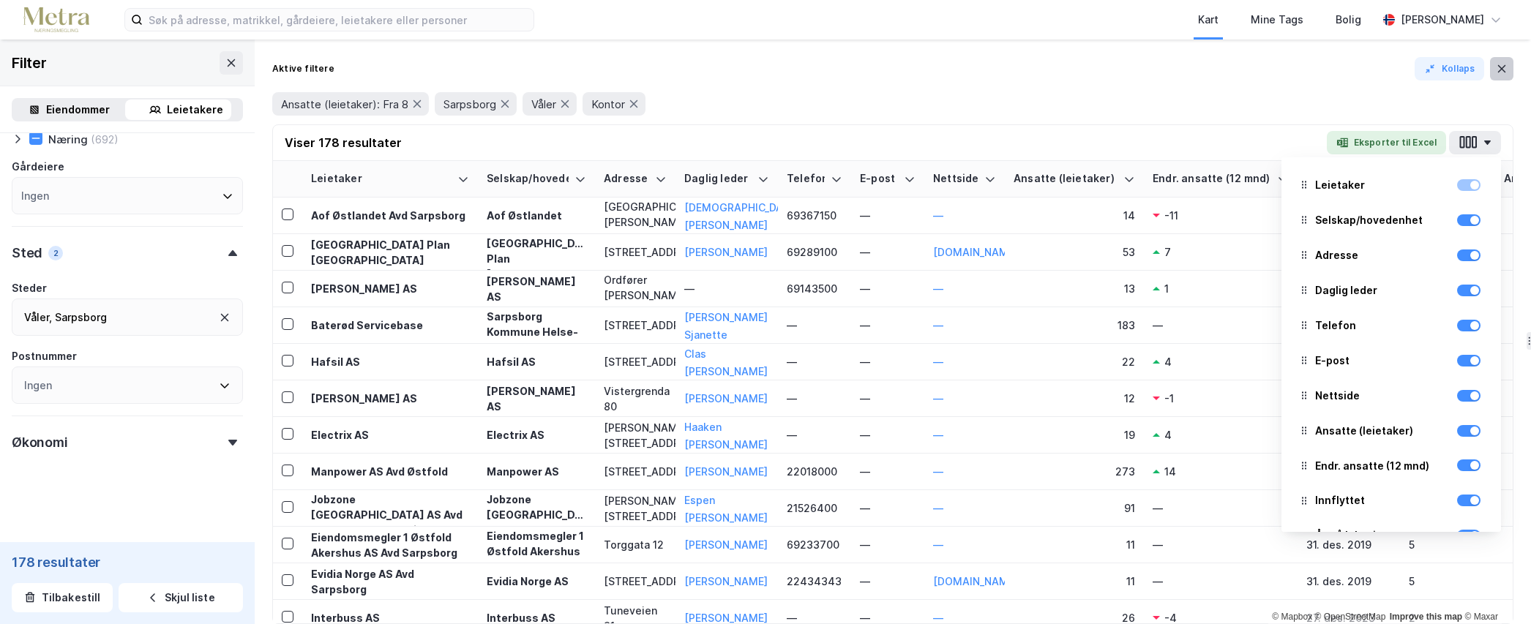
click at [1498, 70] on icon at bounding box center [1502, 69] width 12 height 12
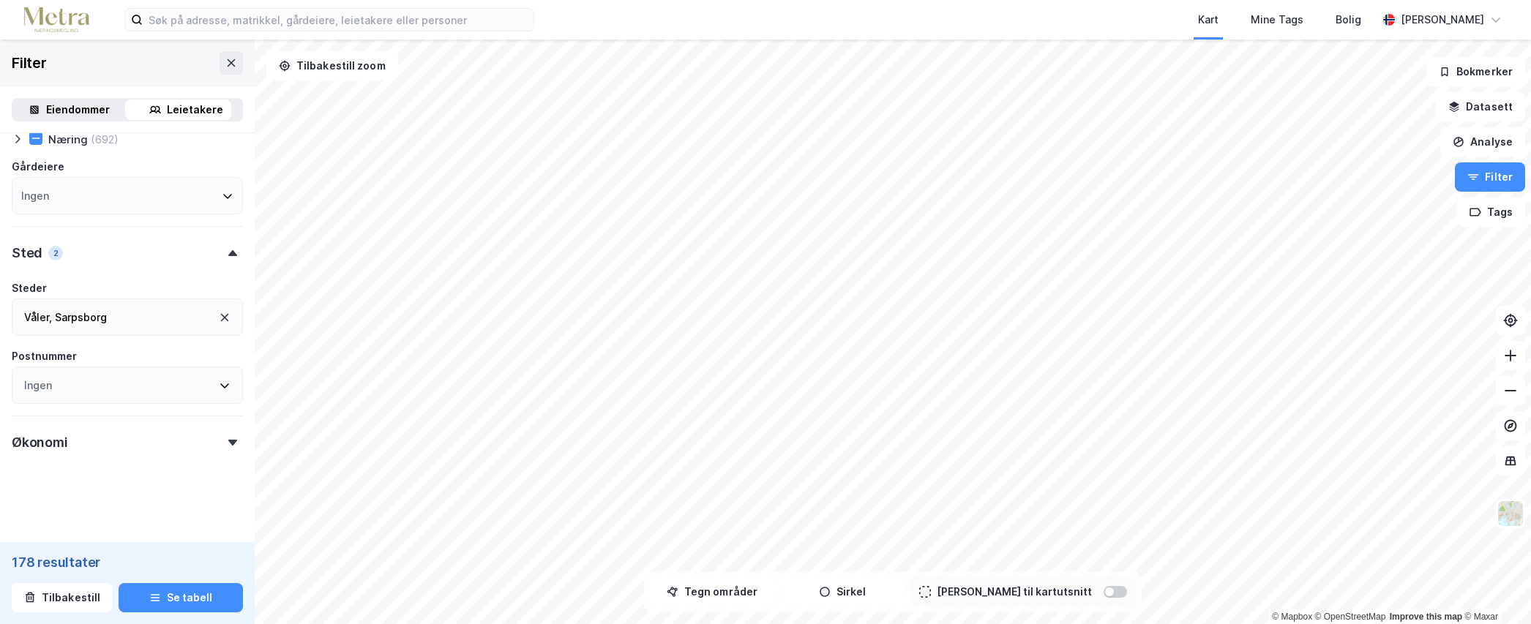
click at [648, 31] on div "Kart Mine Tags [PERSON_NAME] [PERSON_NAME] © Mapbox © OpenStreetMap Improve thi…" at bounding box center [765, 312] width 1531 height 624
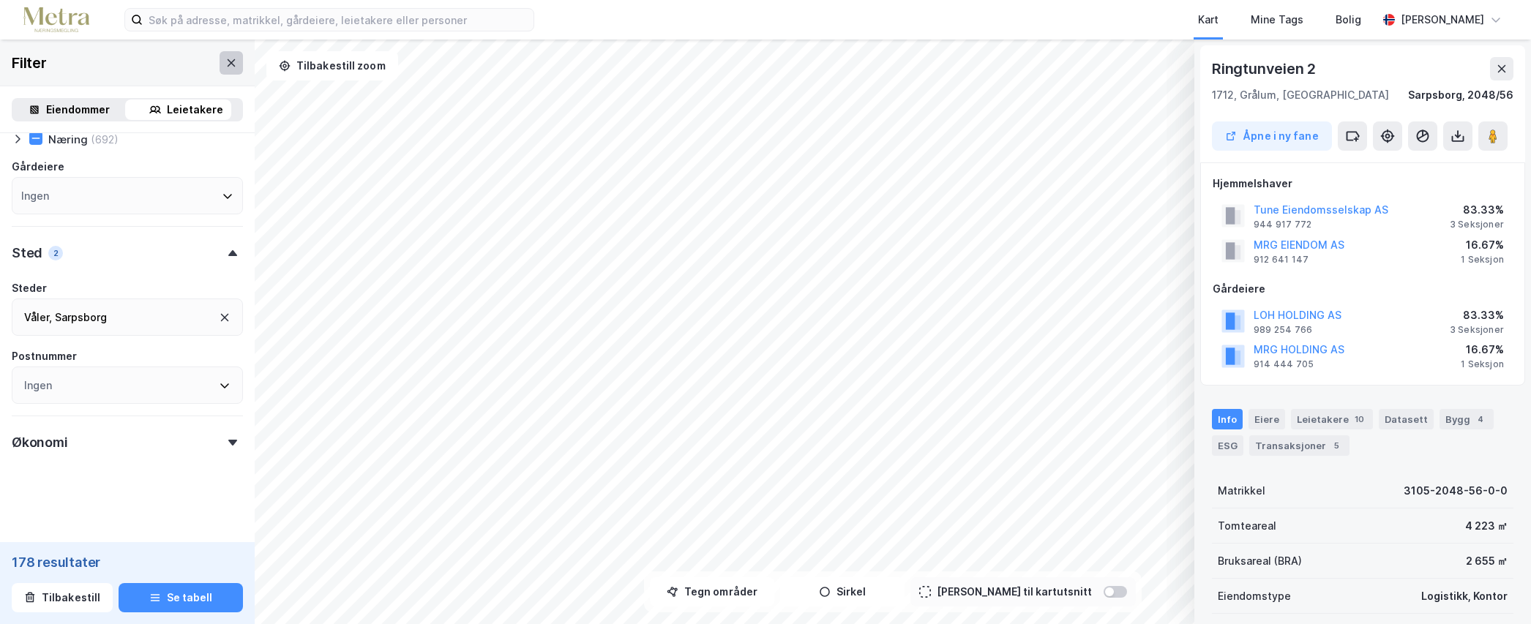
click at [225, 71] on button at bounding box center [231, 62] width 23 height 23
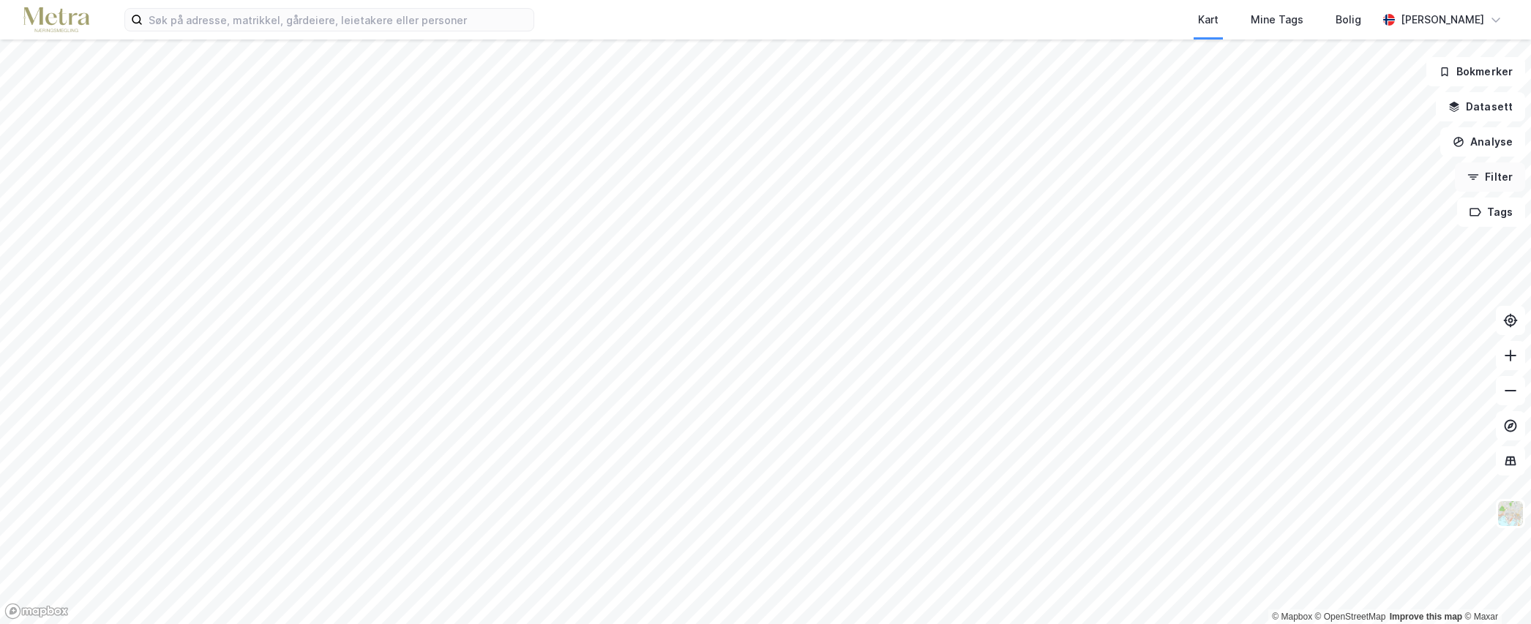
click at [1495, 170] on button "Filter" at bounding box center [1490, 176] width 70 height 29
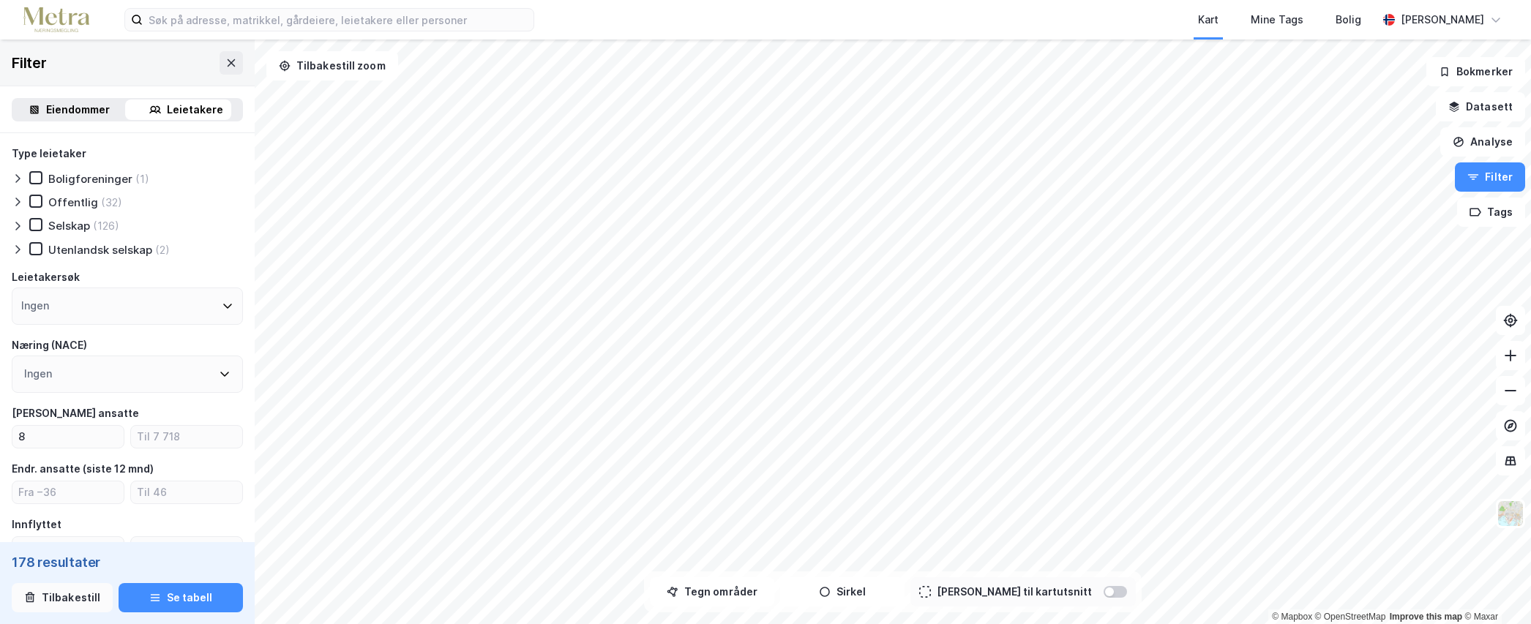
click at [69, 599] on button "Tilbakestill" at bounding box center [62, 597] width 101 height 29
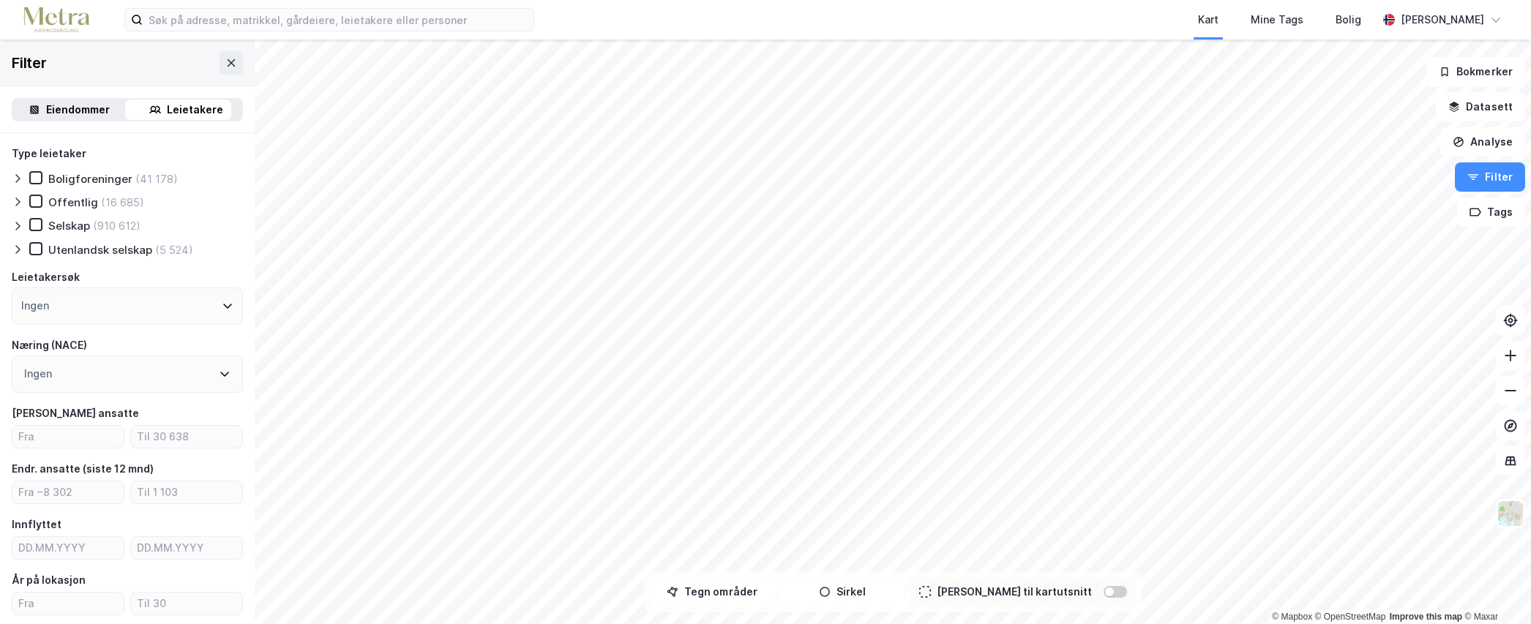
click at [173, 117] on div "Leietakere" at bounding box center [195, 110] width 56 height 18
click at [201, 308] on div "Ingen" at bounding box center [127, 306] width 231 height 37
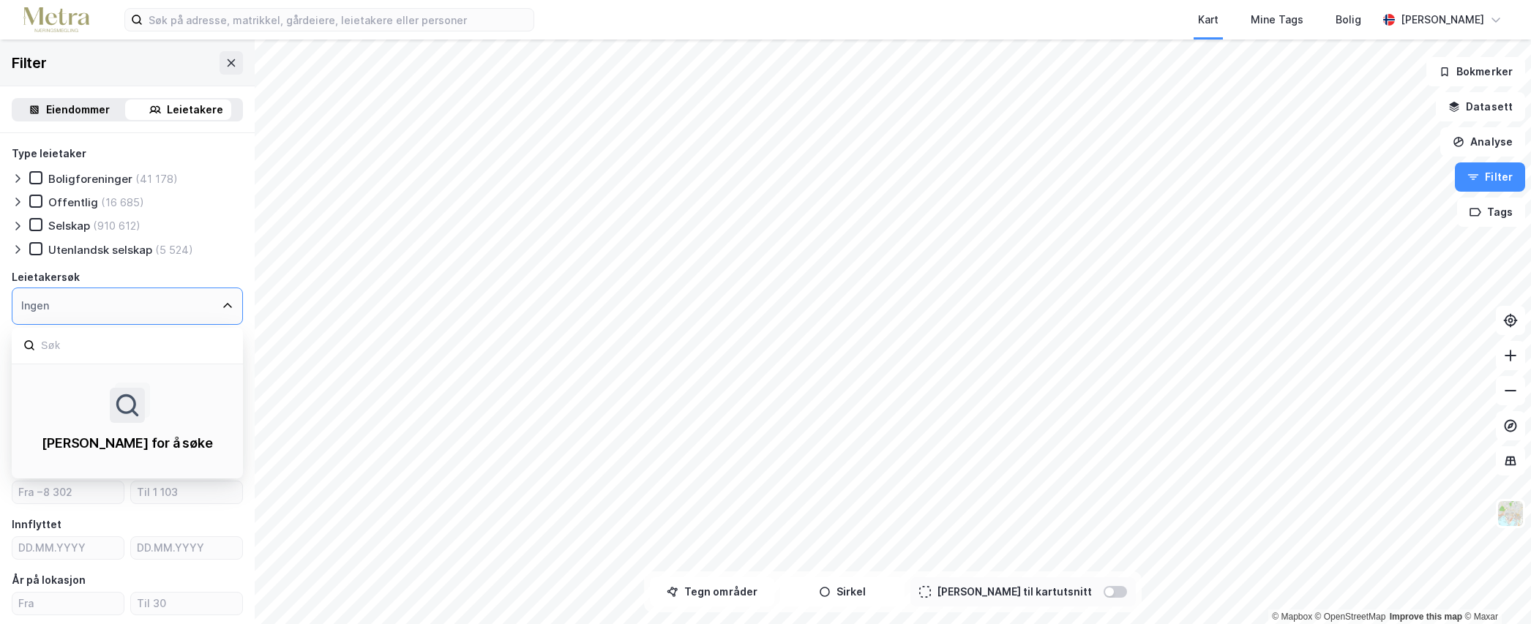
click at [201, 308] on div "Ingen" at bounding box center [127, 306] width 231 height 37
click at [214, 299] on div "Ingen" at bounding box center [127, 306] width 231 height 37
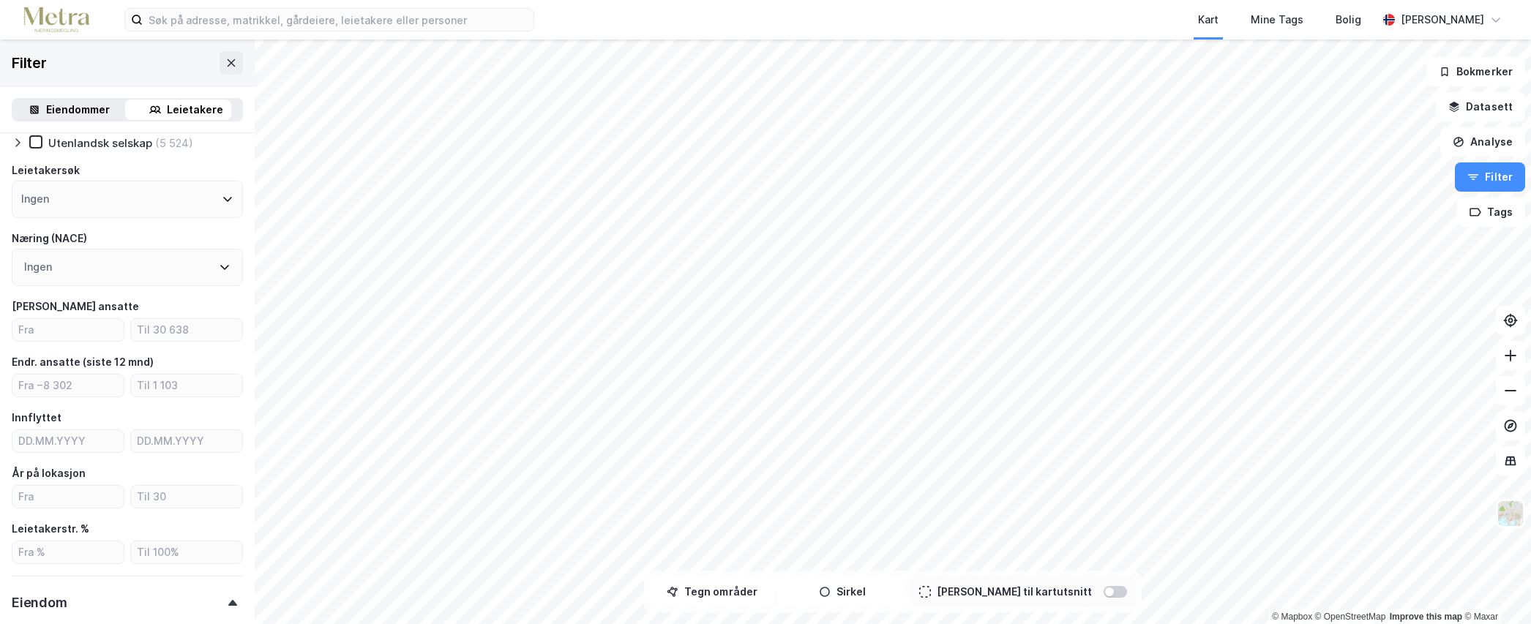
scroll to position [108, 0]
click at [57, 337] on input "number" at bounding box center [67, 329] width 111 height 22
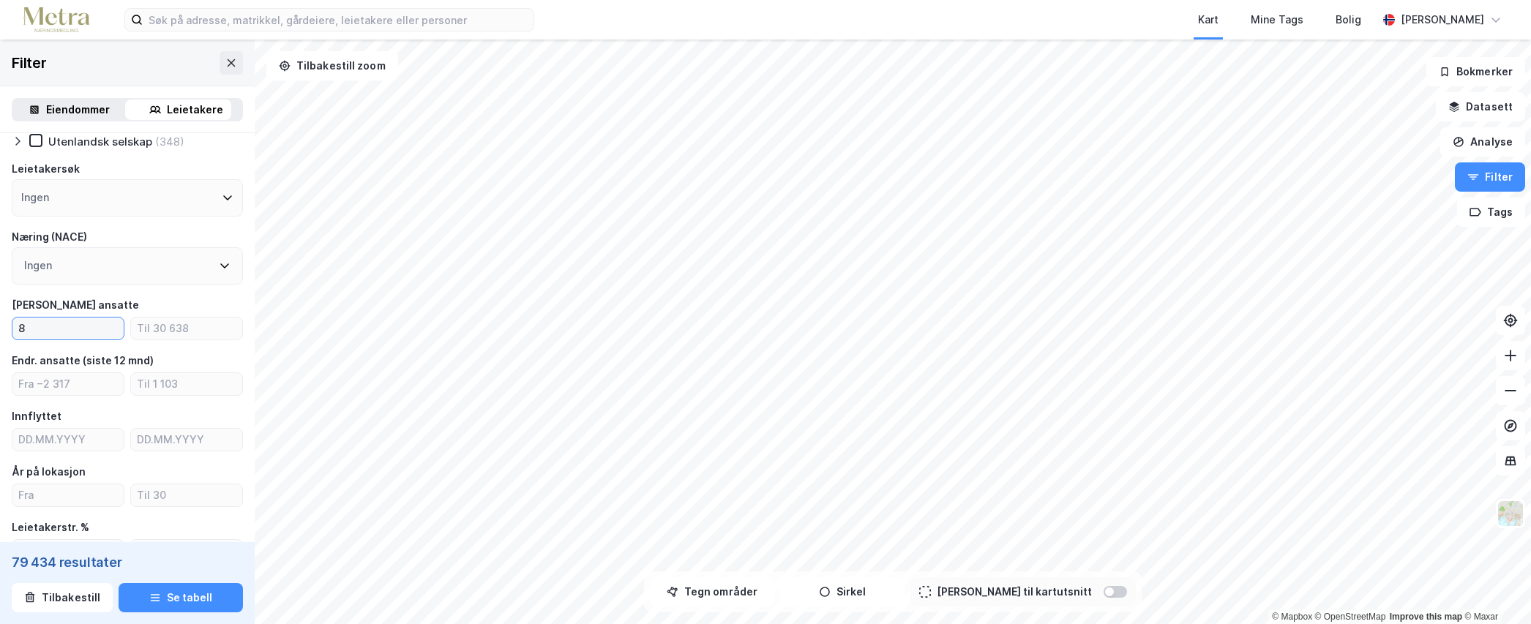
type input "8"
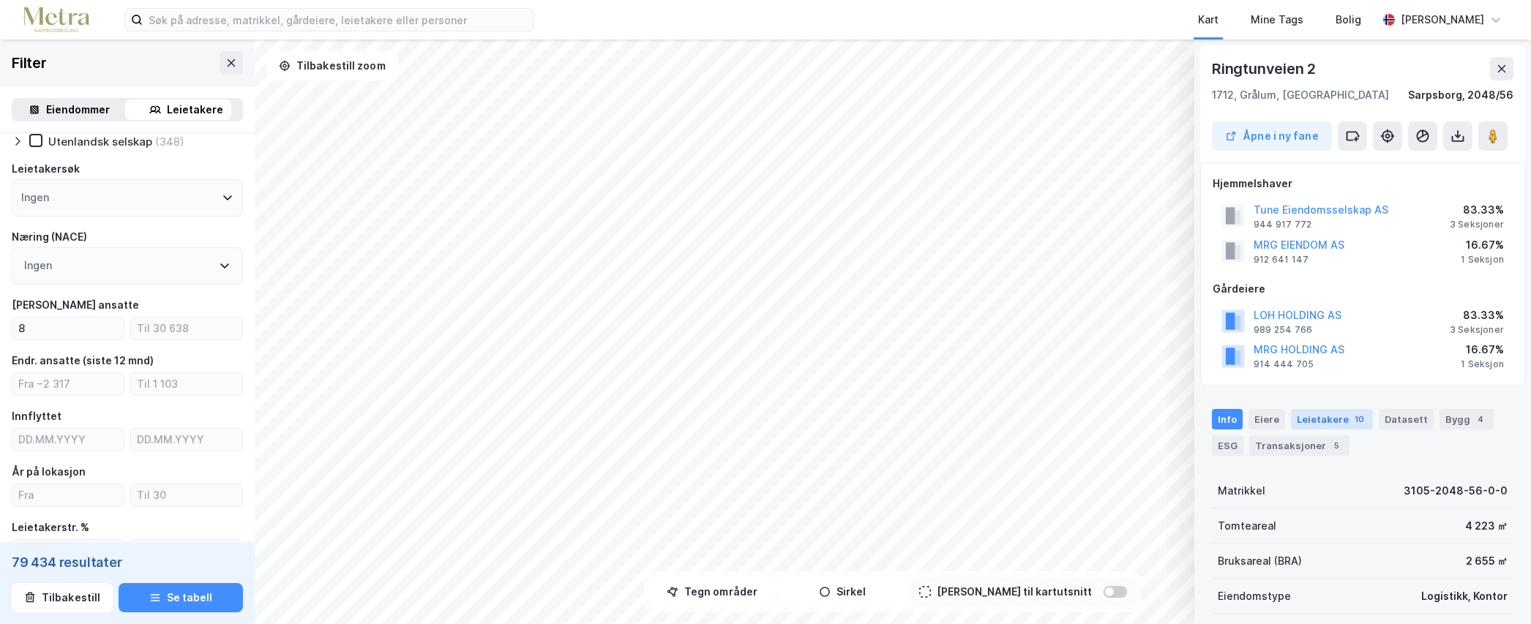
click at [1333, 424] on div "Leietakere 10" at bounding box center [1332, 419] width 82 height 20
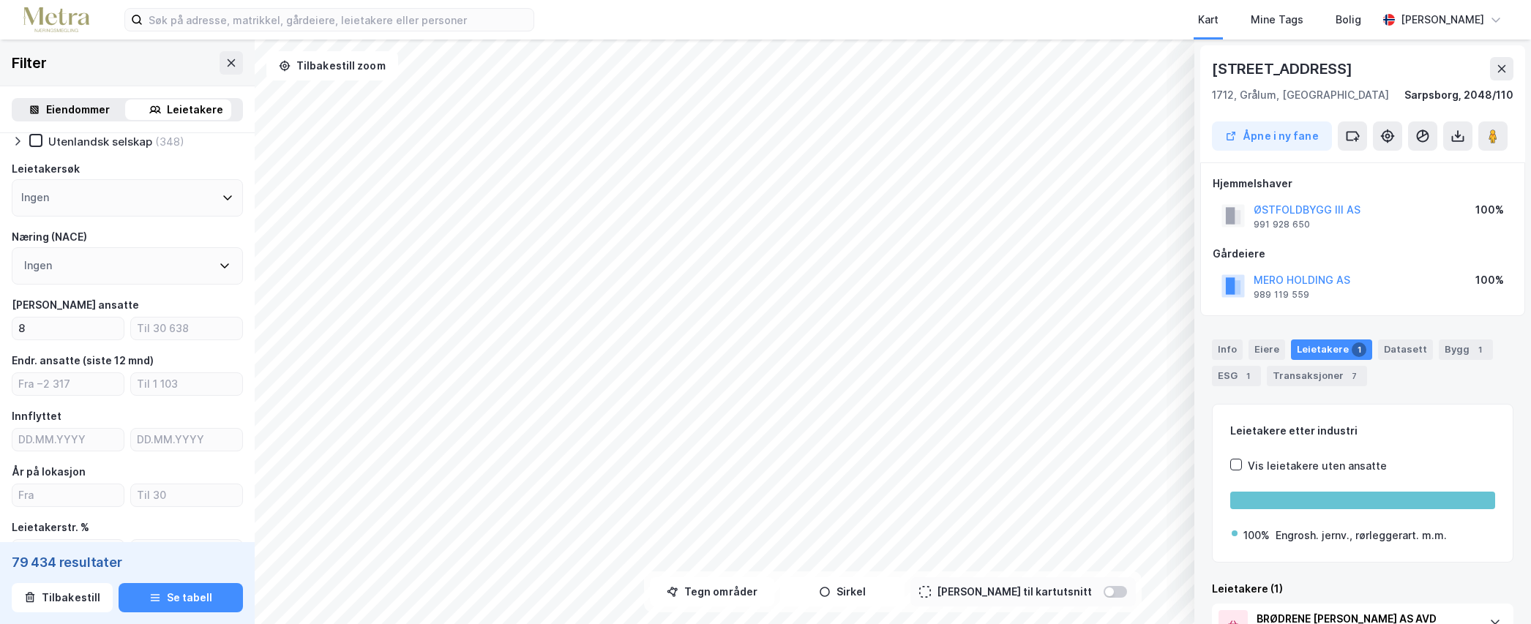
click at [1308, 348] on div "Leietakere 1" at bounding box center [1331, 350] width 81 height 20
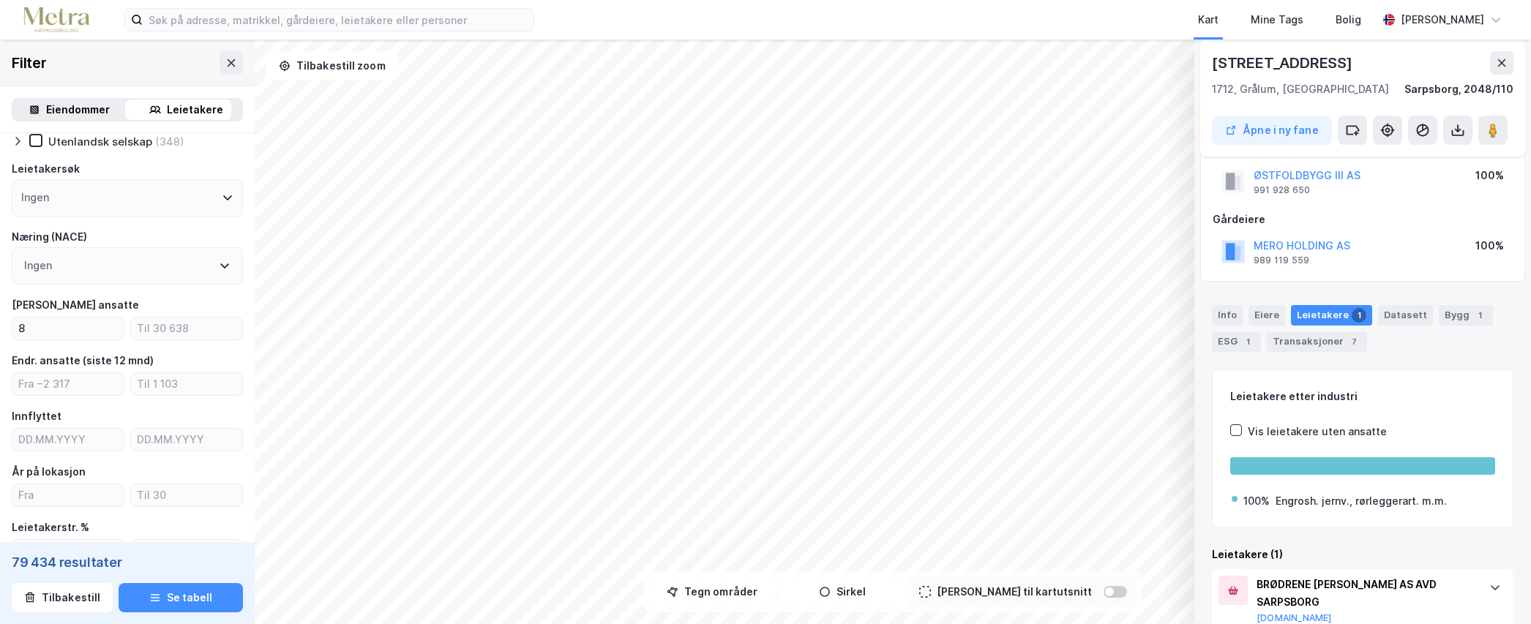
scroll to position [76, 0]
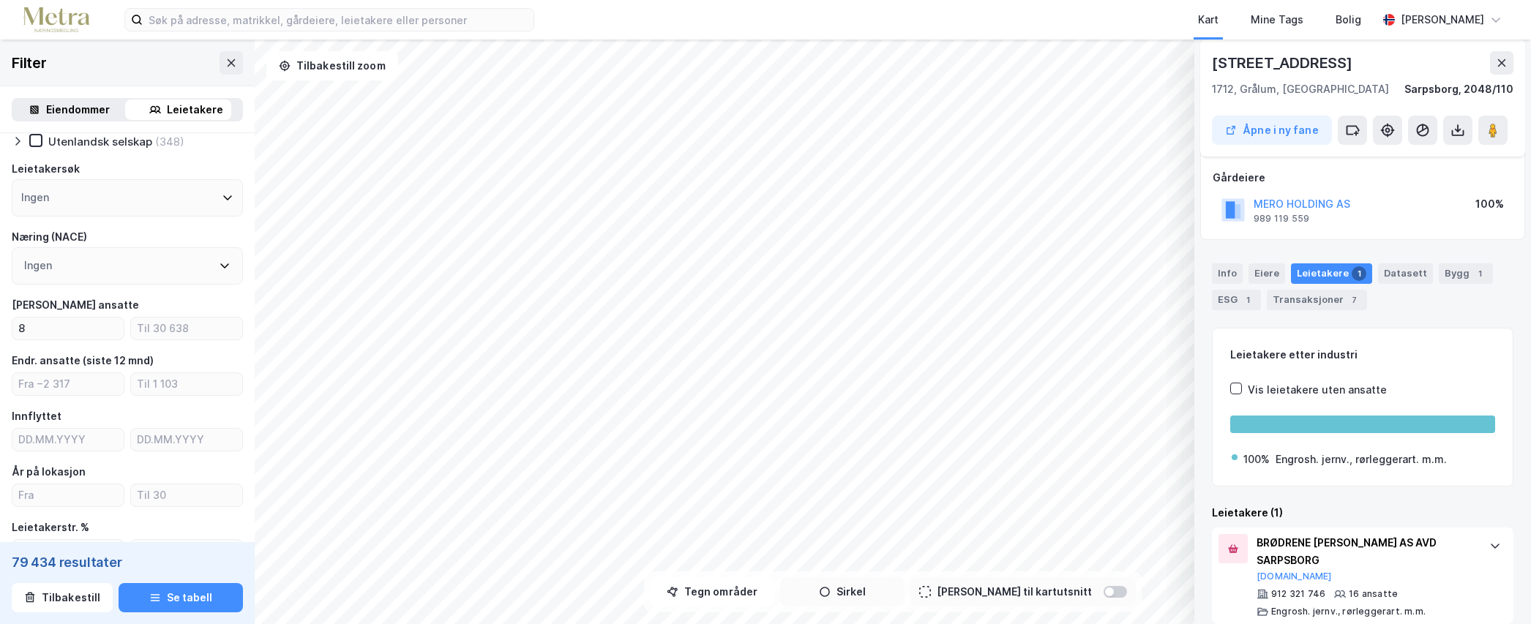
click at [876, 579] on div "© Mapbox © OpenStreetMap Improve this map © [PERSON_NAME] 3 1712, [GEOGRAPHIC_D…" at bounding box center [765, 332] width 1531 height 585
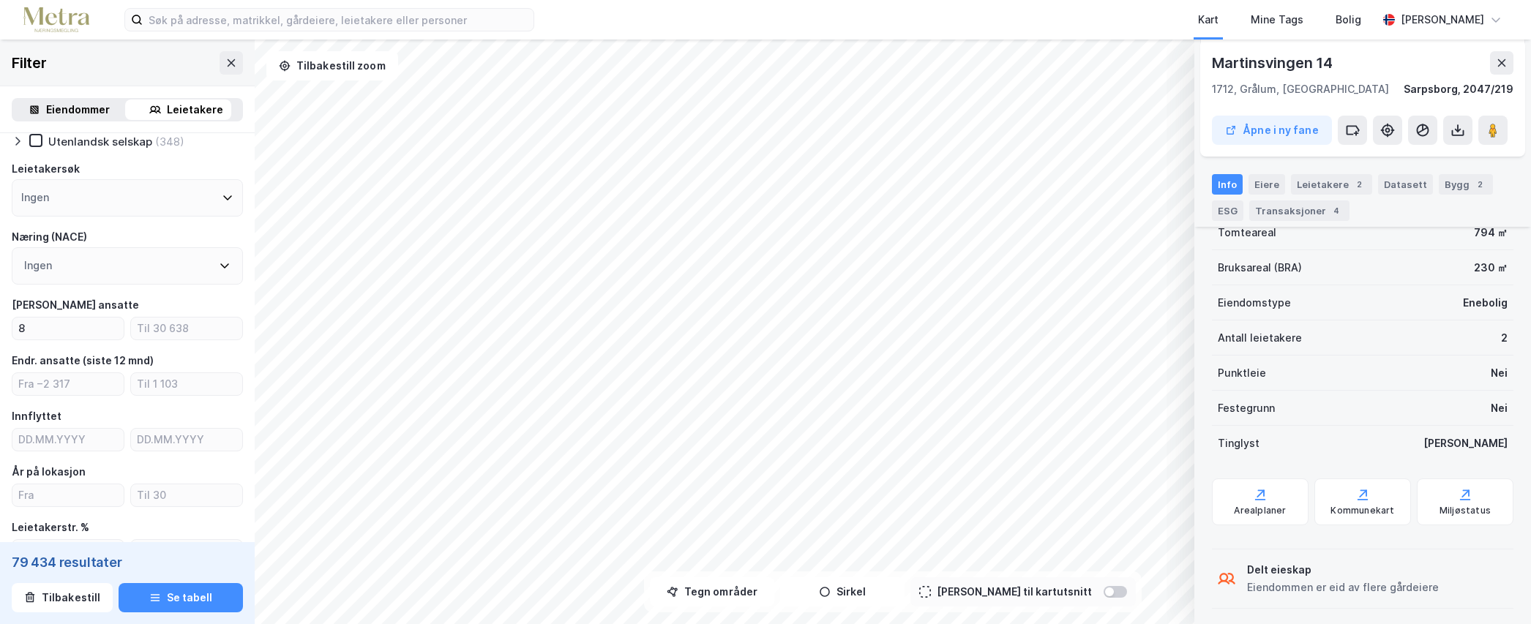
scroll to position [187, 0]
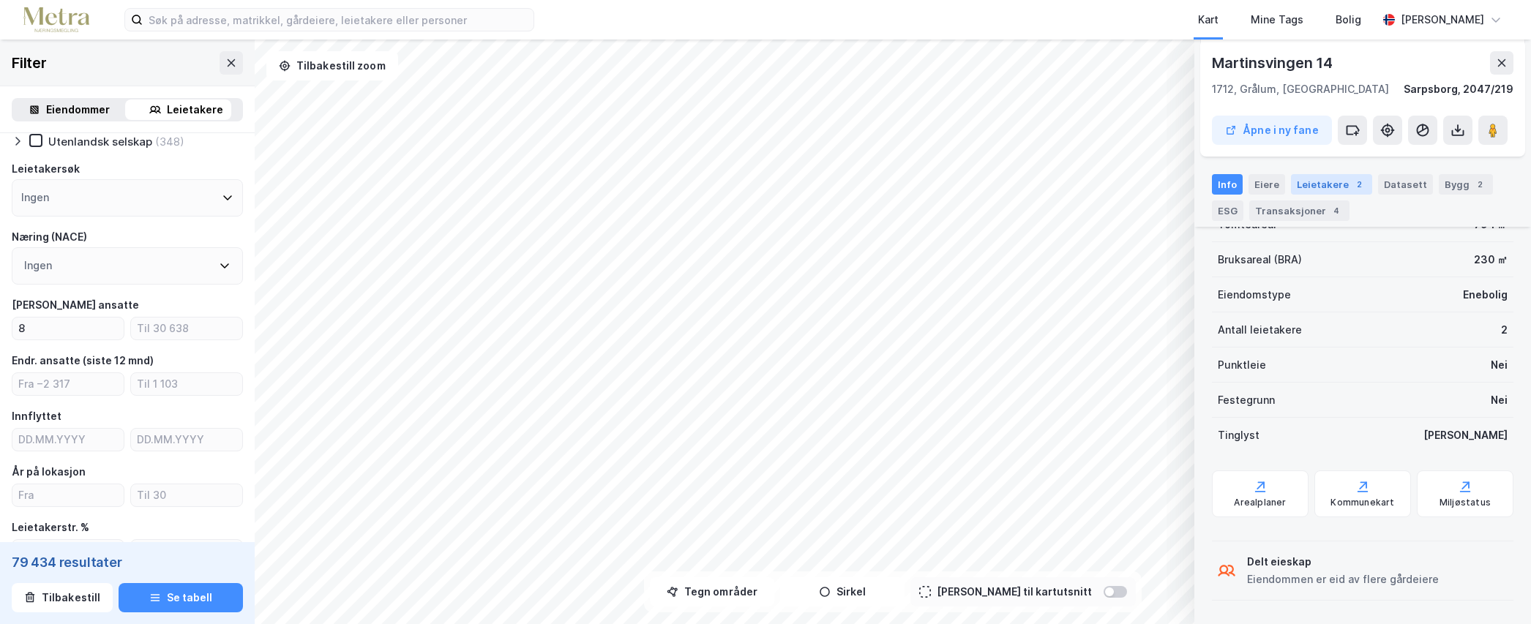
click at [1311, 181] on div "Leietakere 2" at bounding box center [1331, 184] width 81 height 20
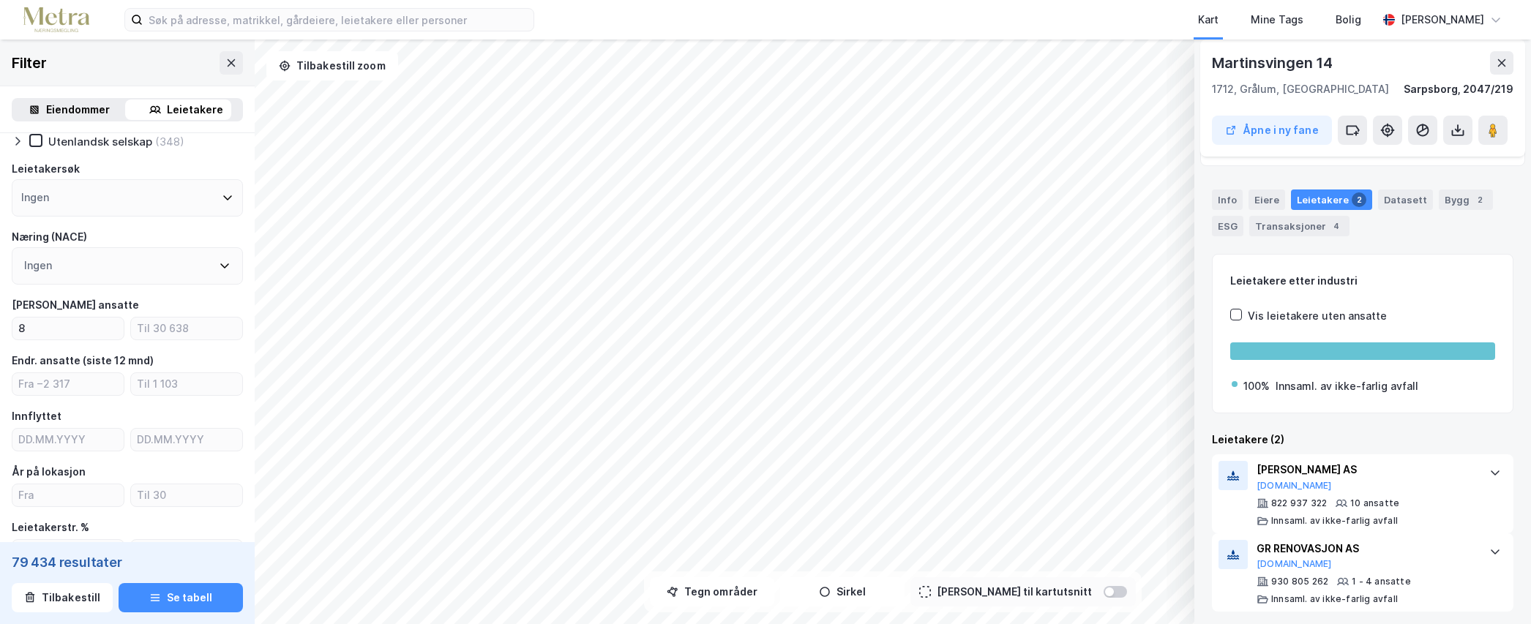
scroll to position [110, 0]
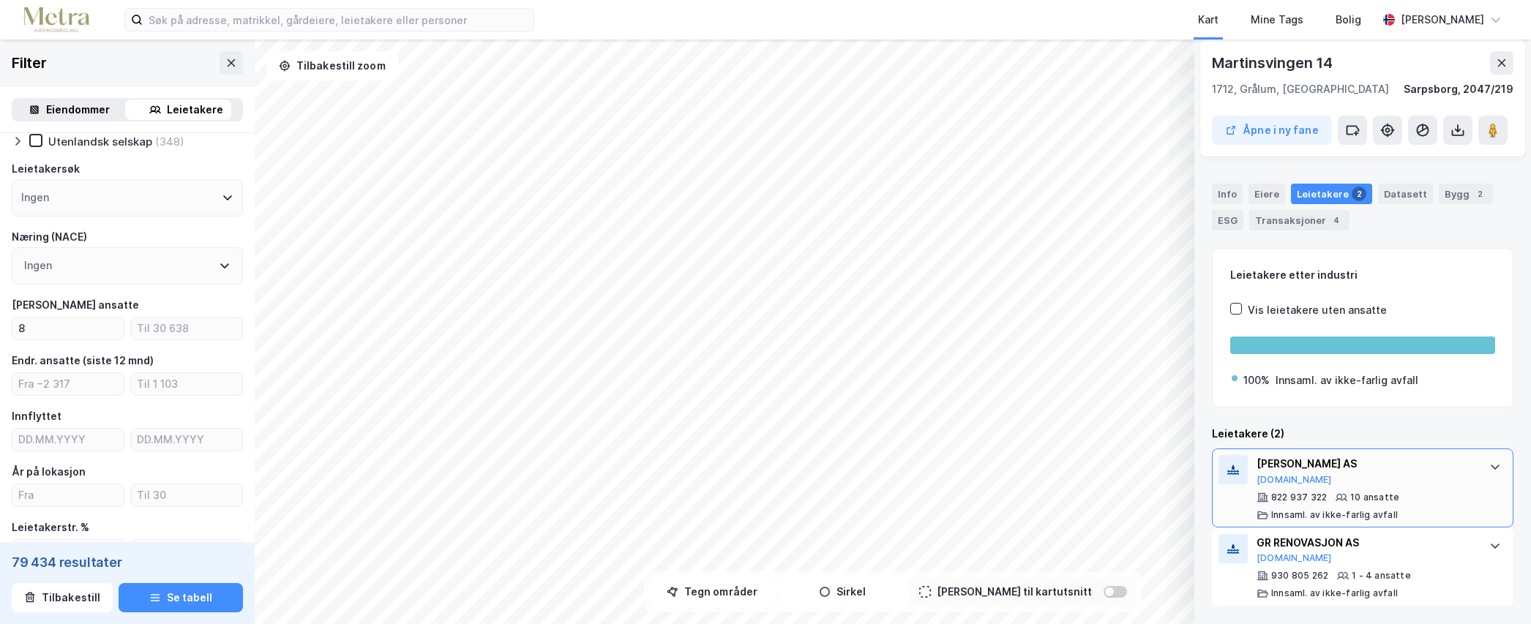
click at [1321, 466] on div "[PERSON_NAME] AS" at bounding box center [1365, 464] width 218 height 18
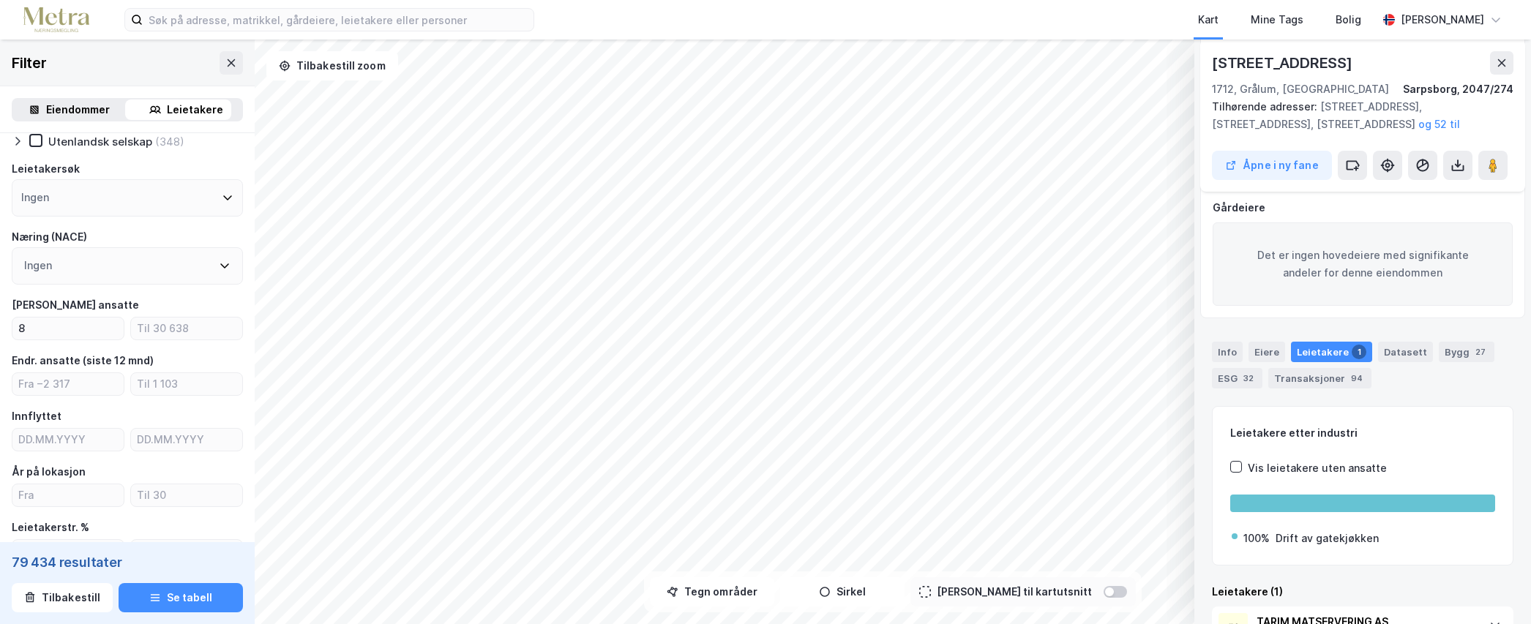
scroll to position [259, 0]
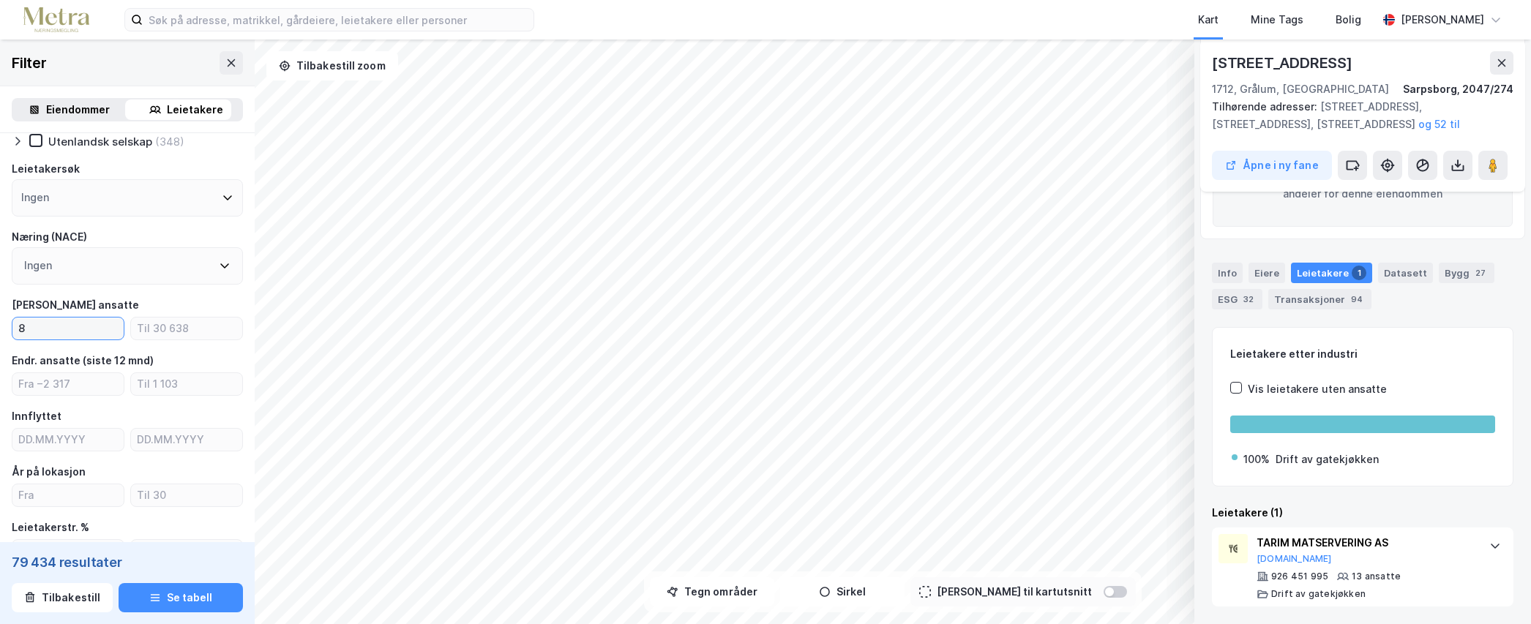
click at [42, 333] on input "8" at bounding box center [67, 329] width 111 height 22
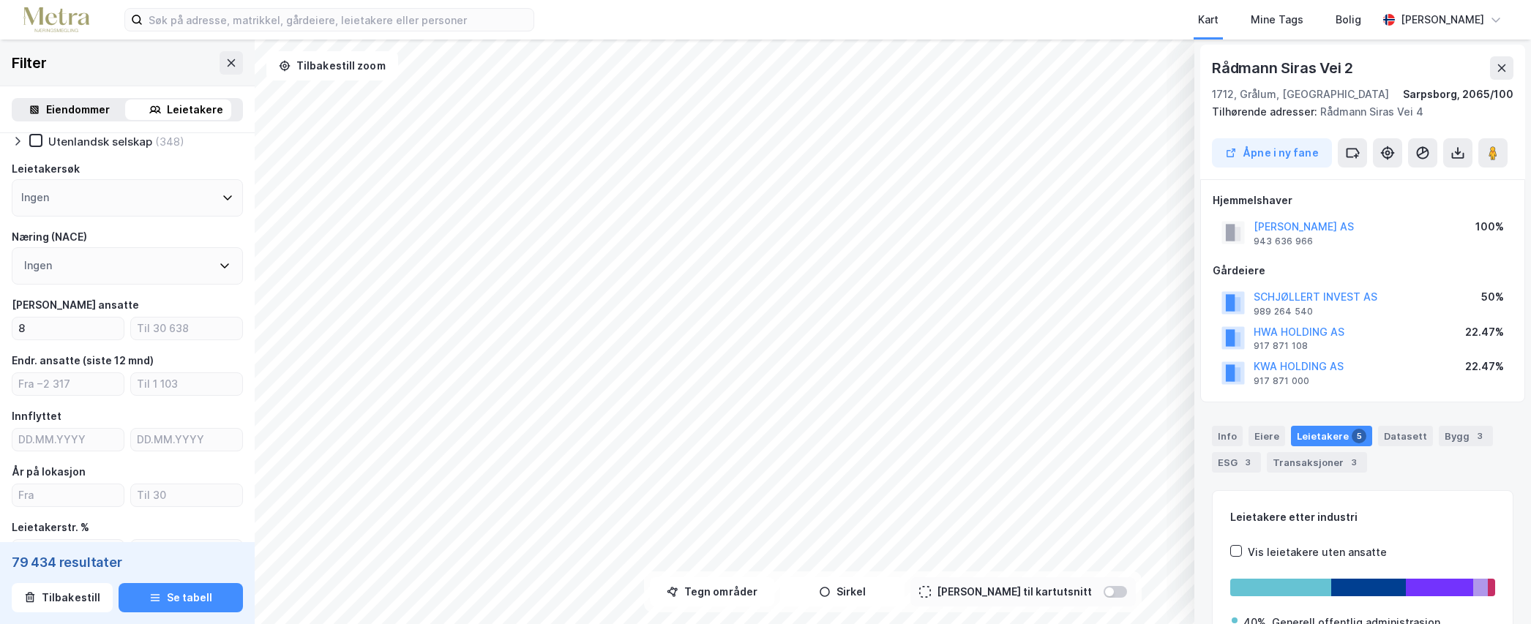
scroll to position [0, 0]
click at [1314, 435] on div "Leietakere 5" at bounding box center [1331, 437] width 81 height 20
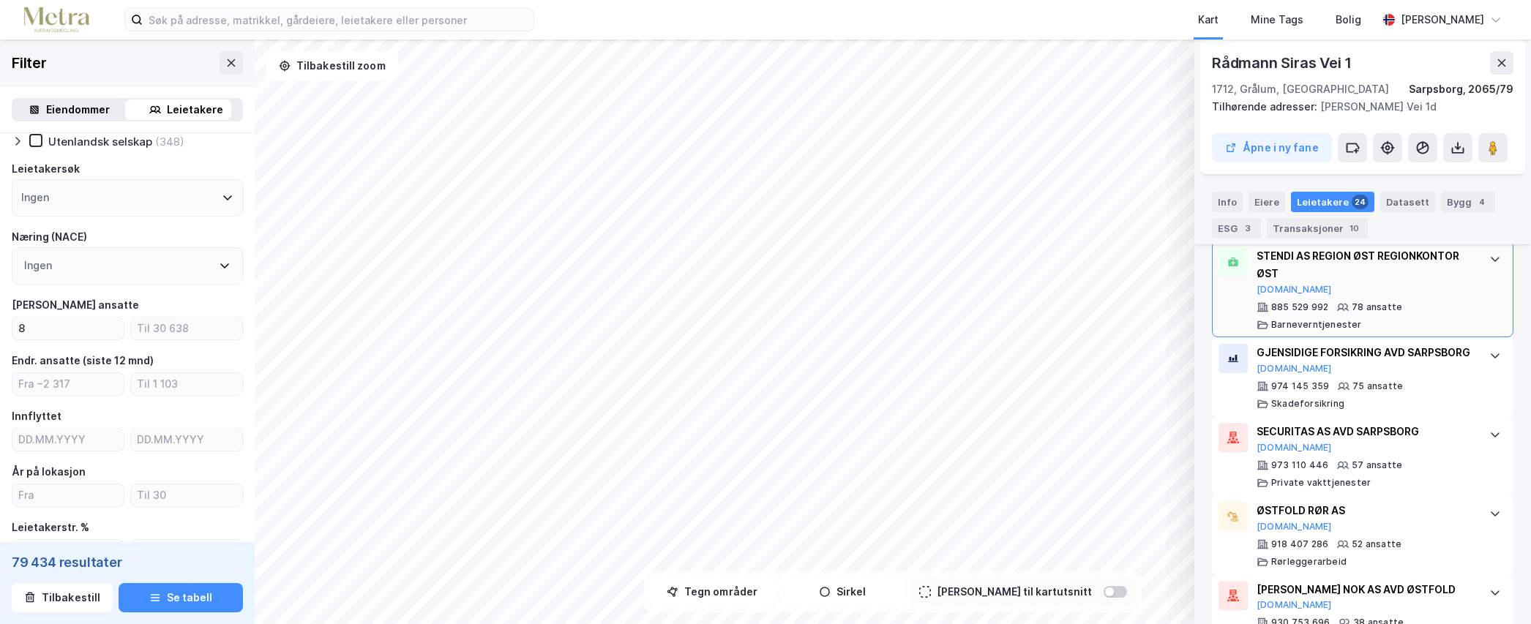
scroll to position [553, 0]
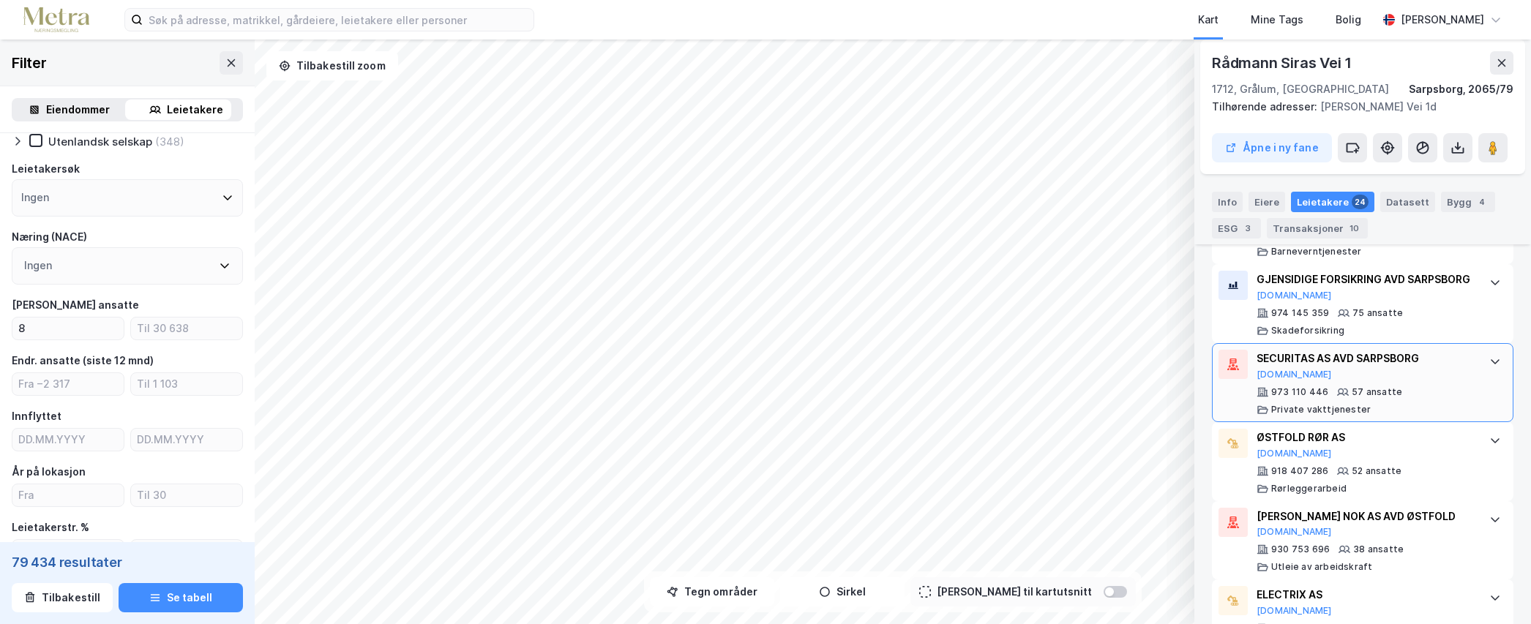
click at [1436, 381] on div "SECURITAS AS AVD SARPSBORG [DOMAIN_NAME]" at bounding box center [1365, 365] width 218 height 31
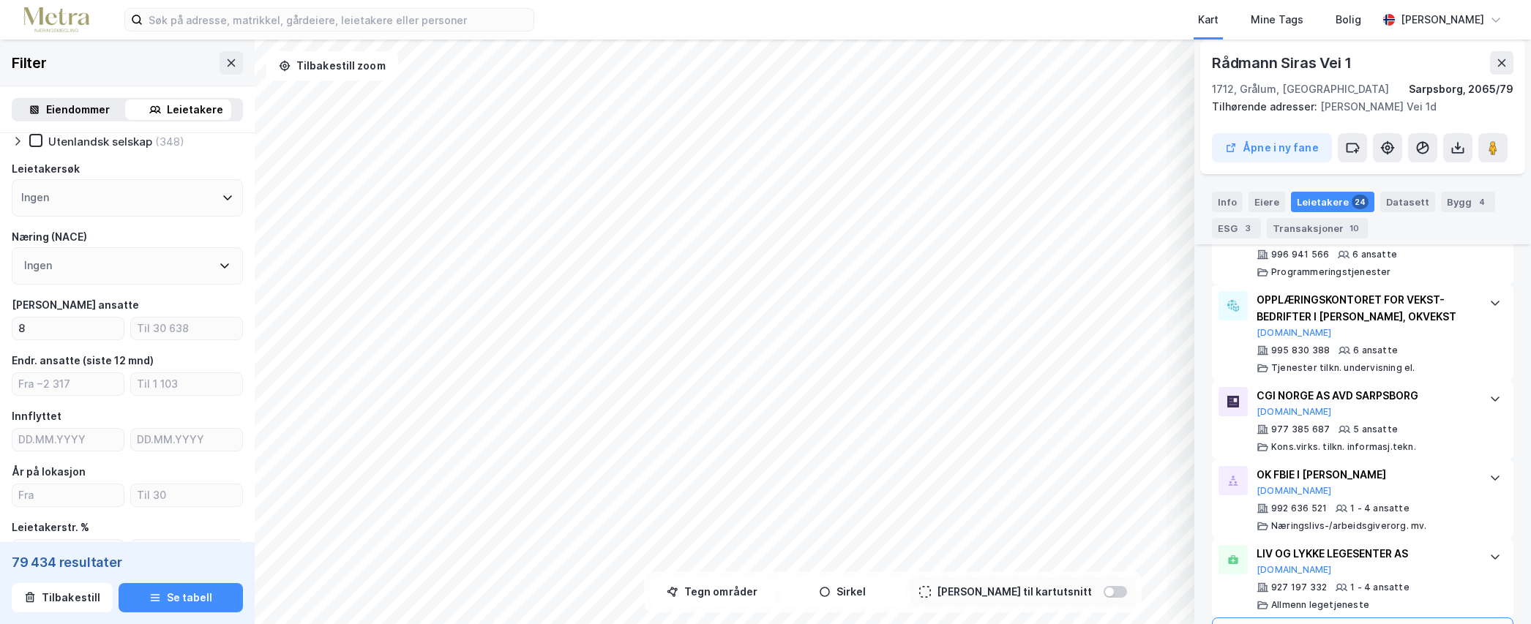
scroll to position [2026, 0]
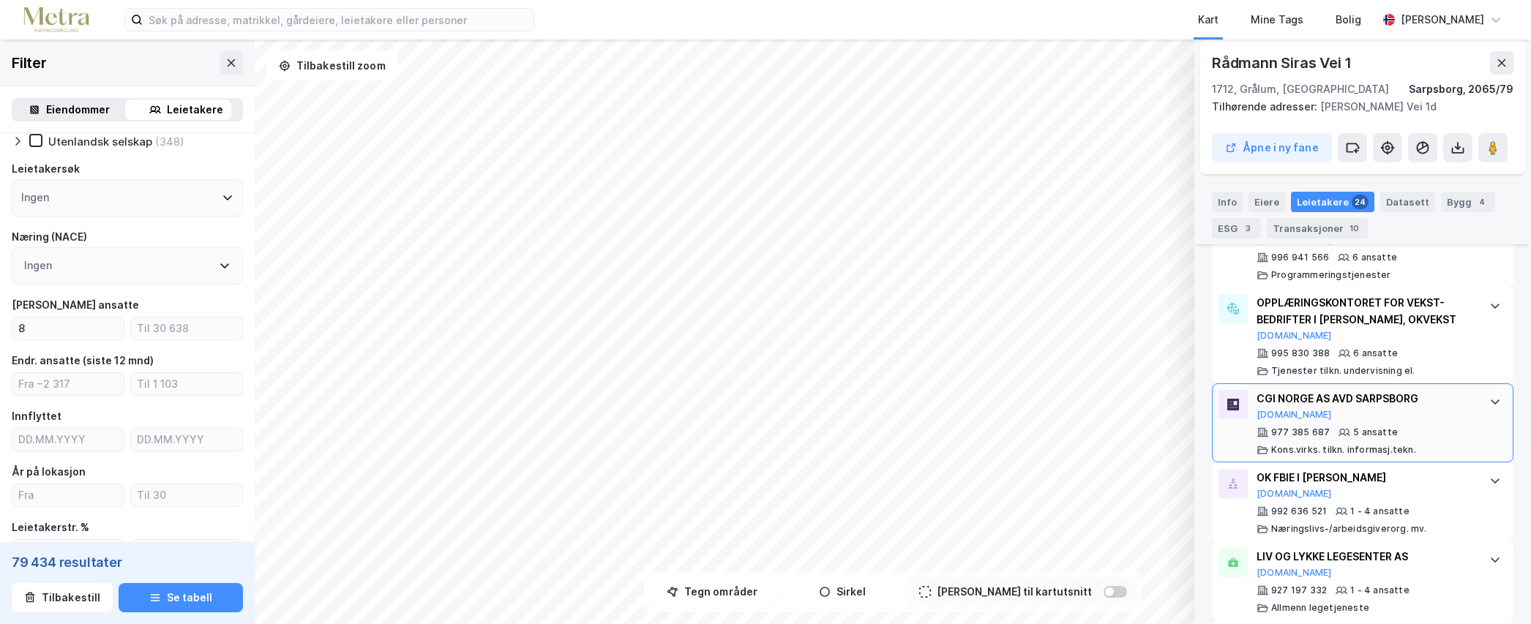
click at [1343, 446] on div "Kons.virks. tilkn. informasj.tekn." at bounding box center [1343, 450] width 145 height 12
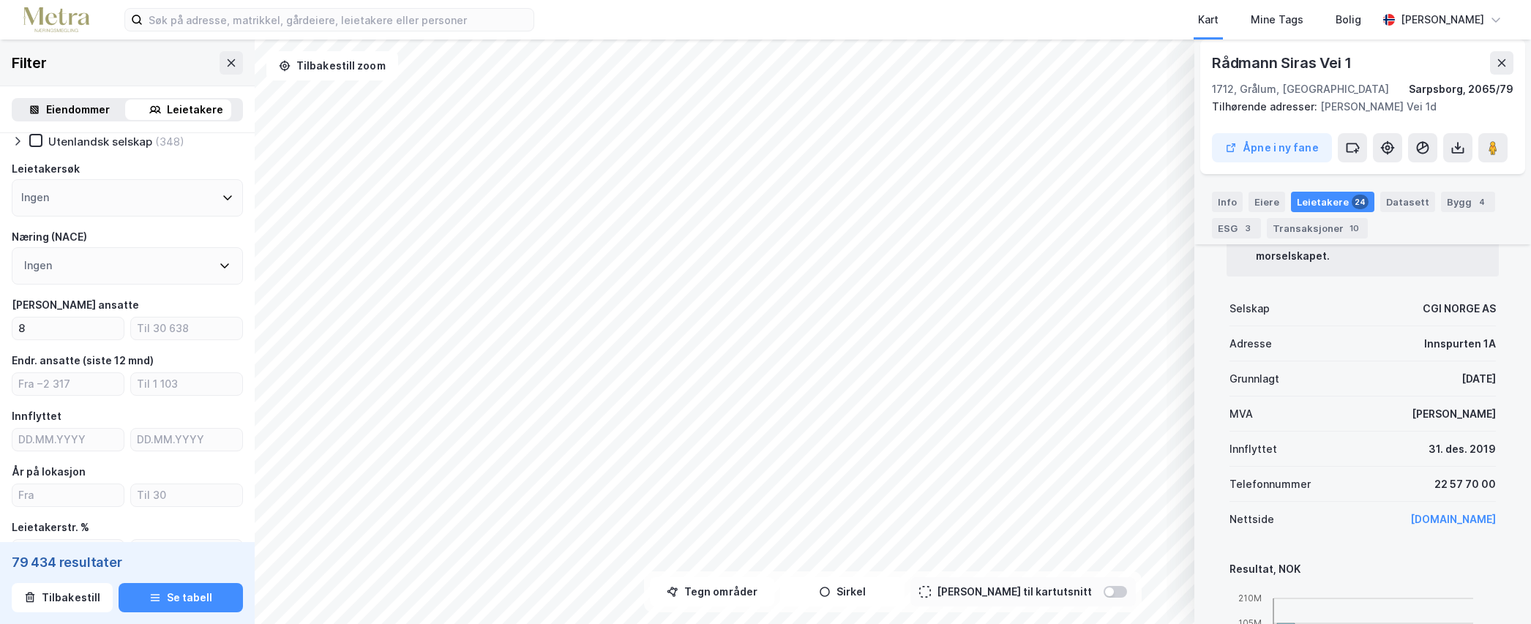
scroll to position [2319, 0]
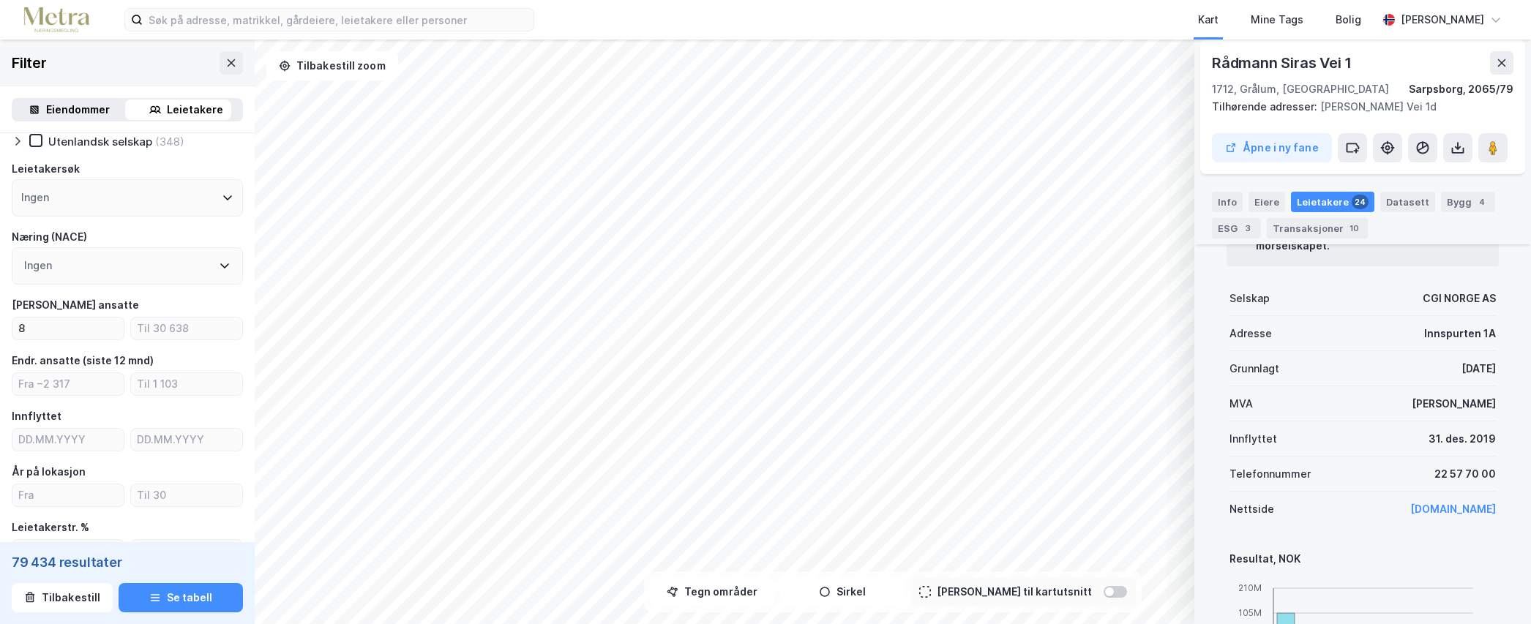
click at [1439, 512] on link "[DOMAIN_NAME]" at bounding box center [1453, 509] width 86 height 12
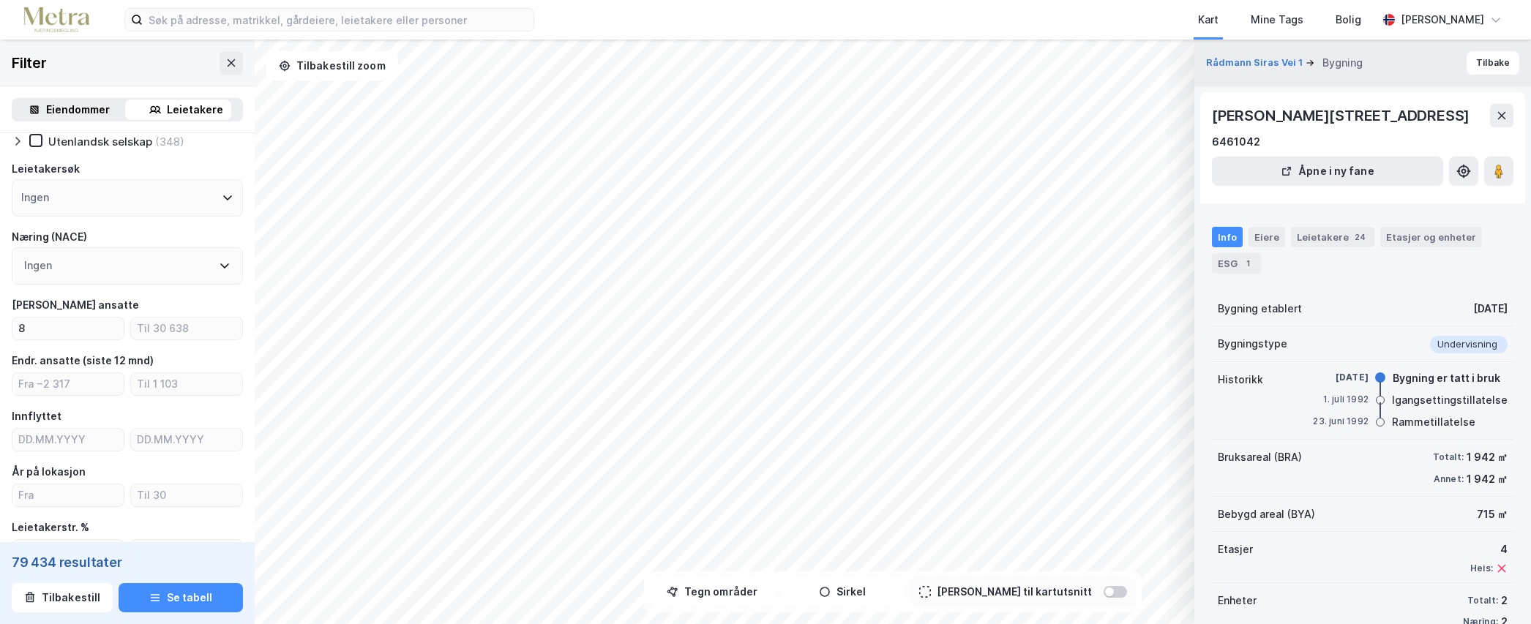
scroll to position [33, 0]
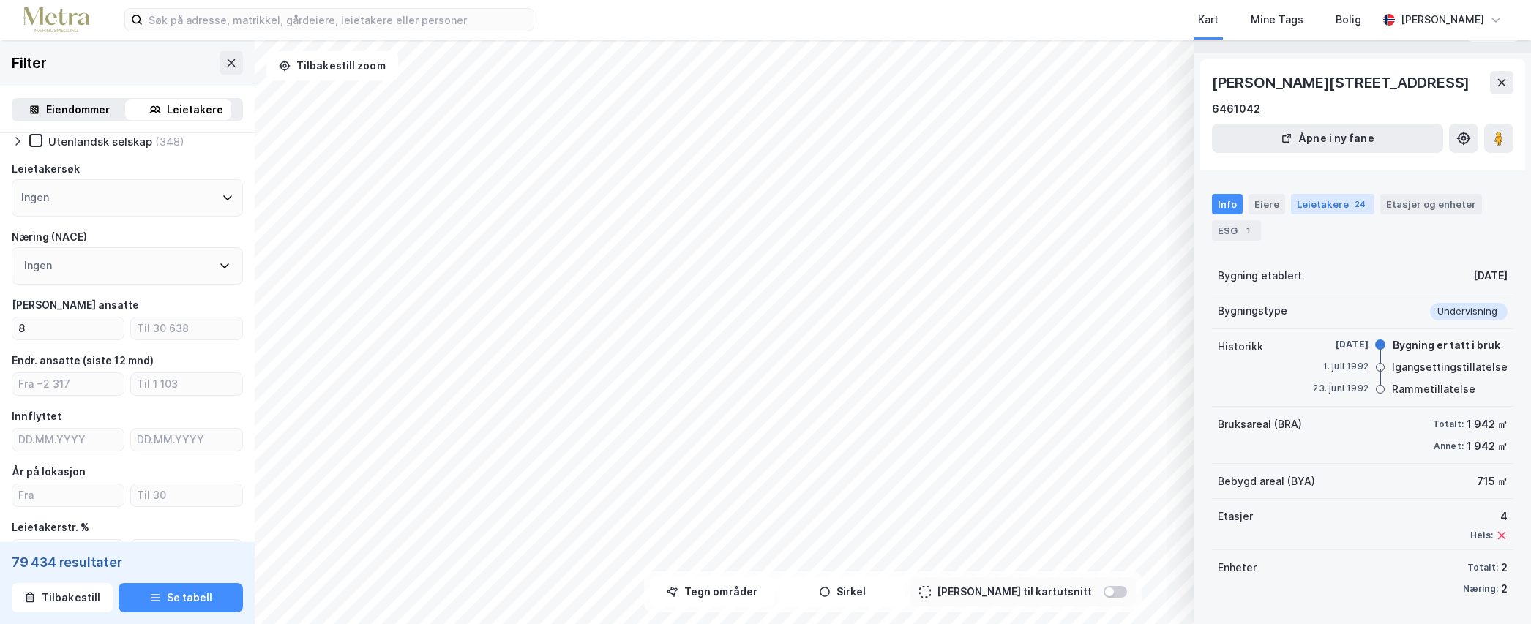
click at [1314, 203] on div "Leietakere 24" at bounding box center [1332, 204] width 83 height 20
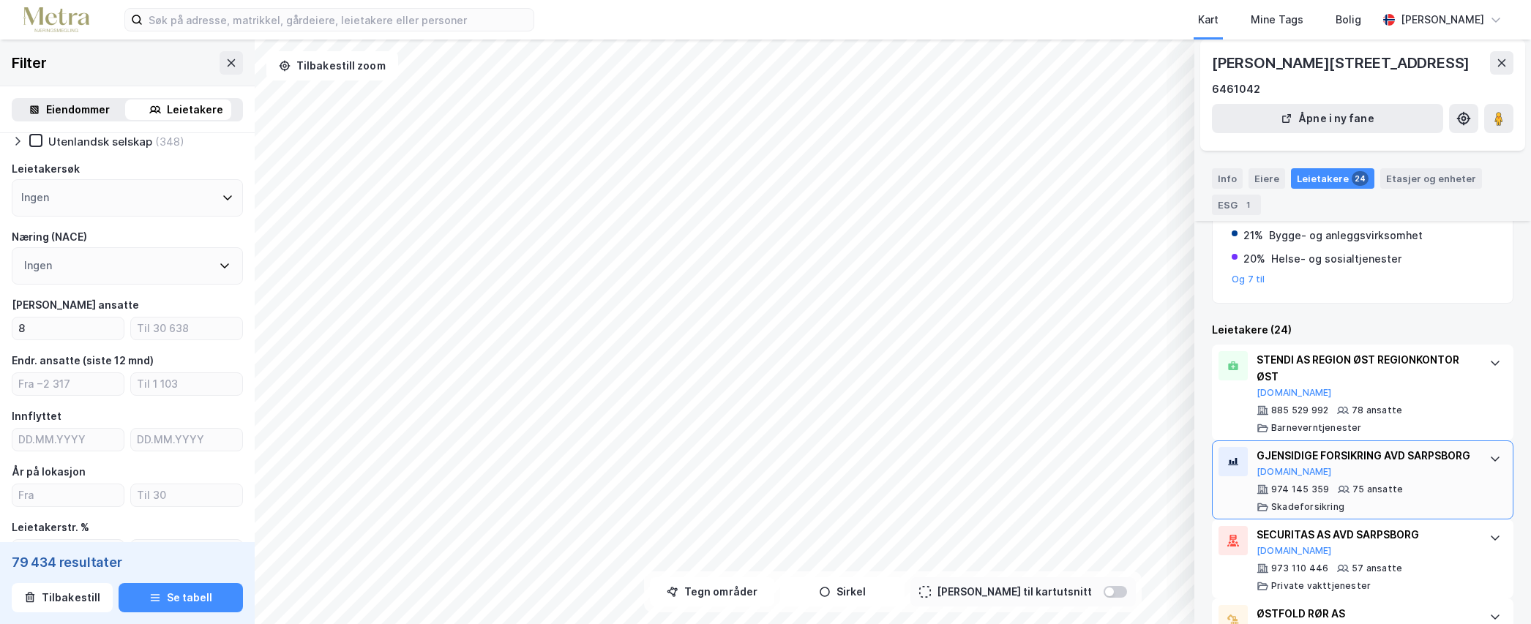
scroll to position [293, 0]
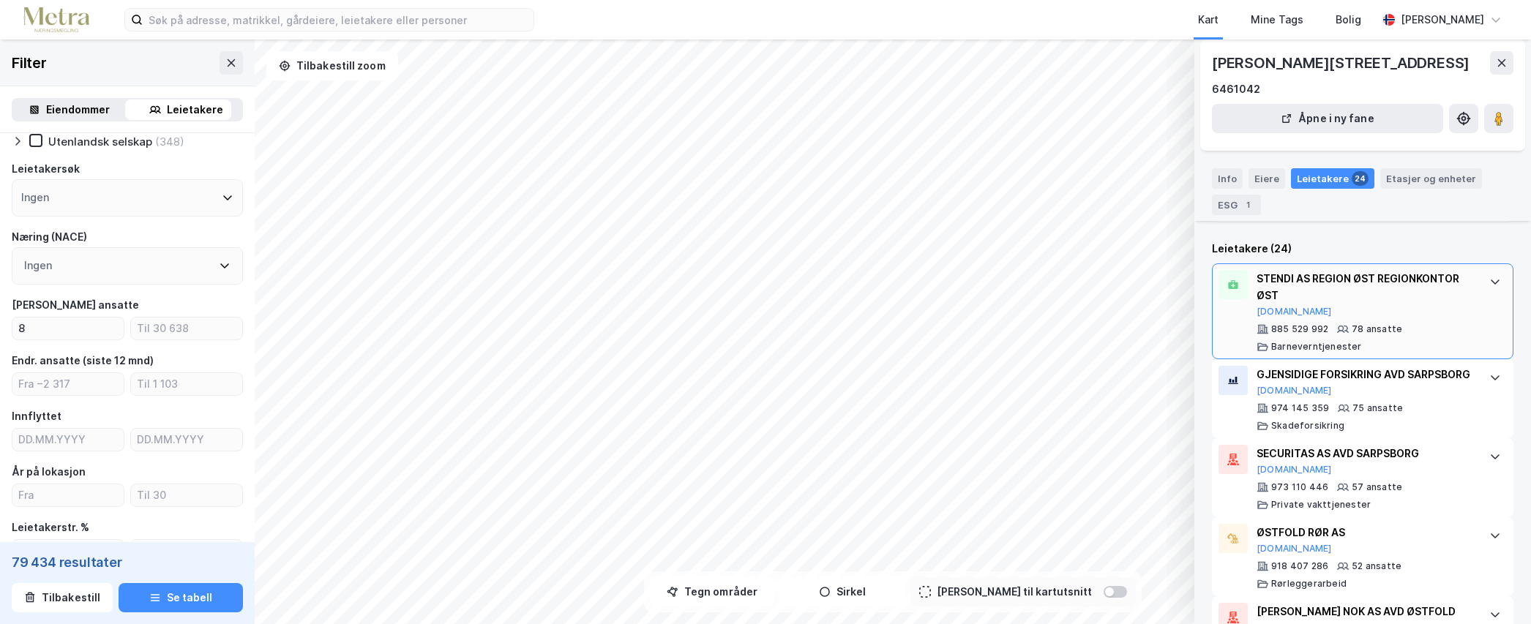
click at [1368, 298] on div "STENDI AS REGION ØST REGIONKONTOR ØST" at bounding box center [1365, 287] width 218 height 35
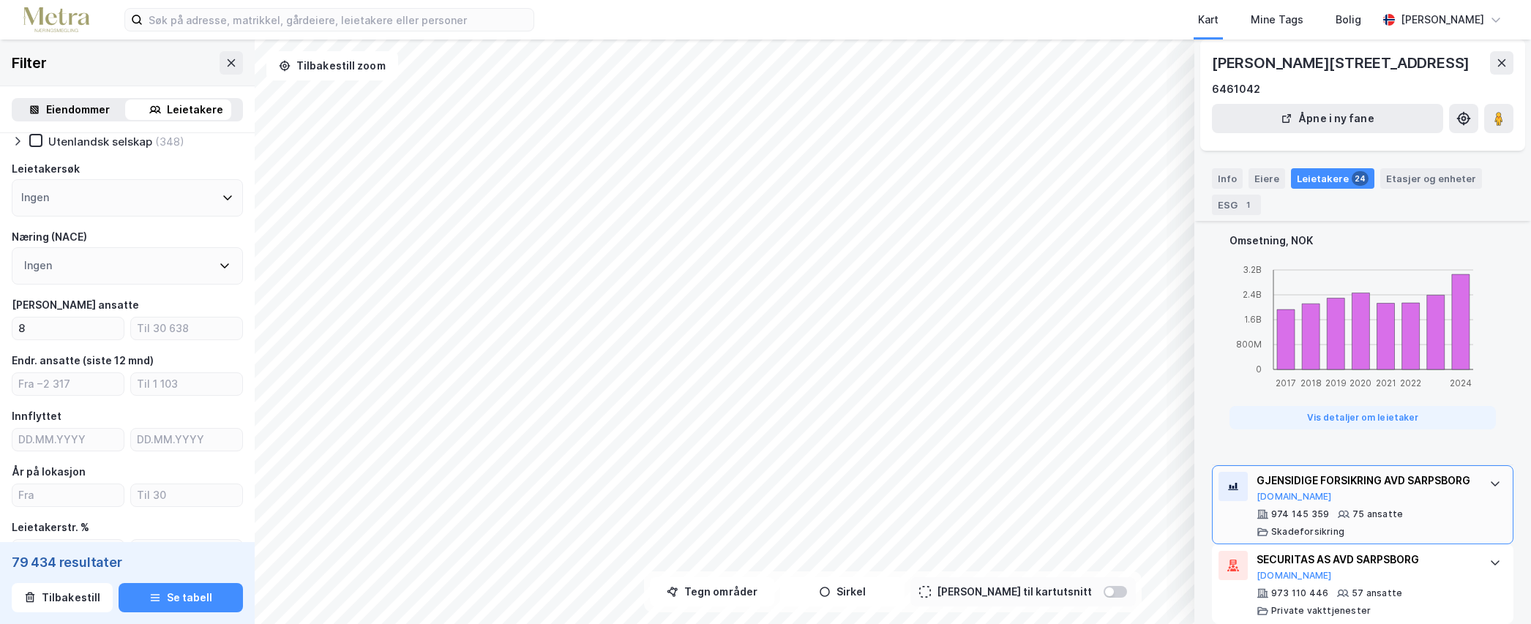
scroll to position [1024, 0]
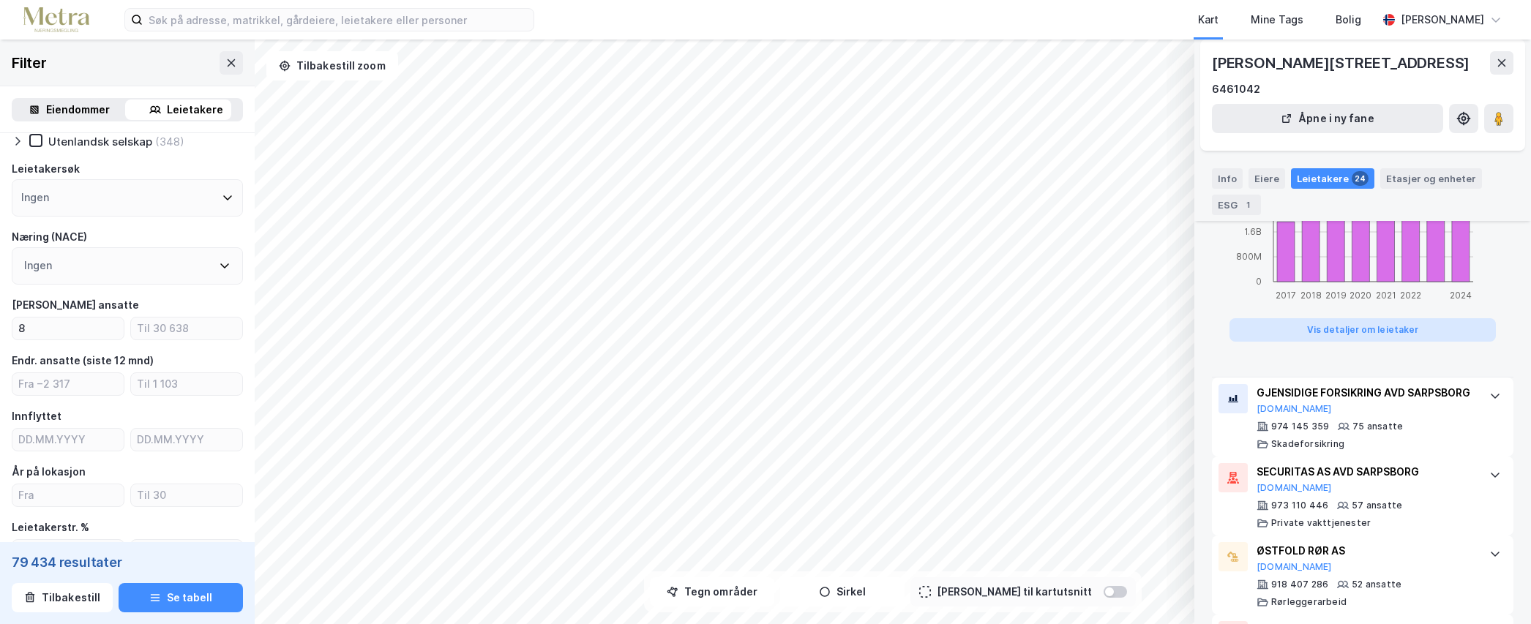
click at [1381, 334] on button "Vis detaljer om leietaker" at bounding box center [1362, 329] width 266 height 23
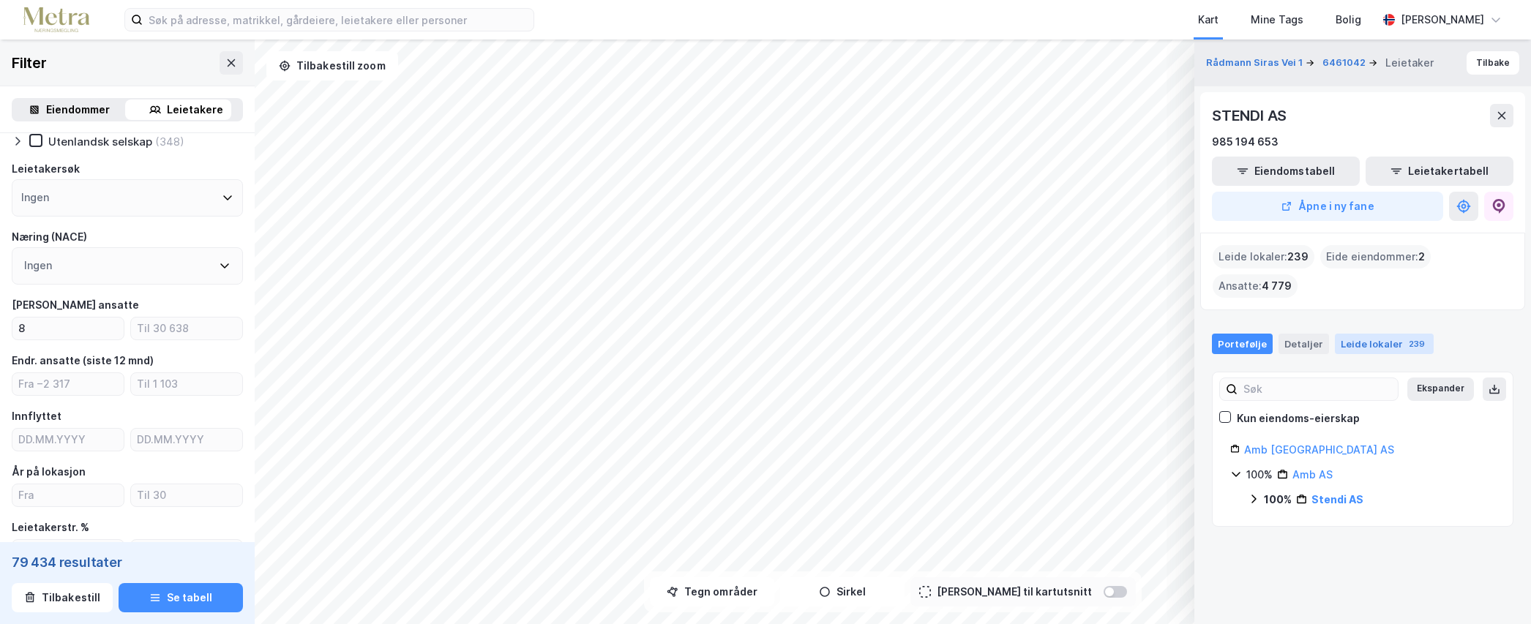
click at [1406, 343] on div "239" at bounding box center [1417, 344] width 22 height 15
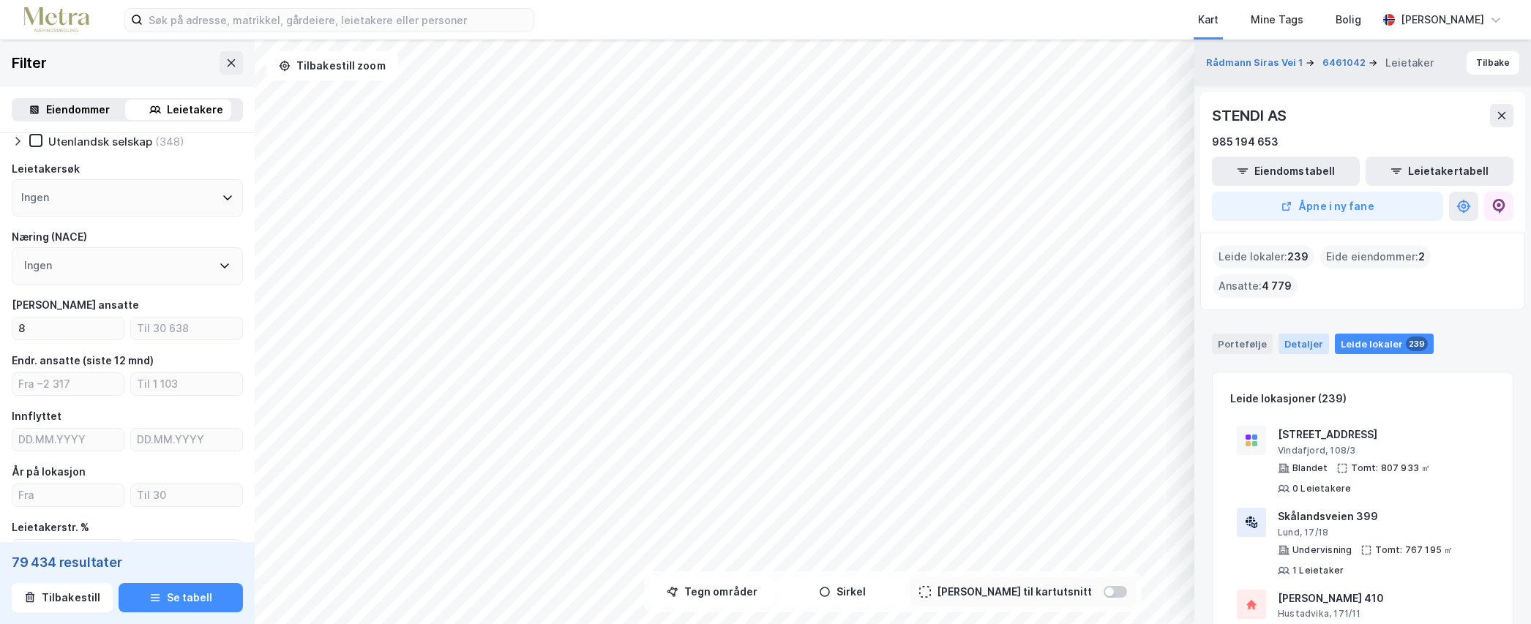
click at [1304, 345] on div "Detaljer" at bounding box center [1303, 344] width 50 height 20
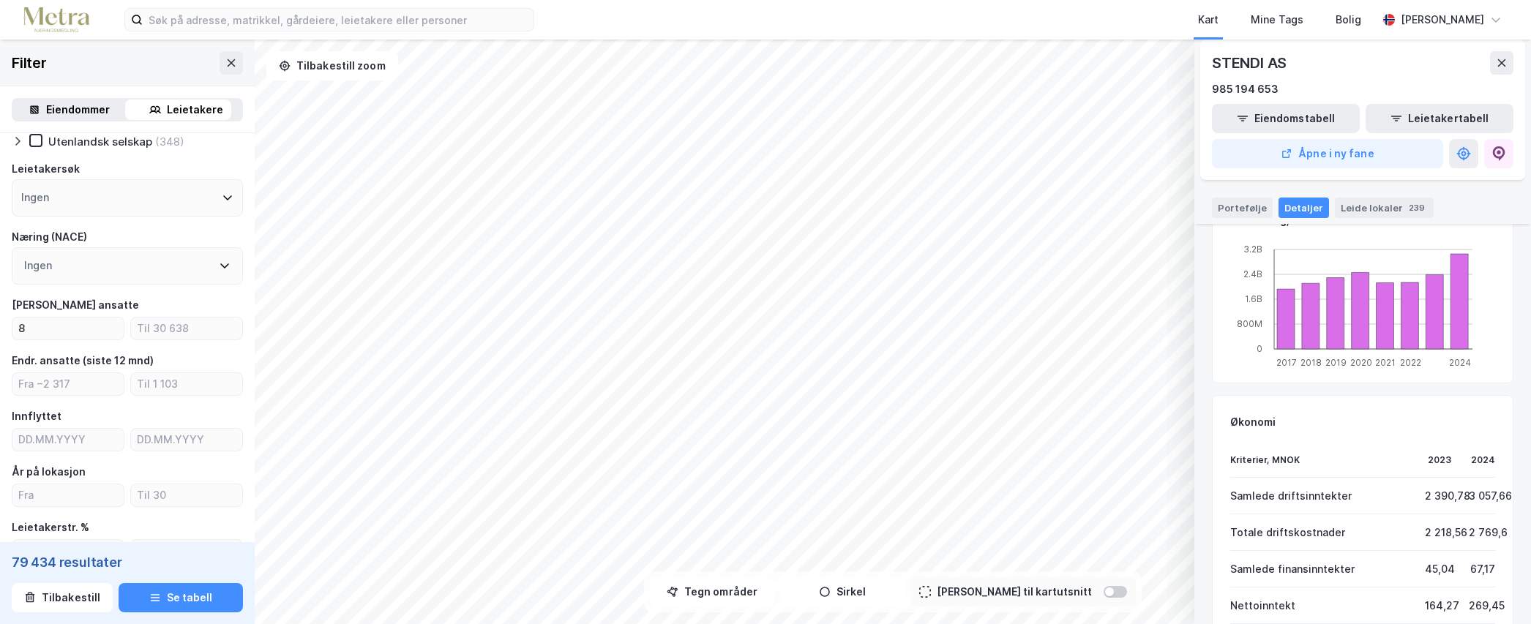
scroll to position [929, 0]
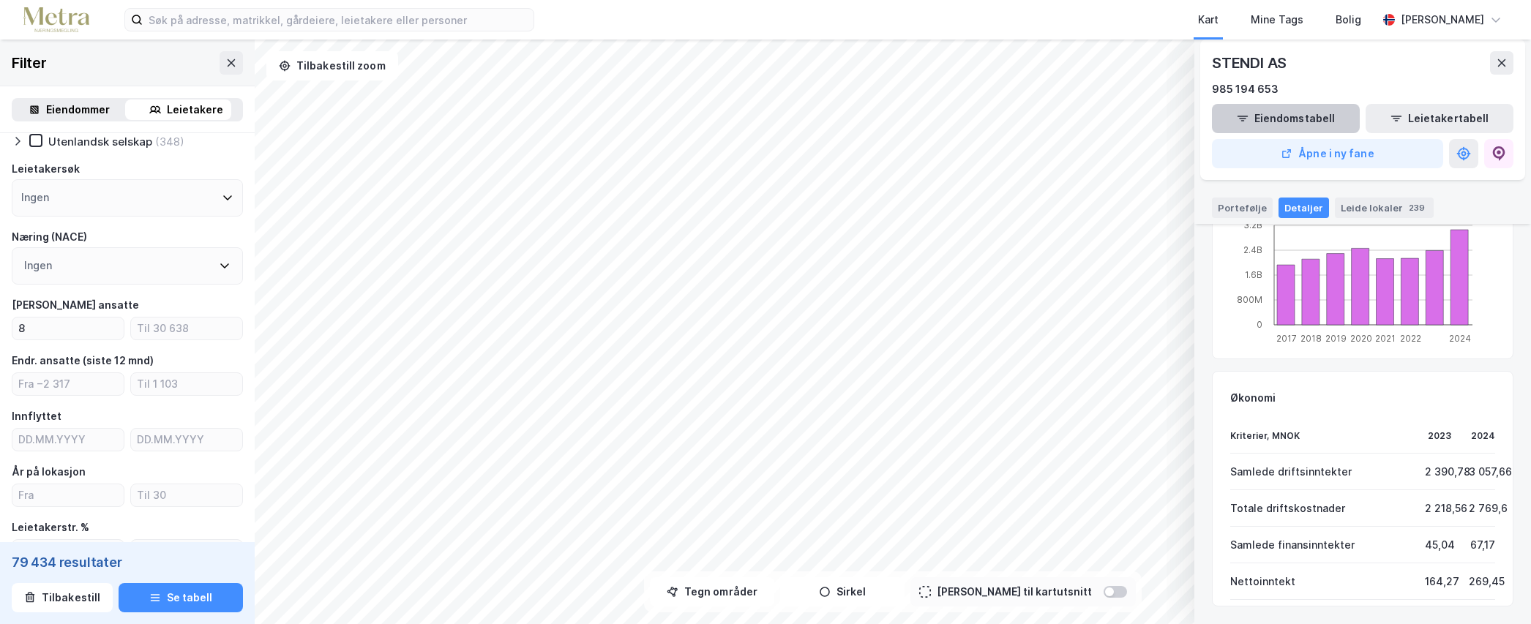
click at [1277, 126] on button "Eiendomstabell" at bounding box center [1286, 118] width 148 height 29
